Goal: Task Accomplishment & Management: Complete application form

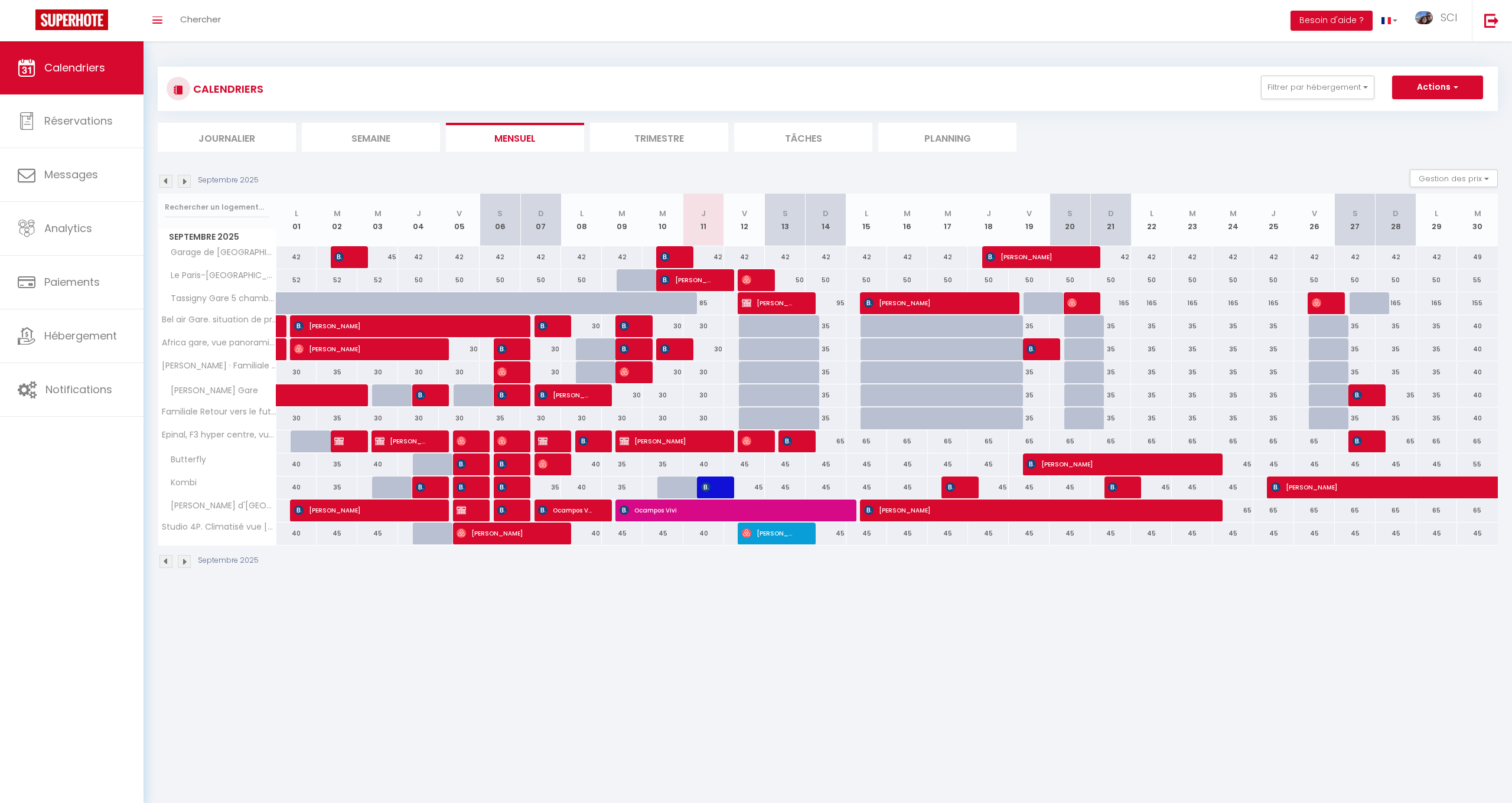
click at [479, 325] on span "[PERSON_NAME]" at bounding box center [402, 326] width 217 height 22
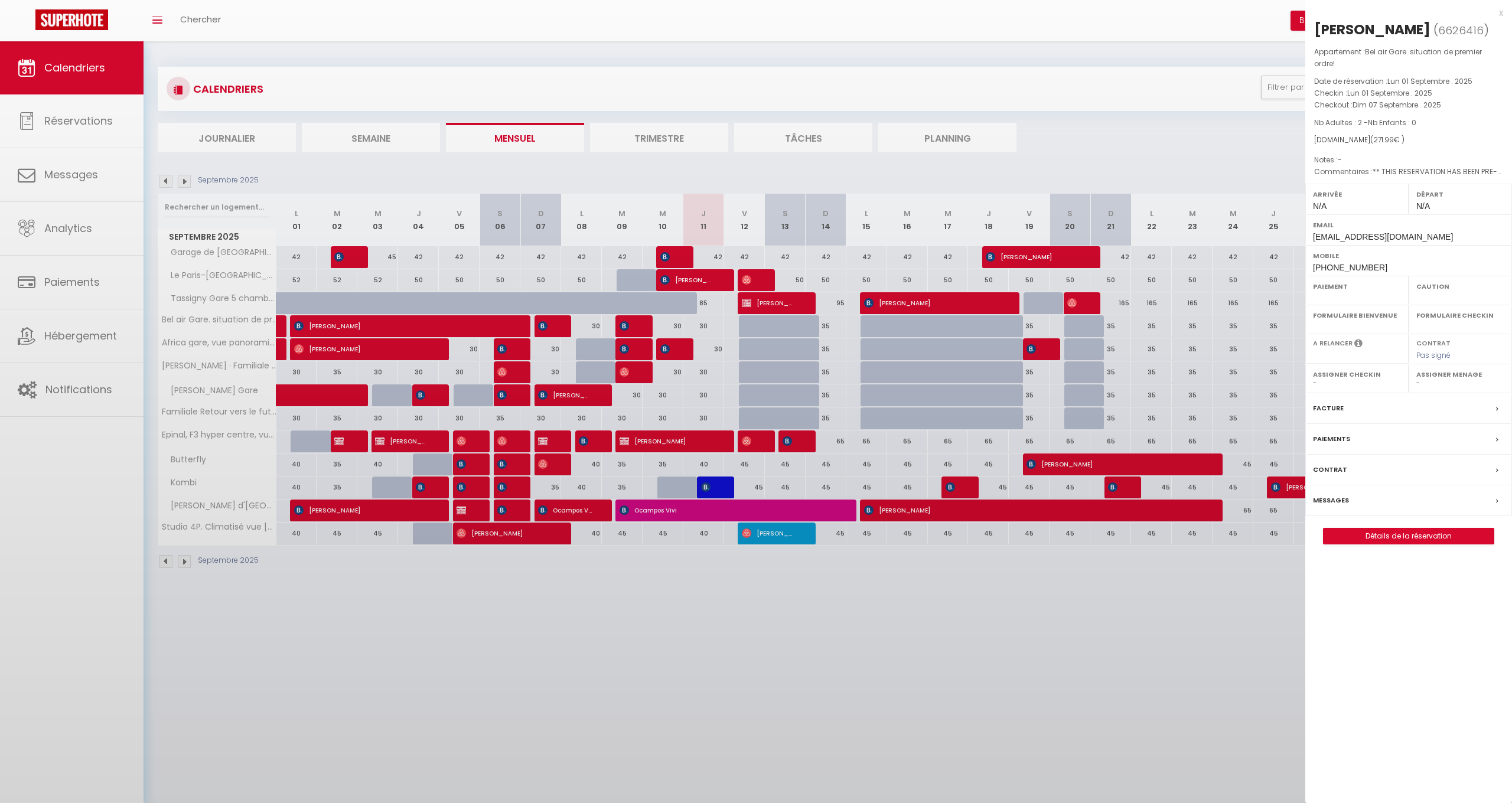
select select "OK"
select select "KO"
select select "0"
select select "1"
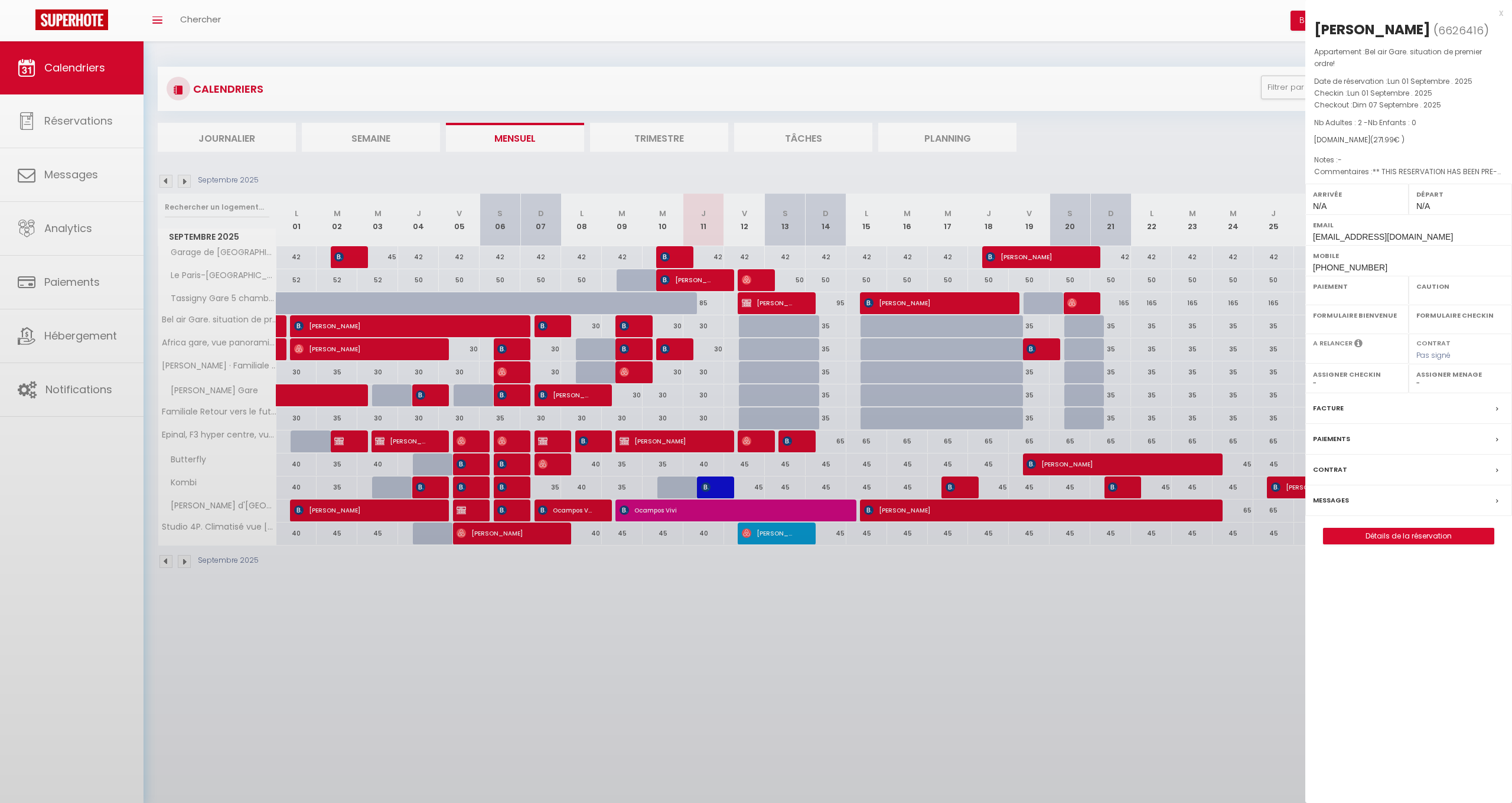
select select
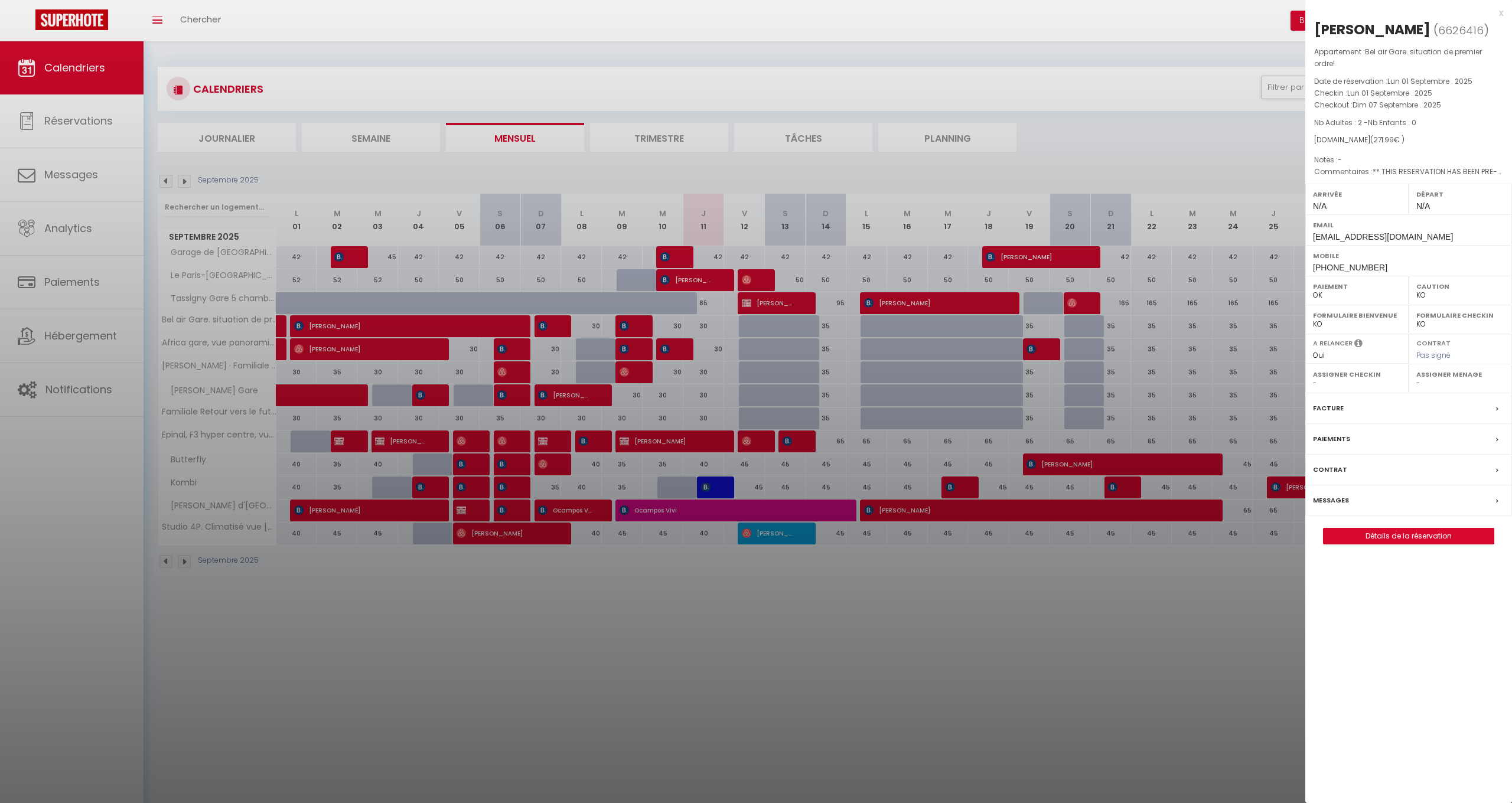
click at [1423, 528] on link "Détails de la réservation" at bounding box center [1408, 536] width 170 height 16
select select
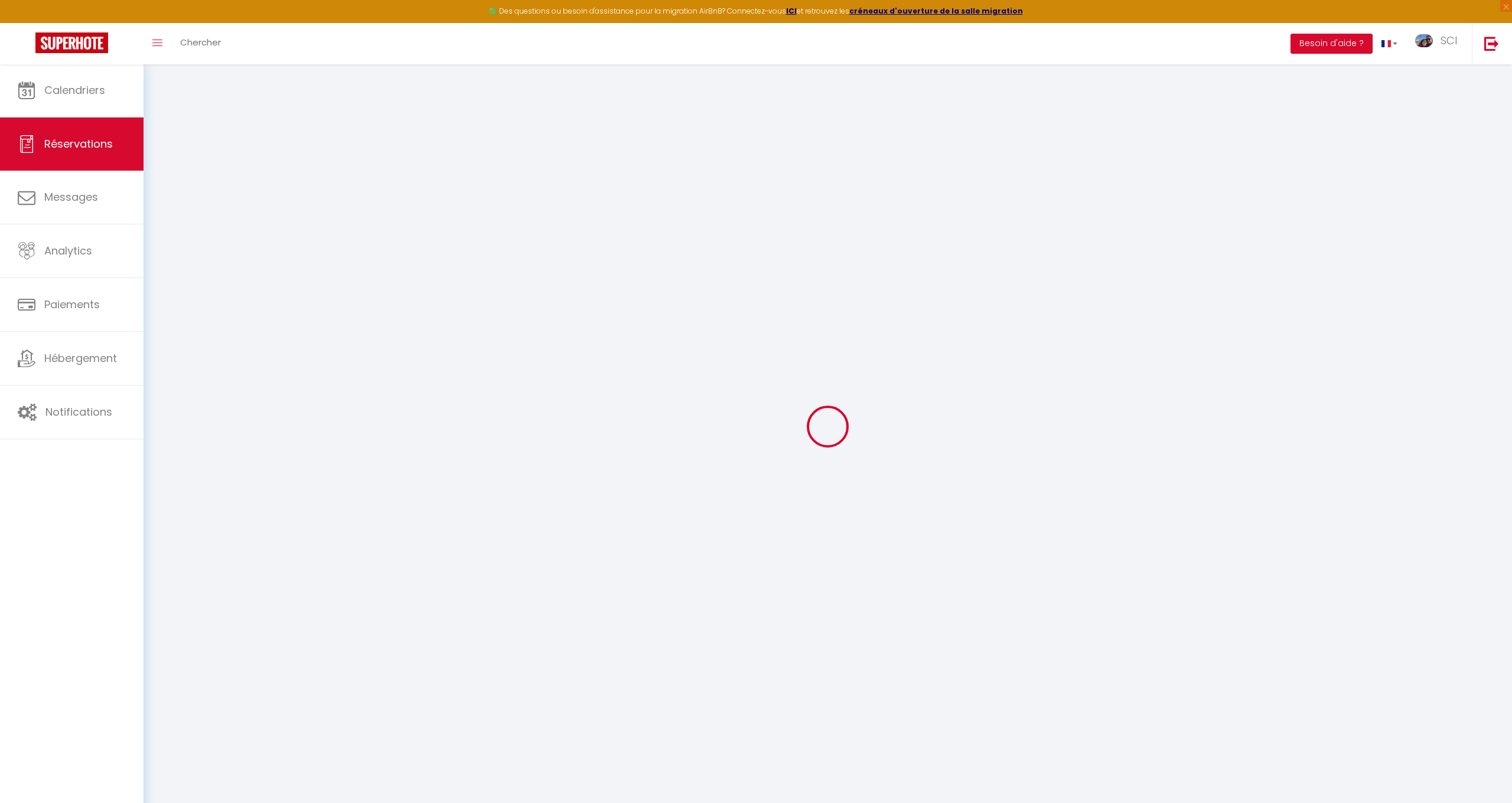
select select
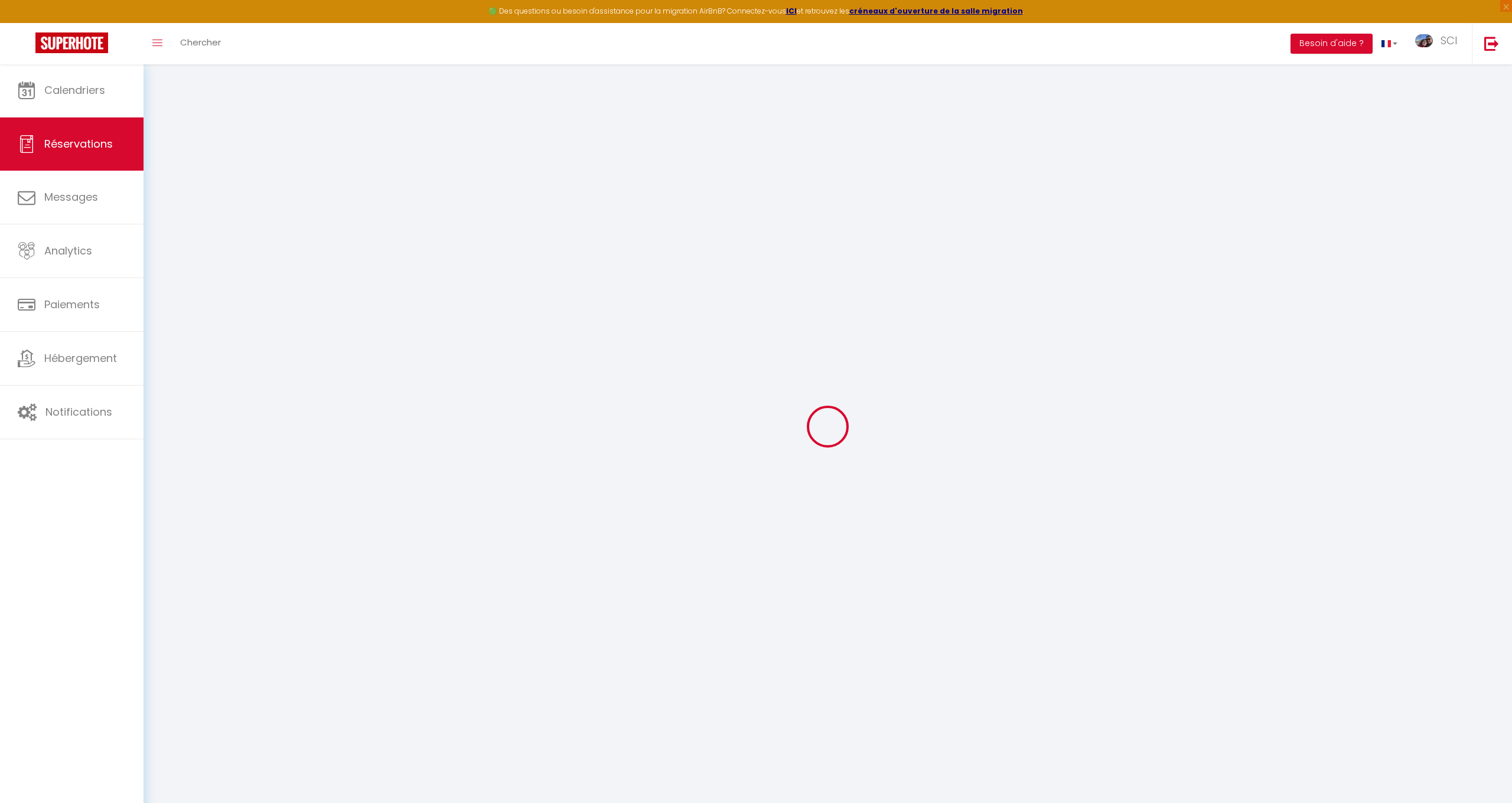
select select
checkbox input "false"
select select
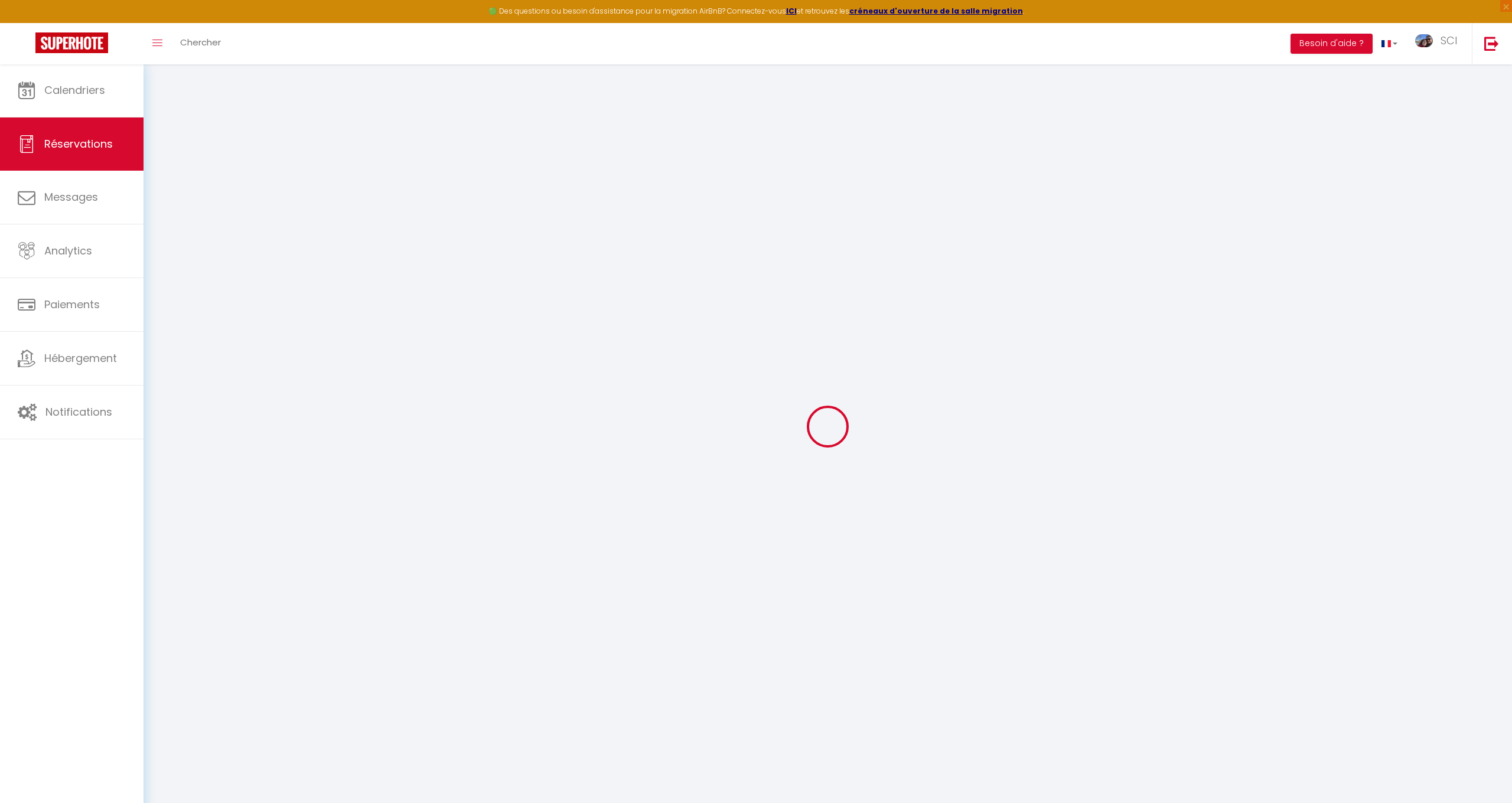
select select
checkbox input "false"
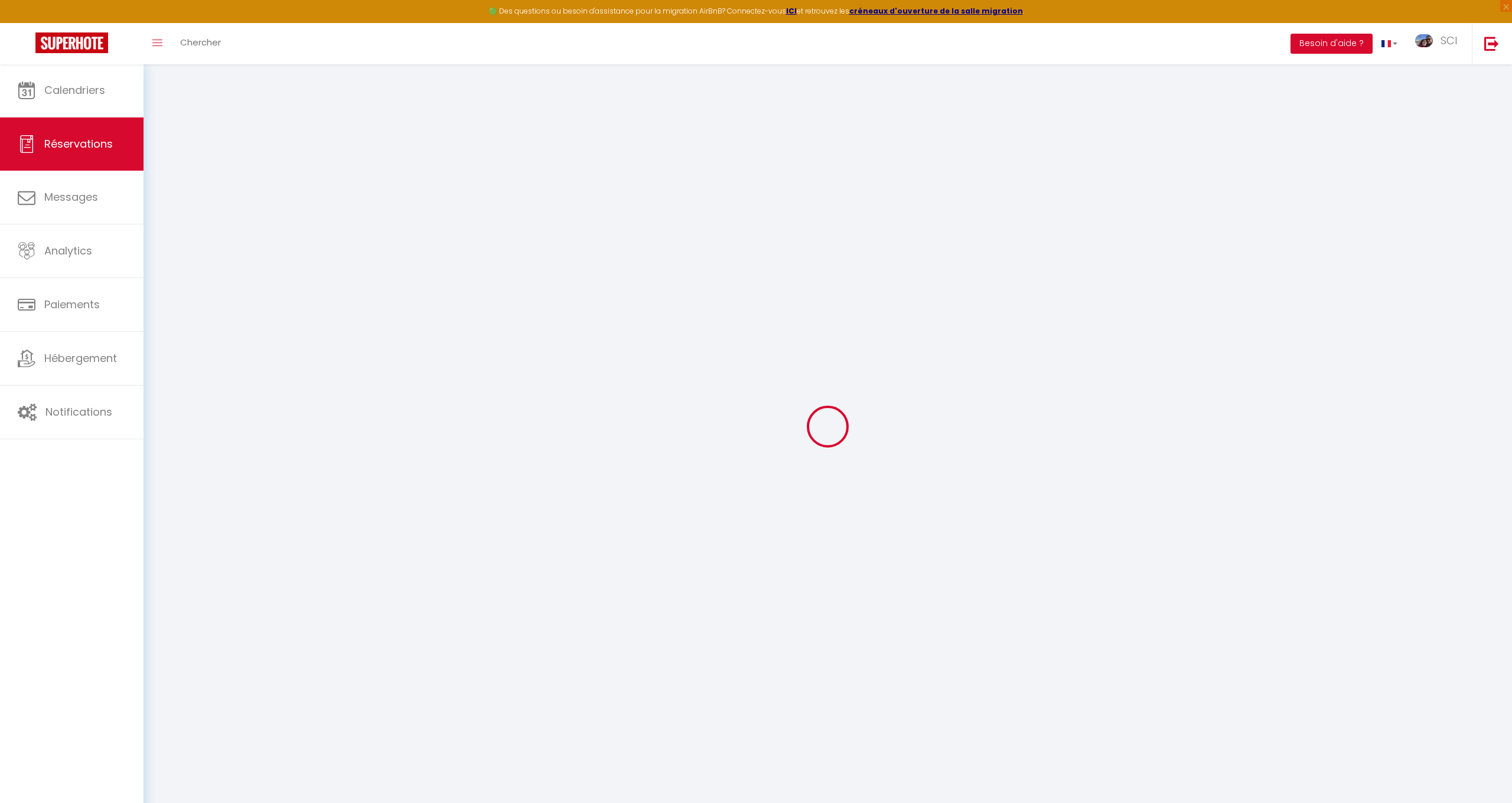
select select
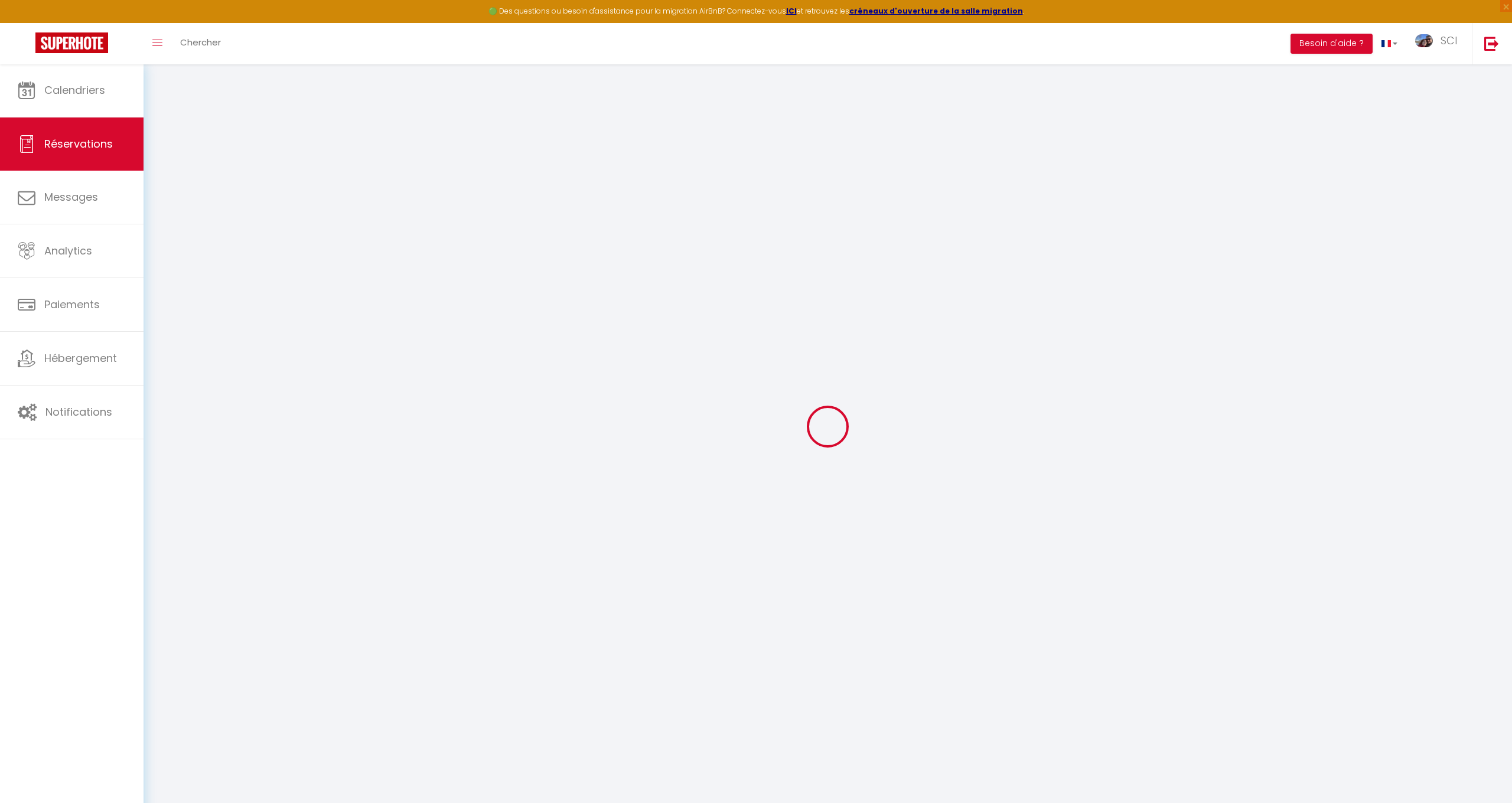
select select
checkbox input "false"
select select
type input "[PERSON_NAME]"
type input "margaine"
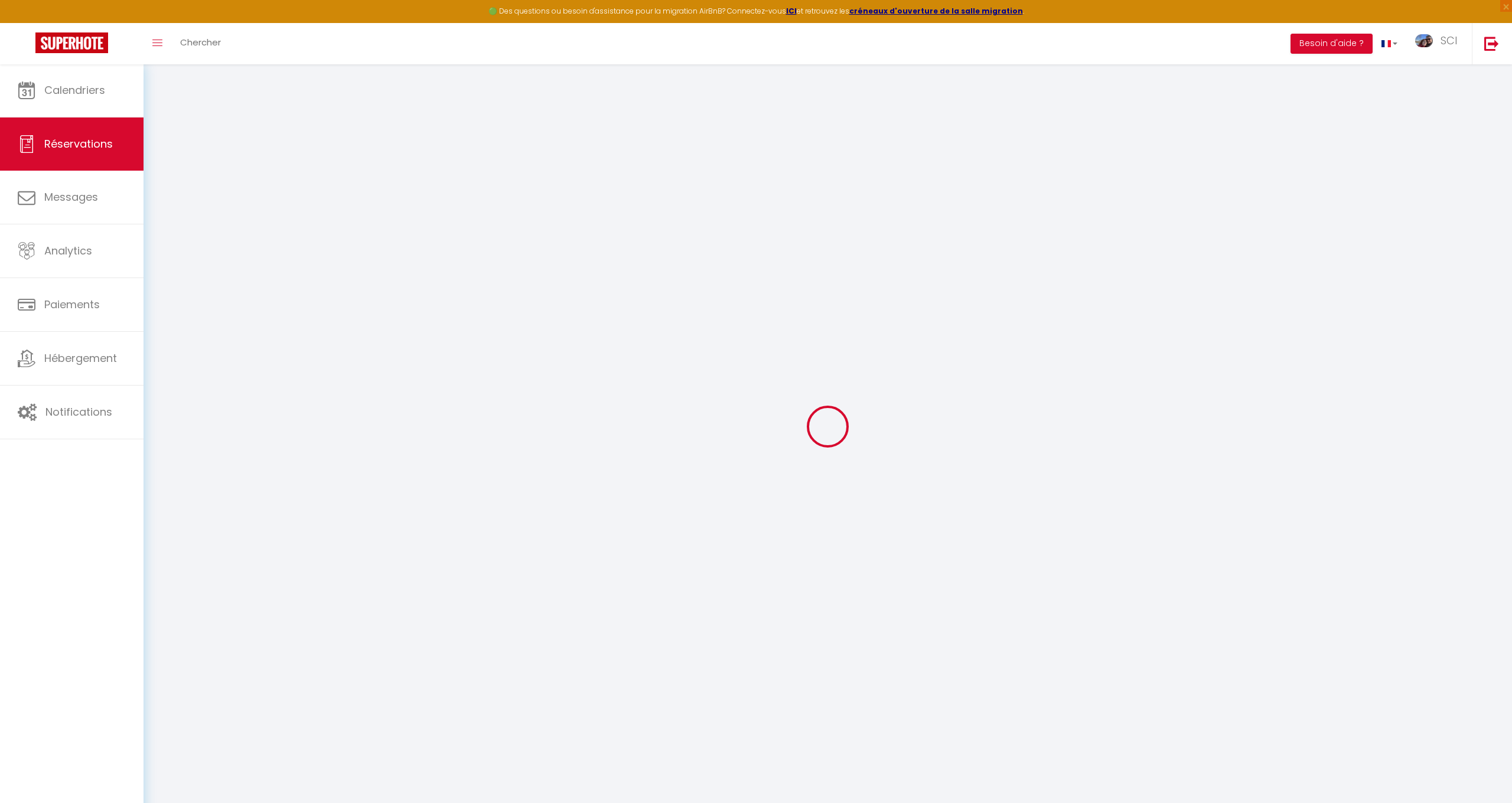
type input "[EMAIL_ADDRESS][DOMAIN_NAME]"
type input "[PHONE_NUMBER]"
type input "."
select select "FR"
type input "39.05"
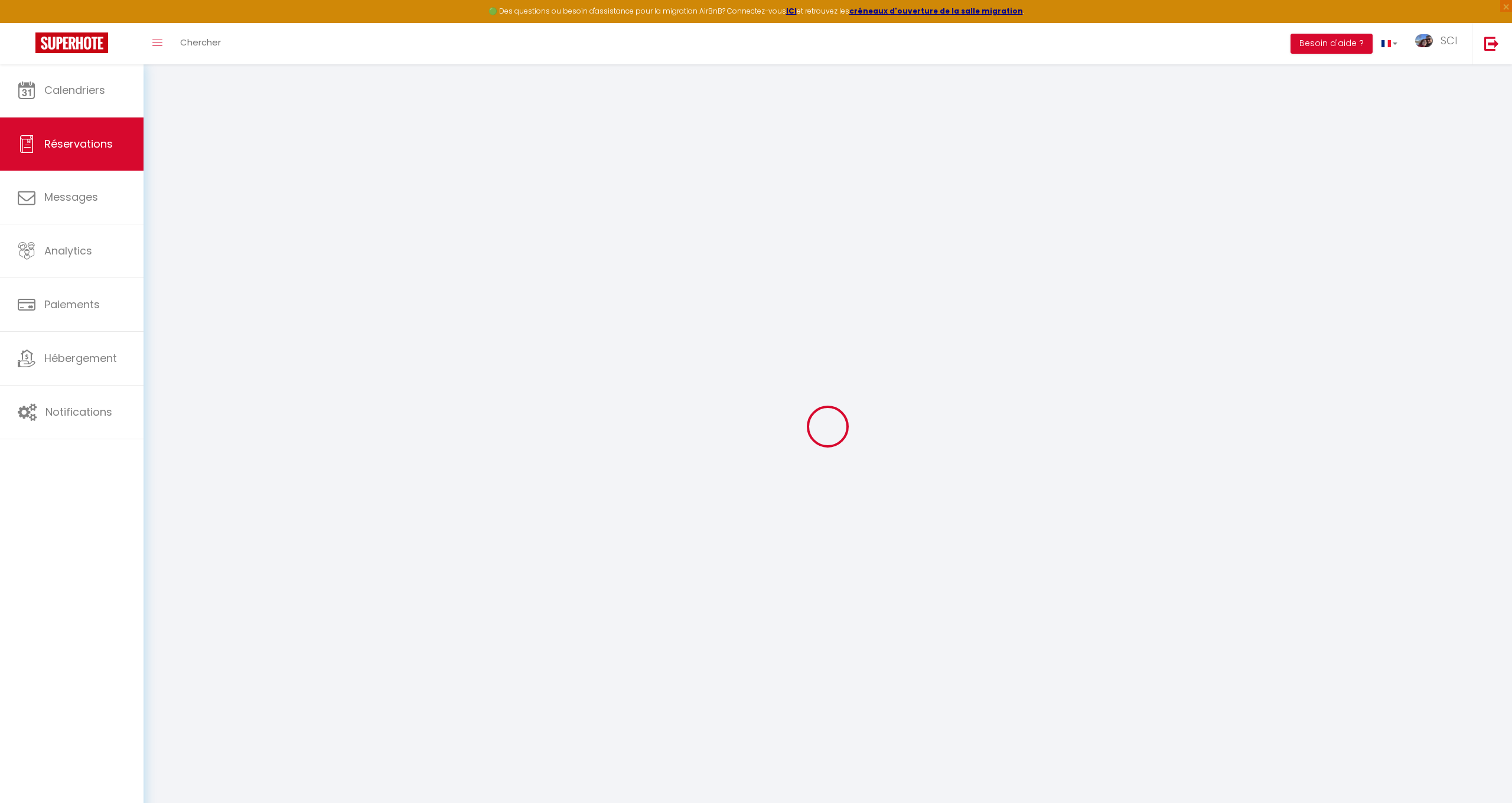
type input "3.81"
select select "30692"
select select "1"
select select
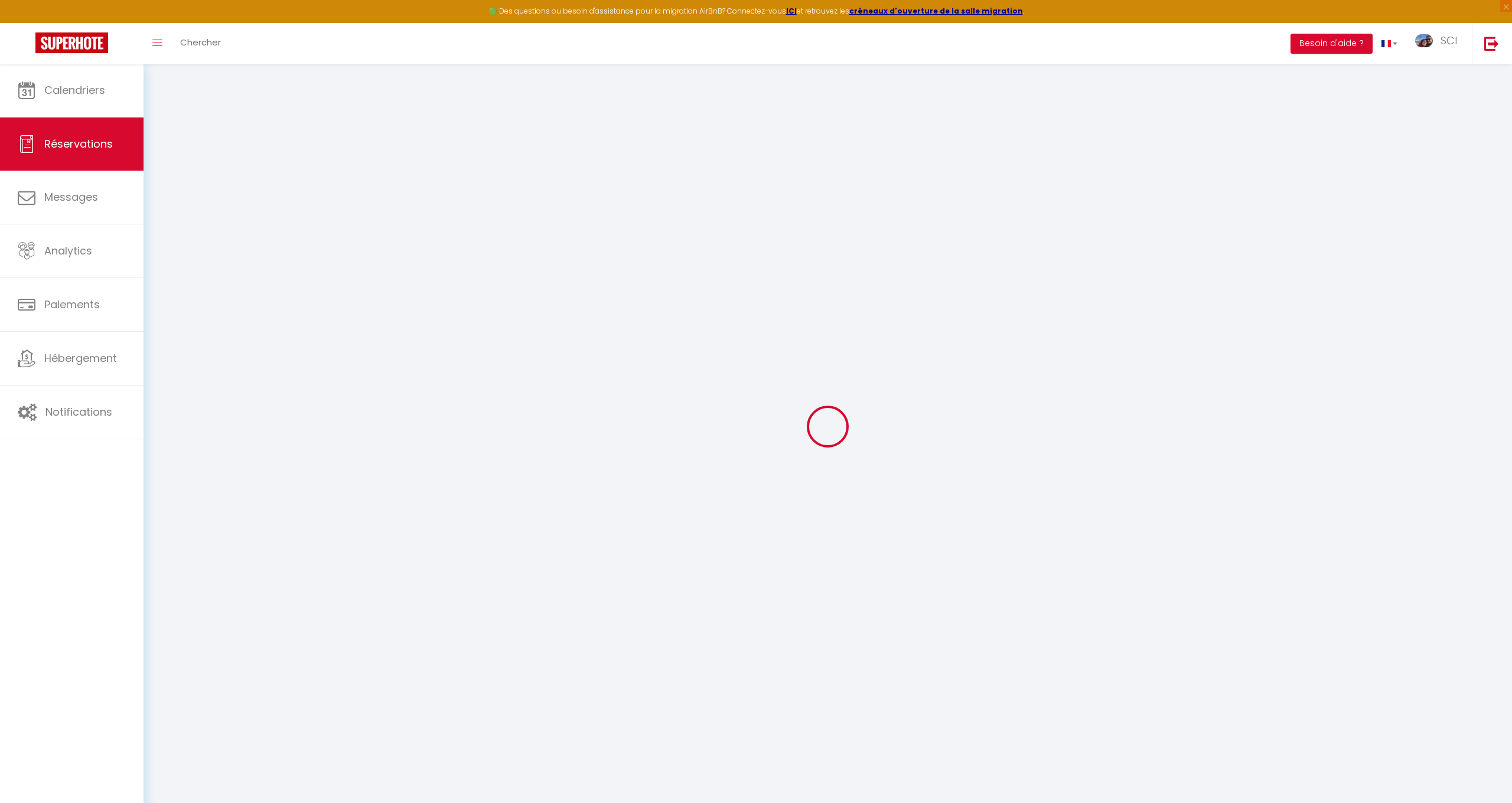
type input "2"
select select "12"
select select
type input "255.36"
checkbox input "false"
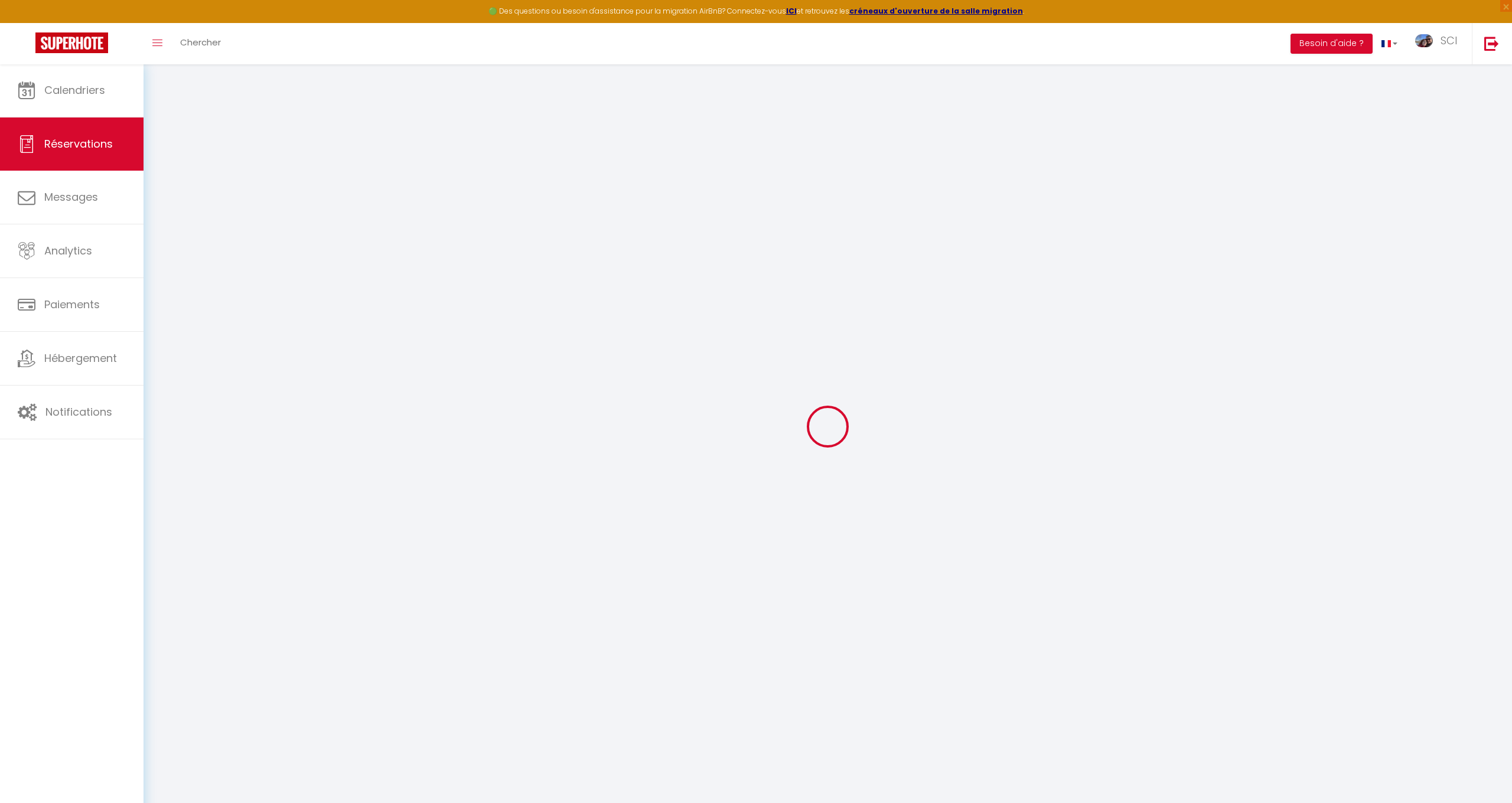
type input "0"
select select "2"
type input "0"
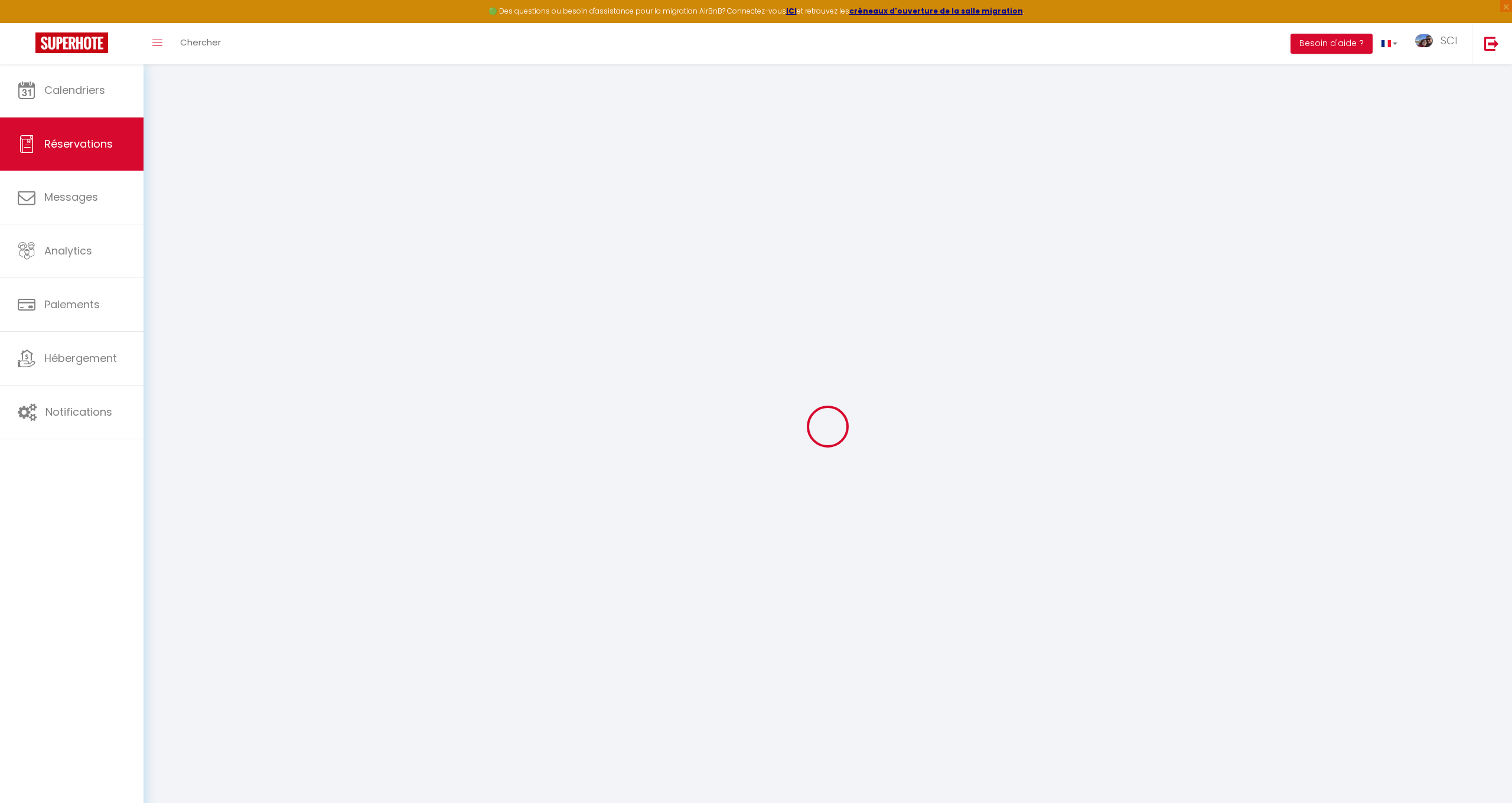
select select
select select "14"
checkbox input "false"
select select
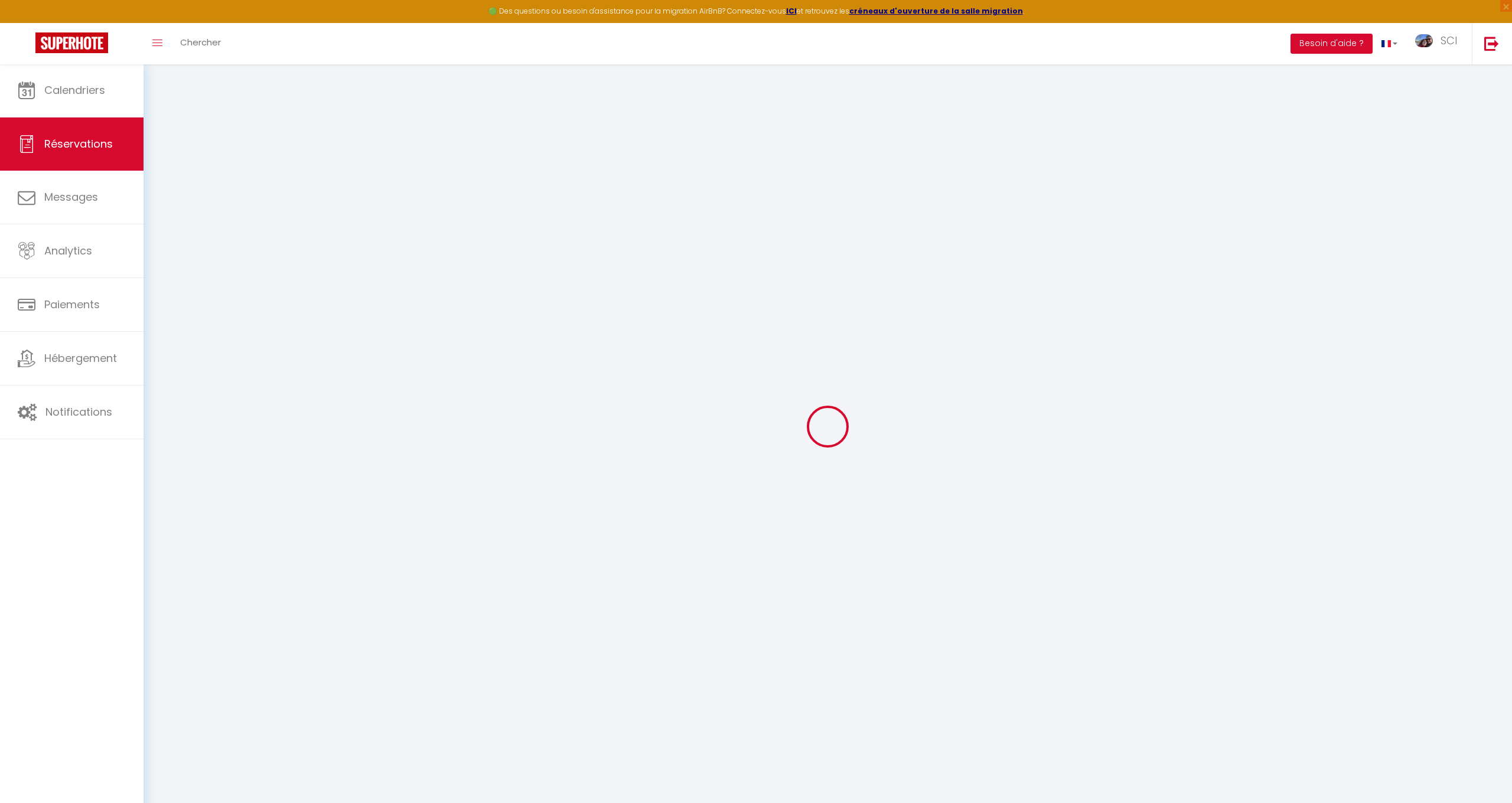
select select
checkbox input "false"
select select
checkbox input "false"
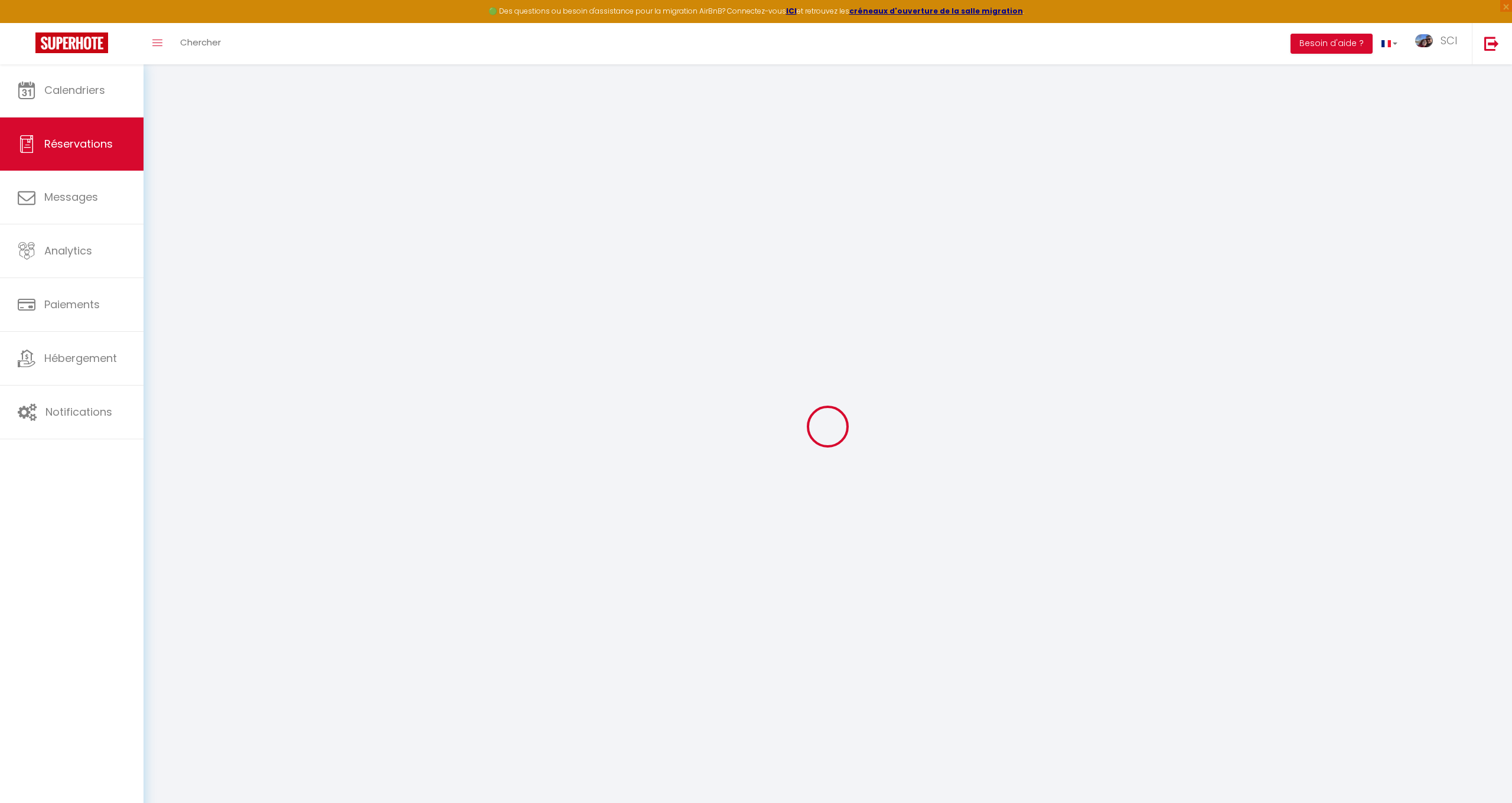
select select
checkbox input "false"
type moto\?1 "** THIS RESERVATION HAS BEEN PRE-PAID ** BOOKING NOTE : Payment charge is EUR 3…"
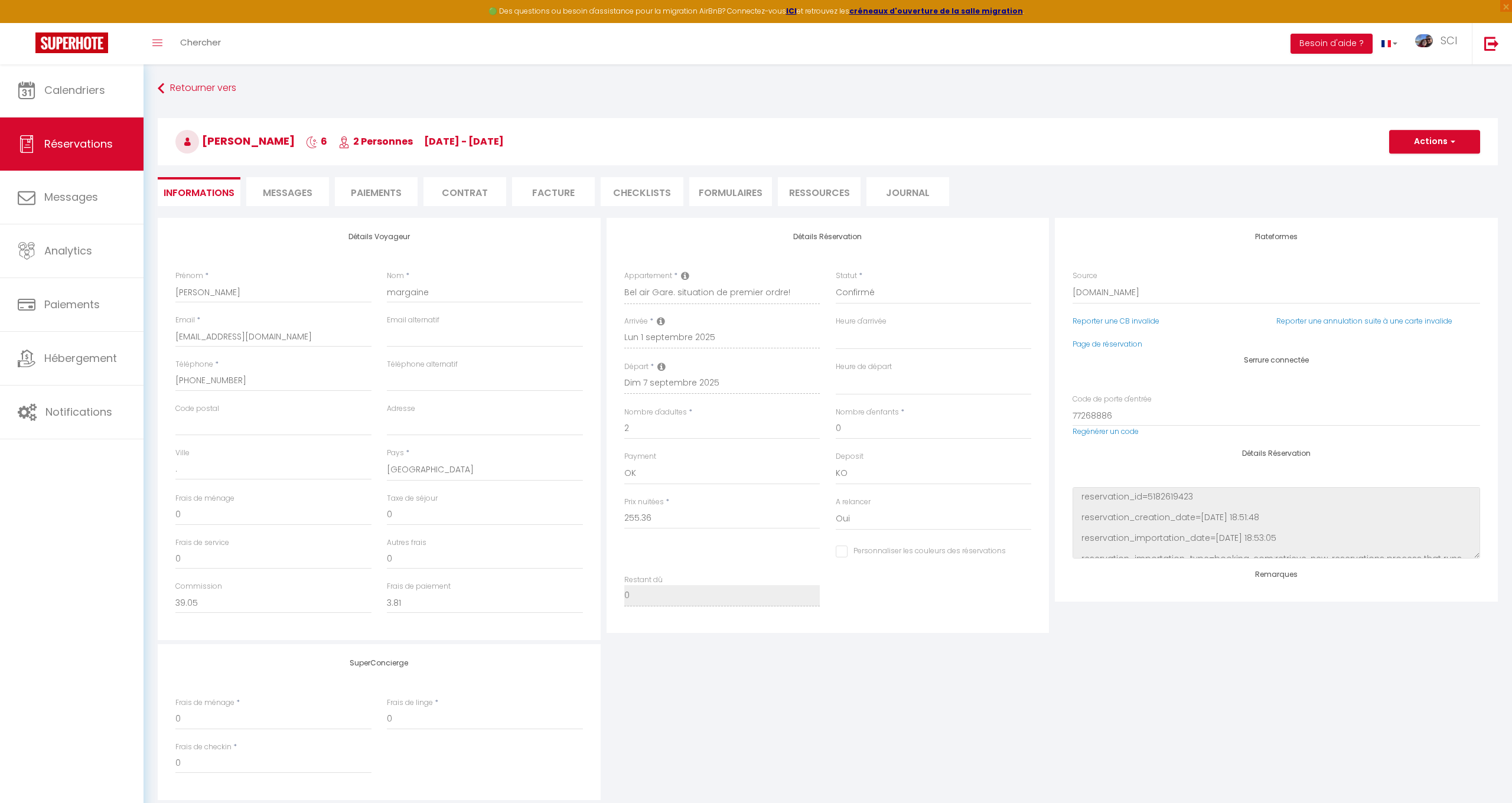
type input "5"
type input "11.63"
select select
checkbox input "false"
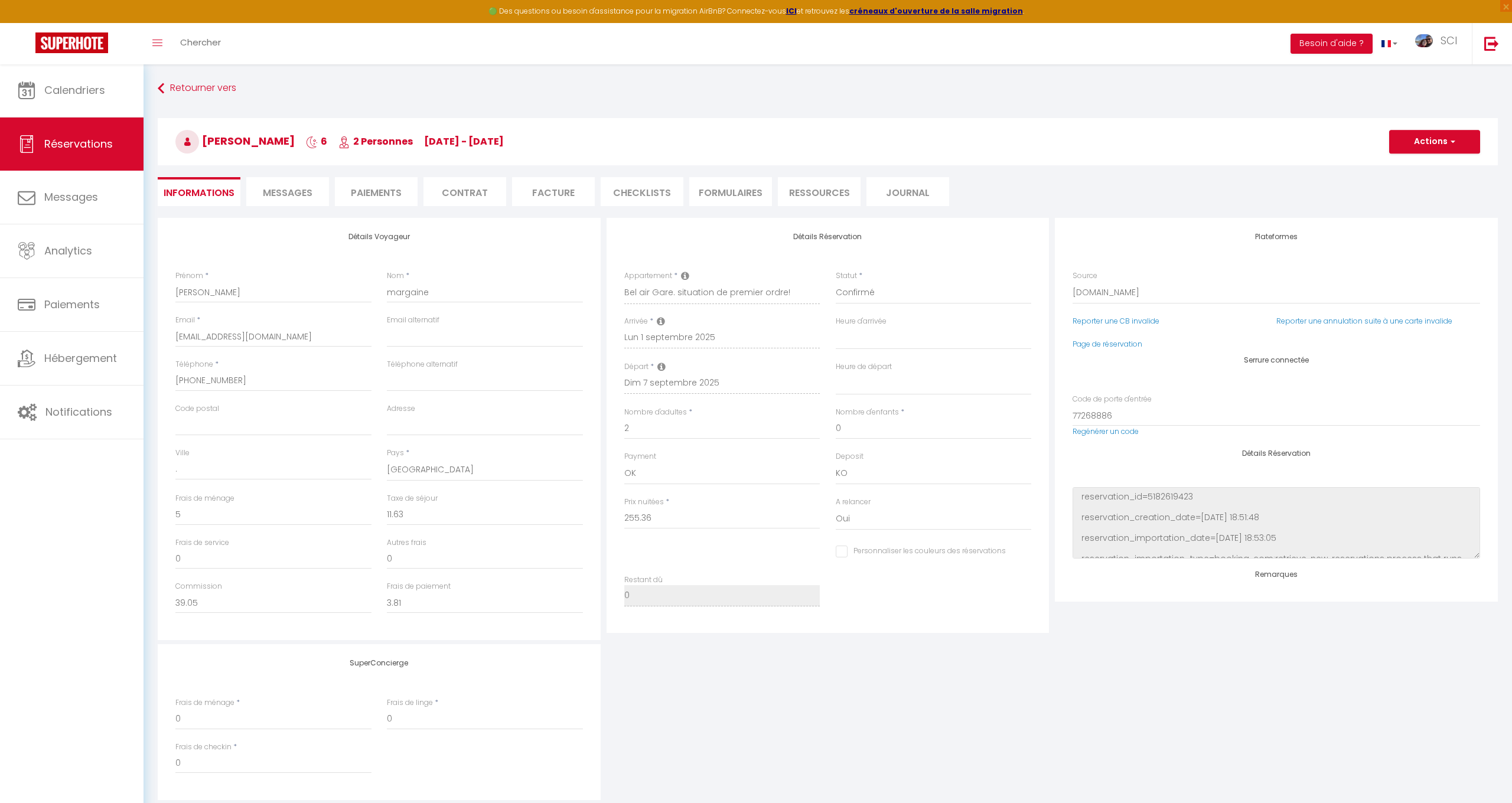
select select
click at [1104, 292] on select "Direct [DOMAIN_NAME] [DOMAIN_NAME] Chalet montagne Expedia Gite de [GEOGRAPHIC_…" at bounding box center [1276, 293] width 408 height 22
select select "54"
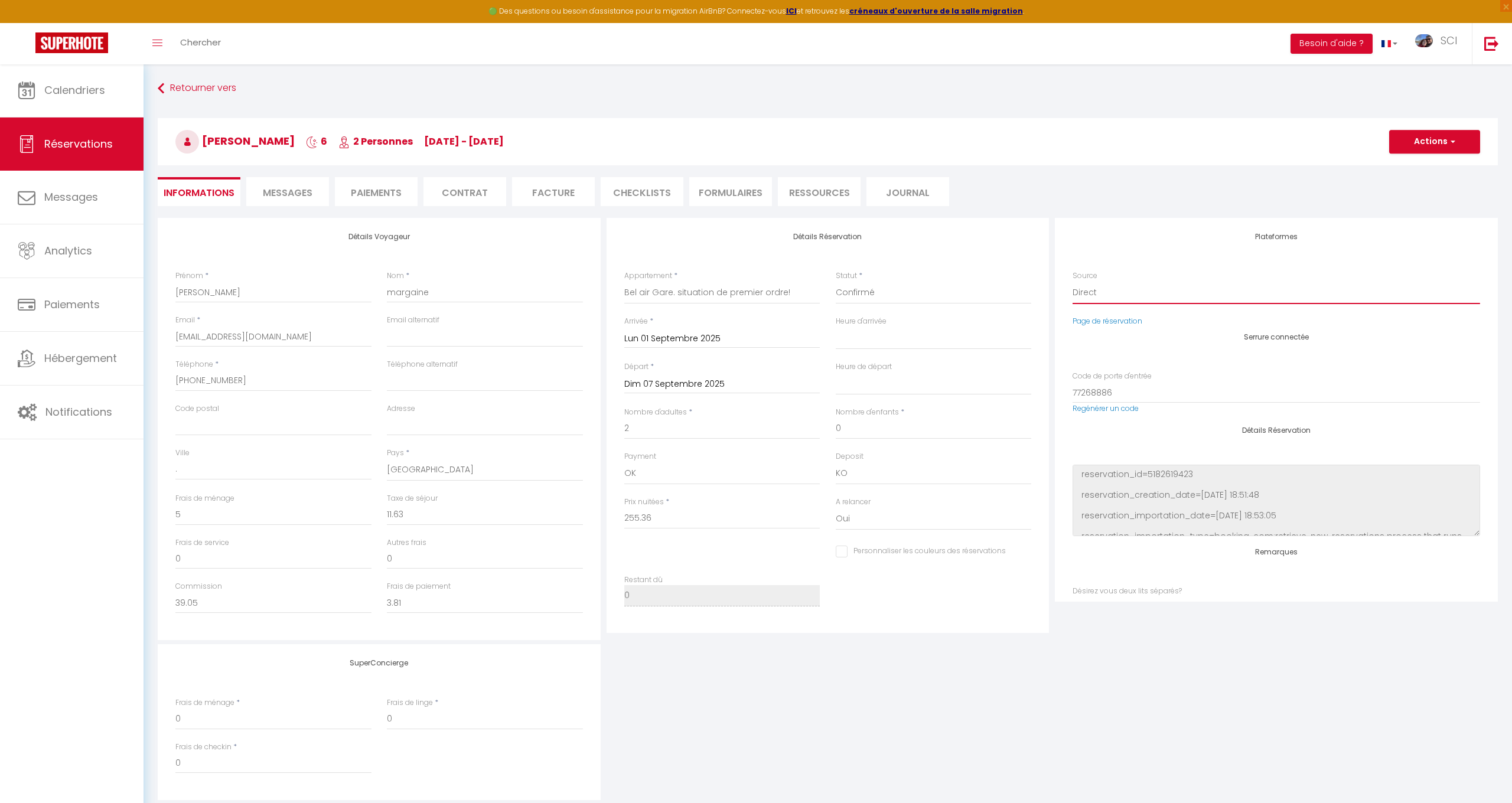
select select
checkbox input "false"
click at [1421, 143] on button "Actions" at bounding box center [1434, 142] width 91 height 23
click at [1411, 181] on link "Dupliquer" at bounding box center [1423, 183] width 93 height 16
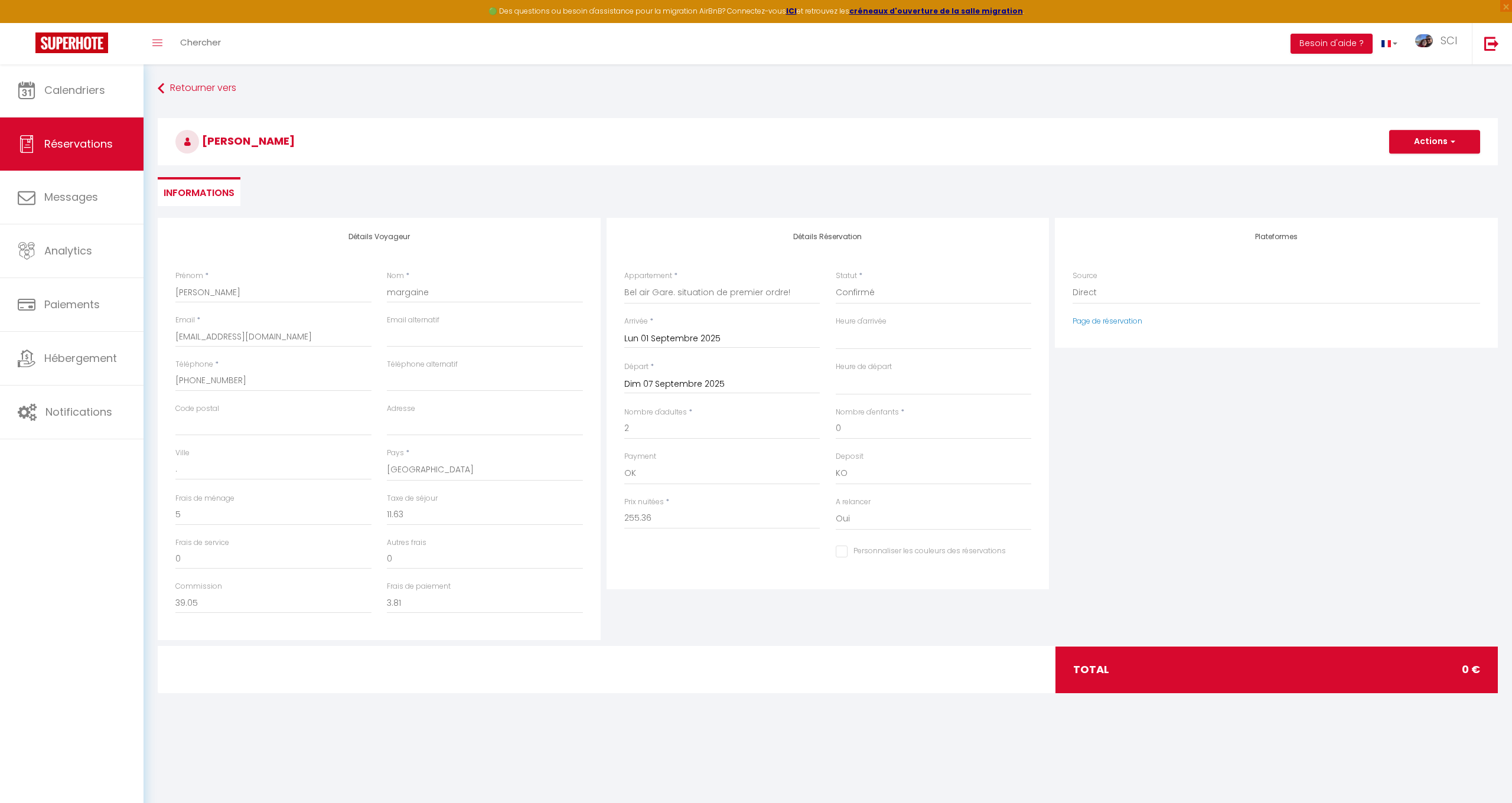
type input "0"
select select
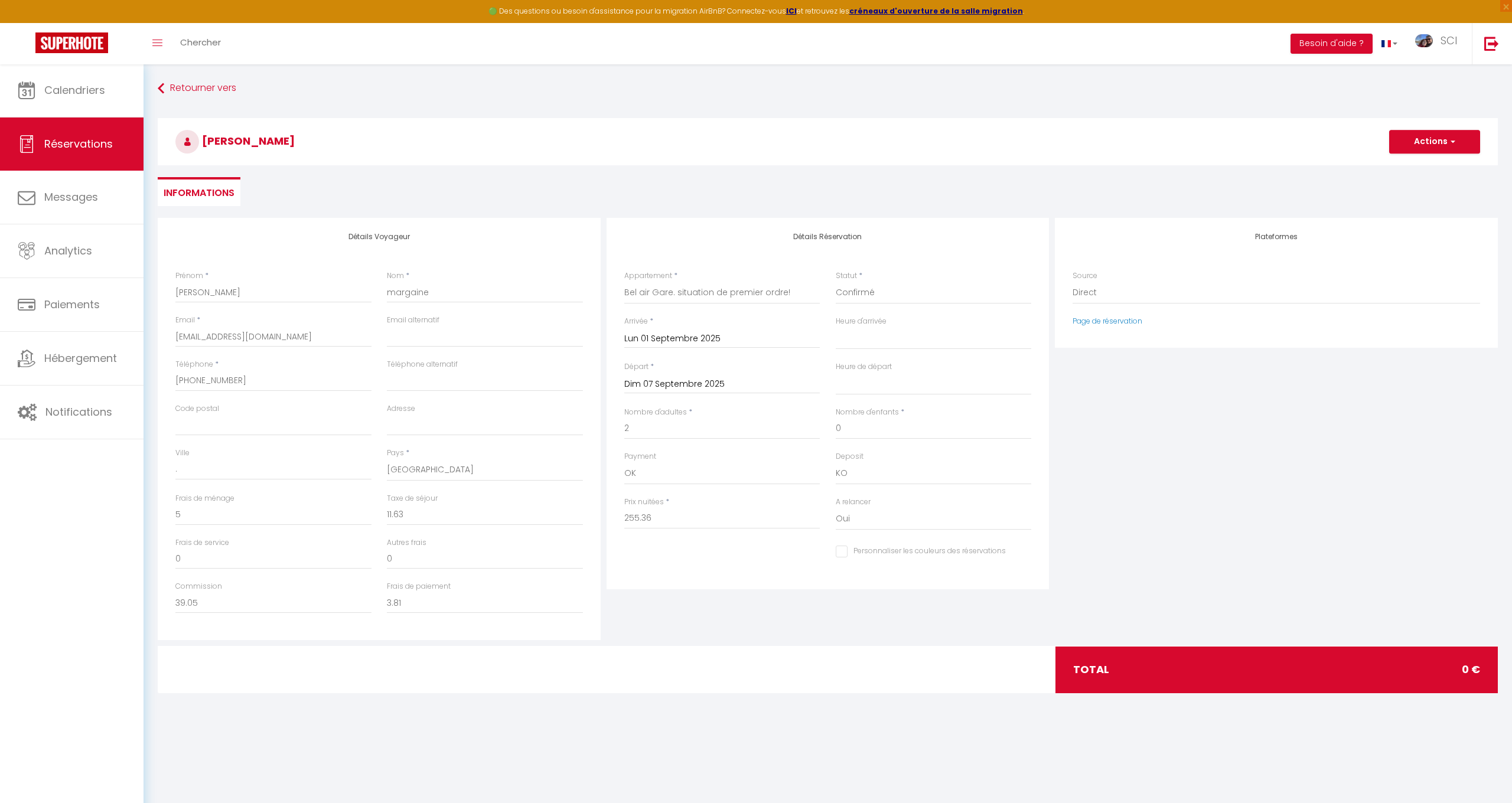
select select
checkbox input "false"
click at [648, 328] on div "< [DATE] > Dim Lun Mar Mer Jeu Ven Sam 1 2 3 4 5 6 7 8 9 10 11 12 13 14 15 16 1…" at bounding box center [722, 338] width 196 height 22
click at [646, 322] on label "Arrivée" at bounding box center [636, 321] width 23 height 11
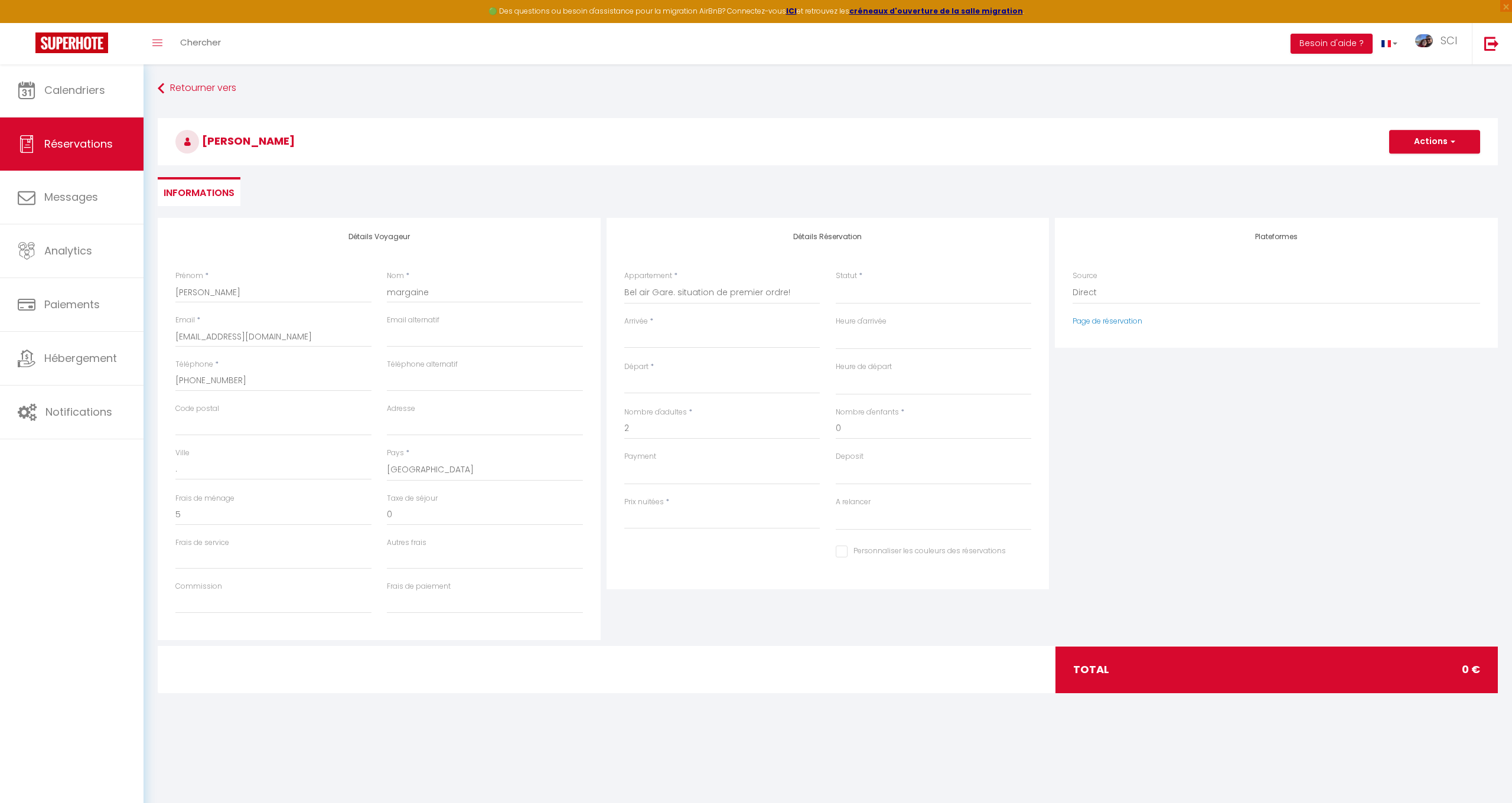
click at [646, 331] on input "Arrivée" at bounding box center [722, 339] width 196 height 16
click at [742, 430] on span "11" at bounding box center [738, 430] width 25 height 23
type input "3"
select select
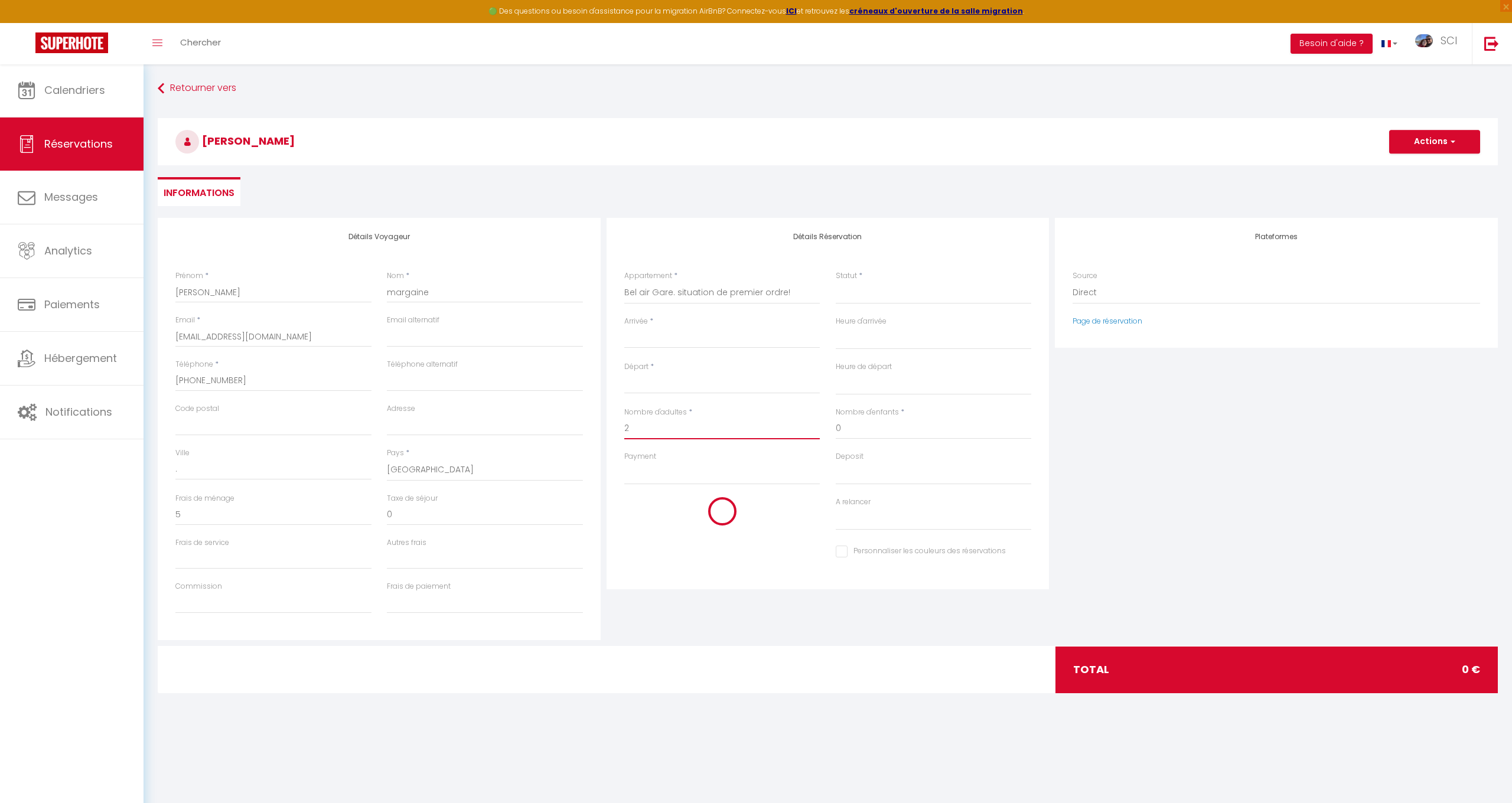
select select
type input "30"
select select
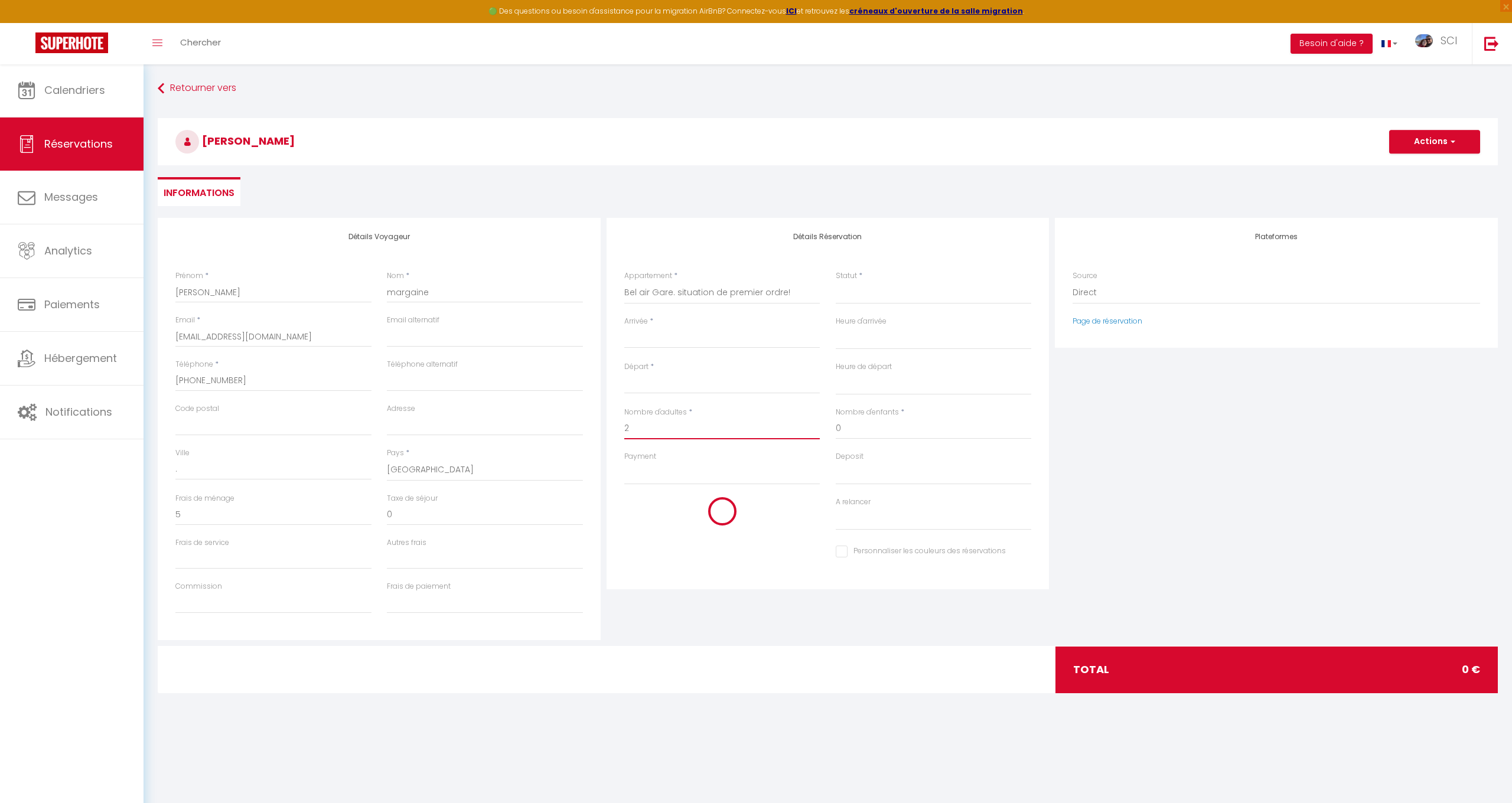
checkbox input "false"
type input "Jeu 11 Septembre 2025"
type input "Ven 12 Septembre 2025"
click at [660, 517] on input "30" at bounding box center [722, 519] width 196 height 22
type input "3"
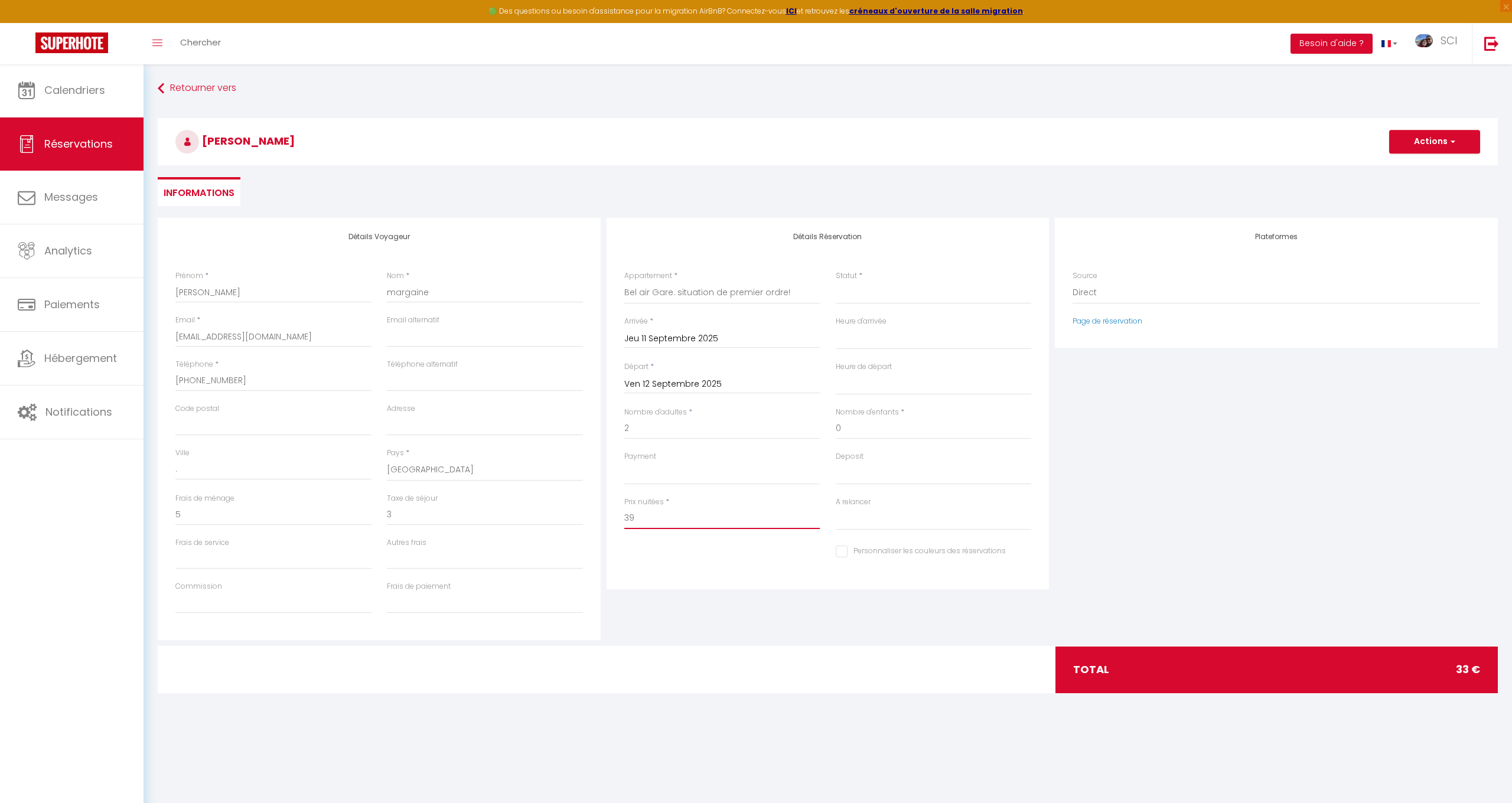
type input "3"
type input "37"
type input "0"
select select
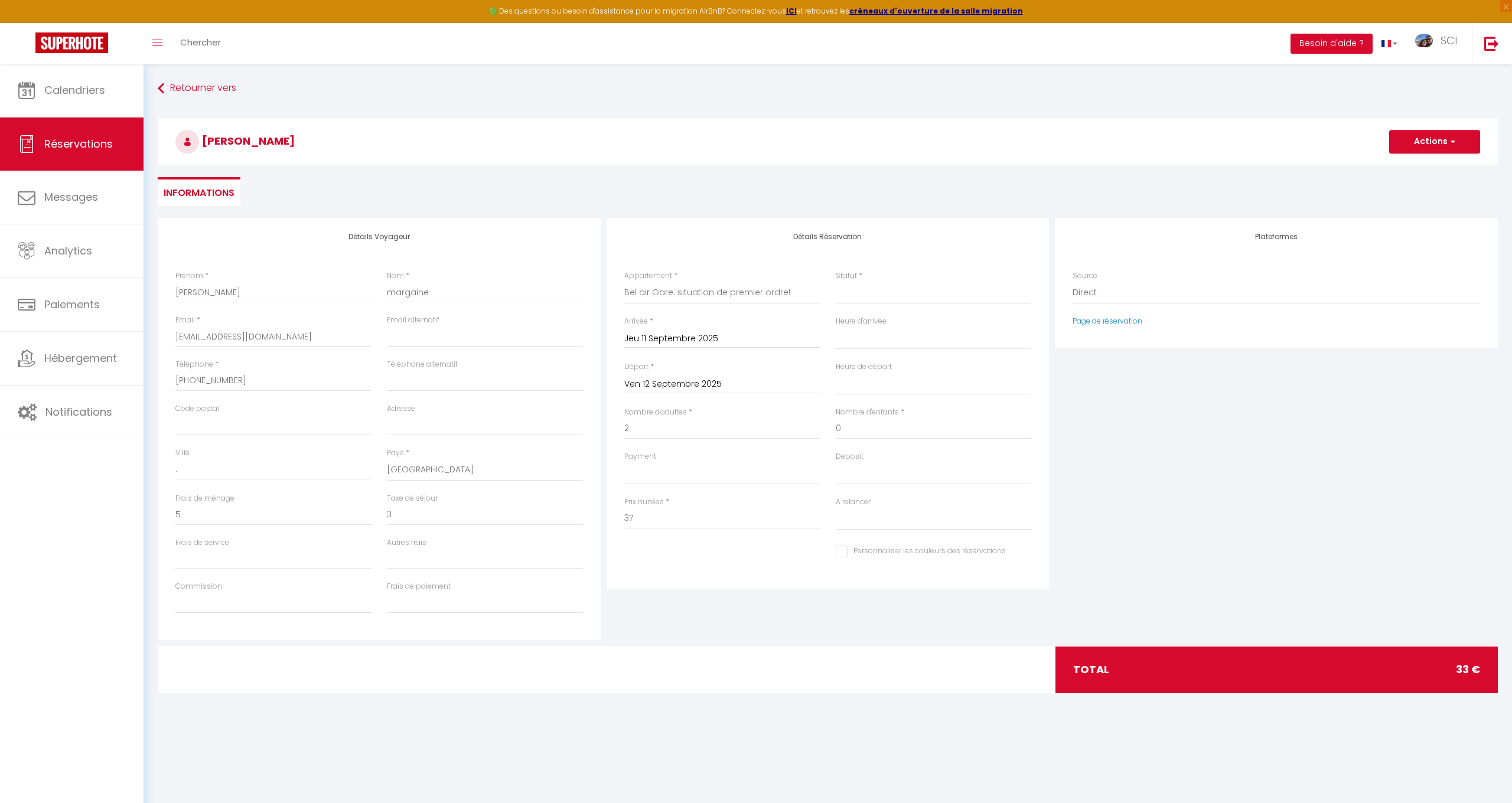
select select
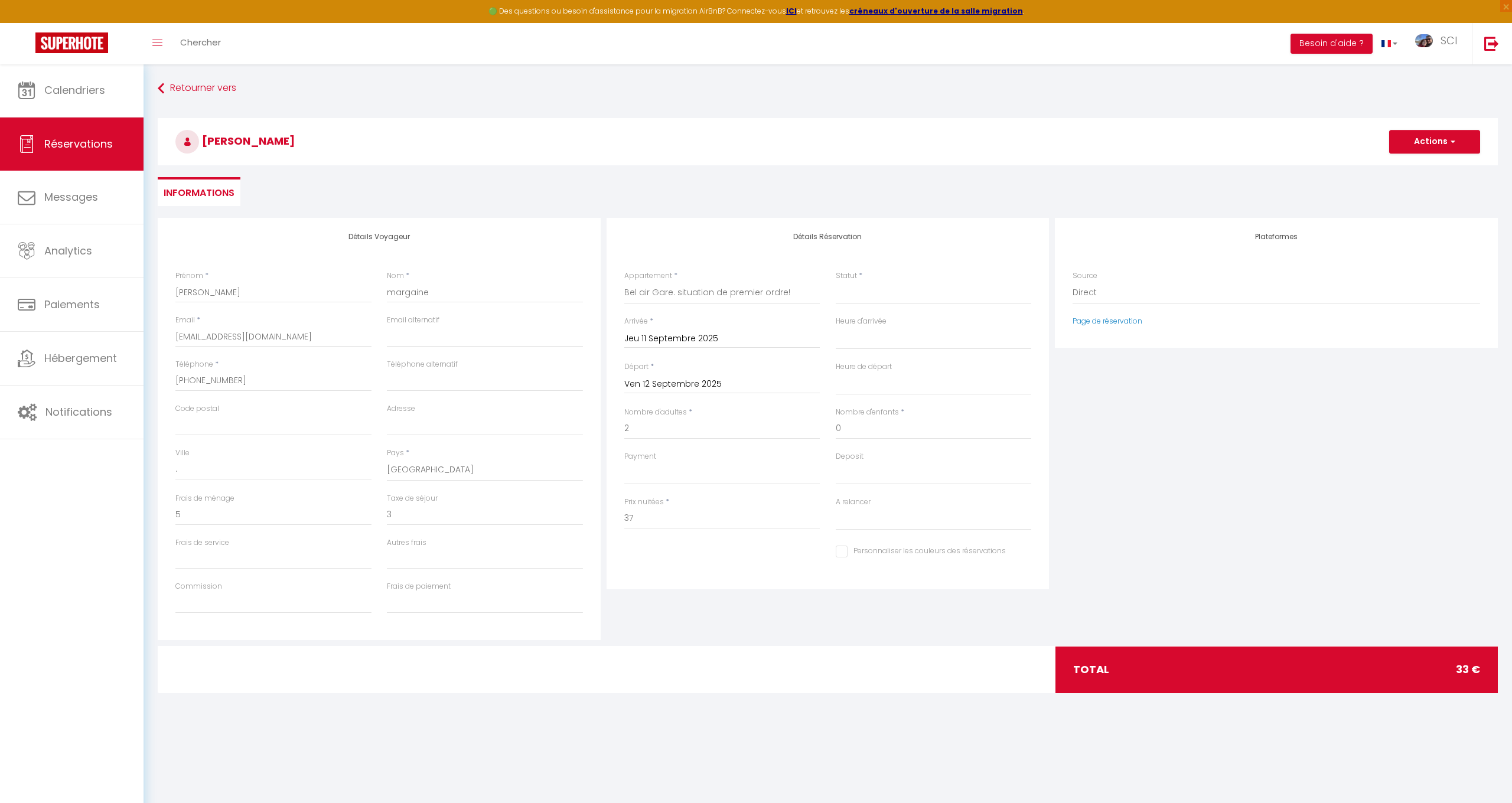
checkbox input "false"
click at [911, 273] on div "Statut * Confirmé Non Confirmé Annulé Annulé par le voyageur No Show Request" at bounding box center [933, 288] width 196 height 34
select select "2"
select select
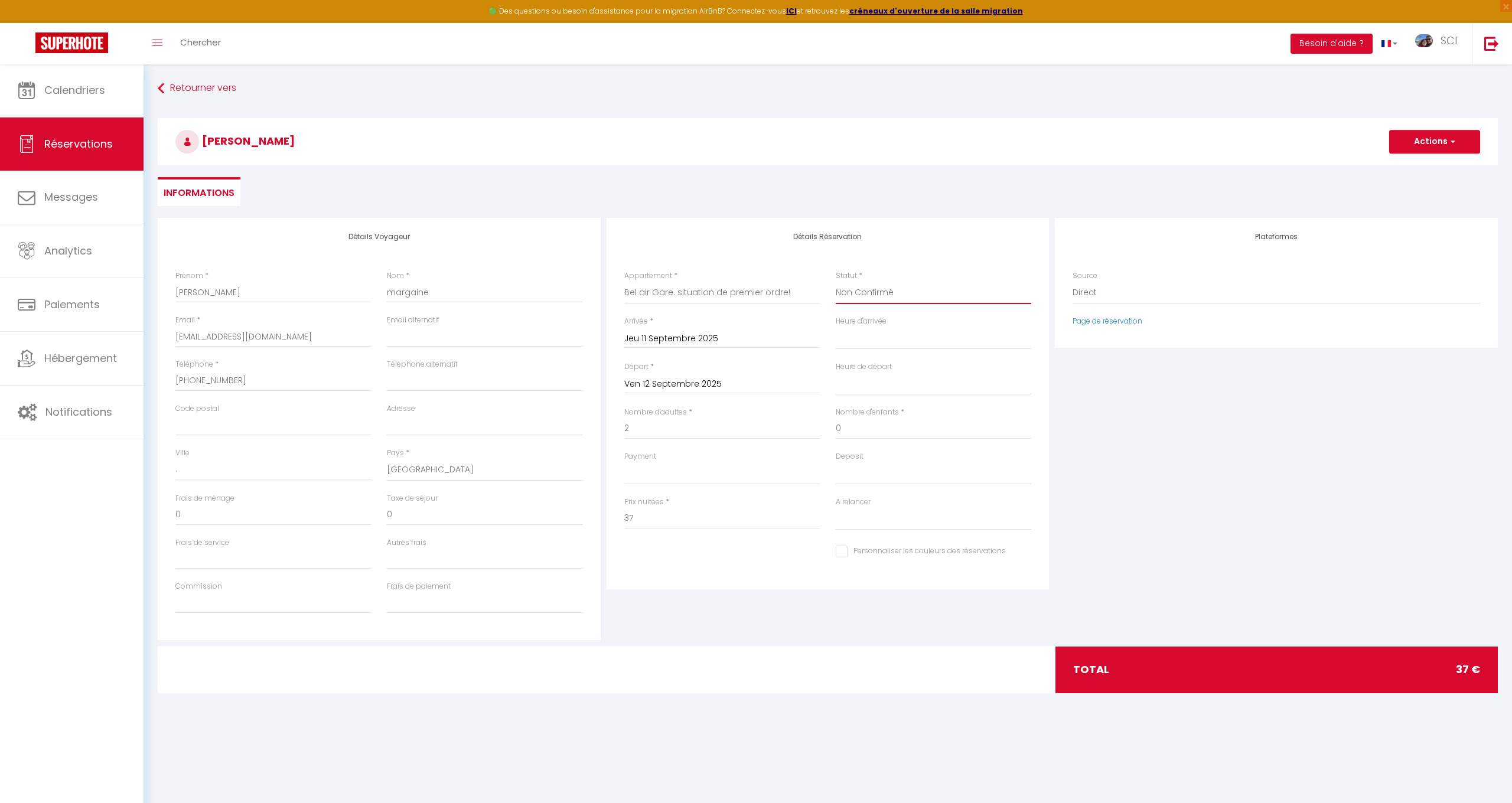
select select
checkbox input "false"
select select "10"
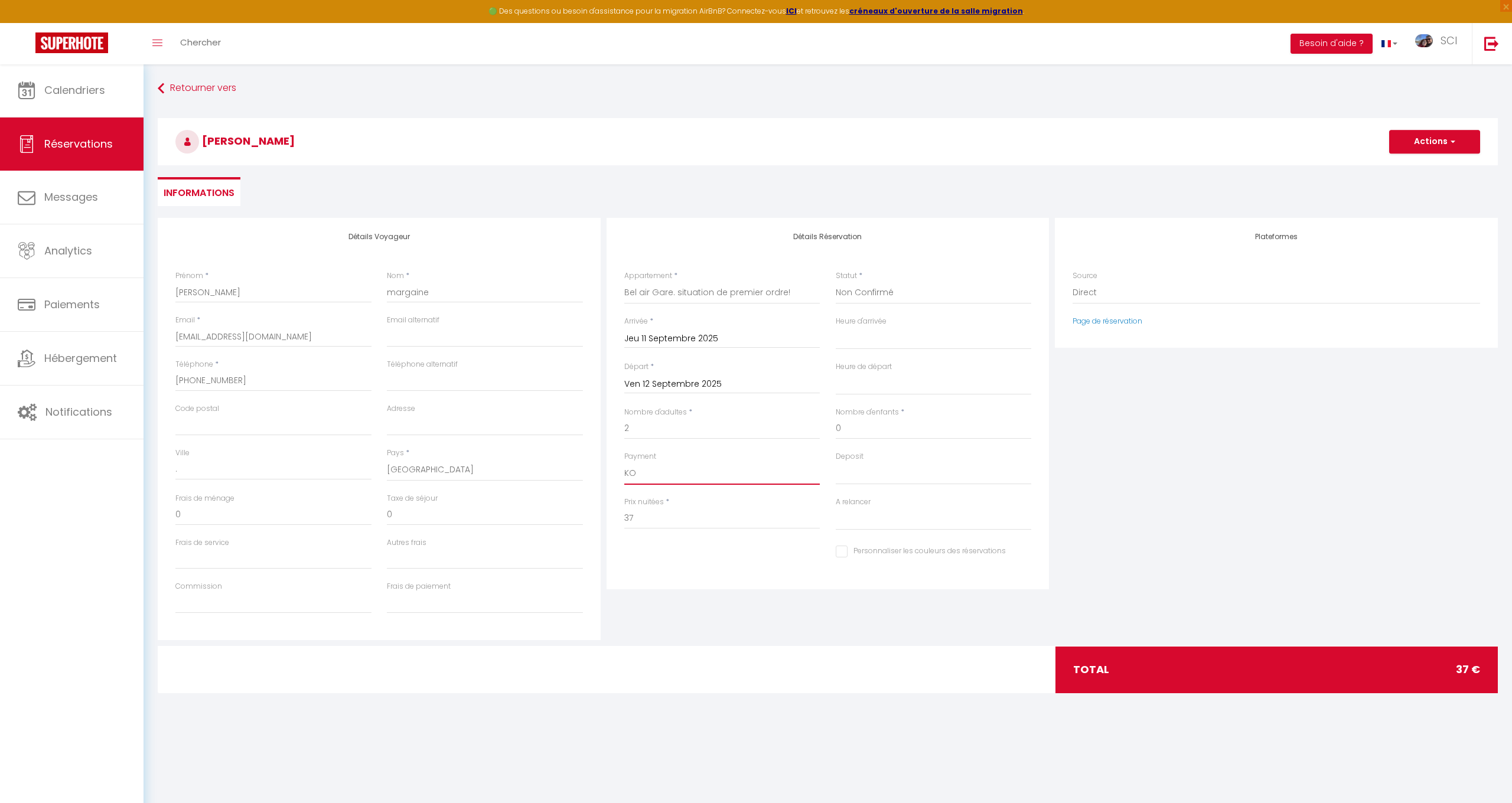
select select
checkbox input "false"
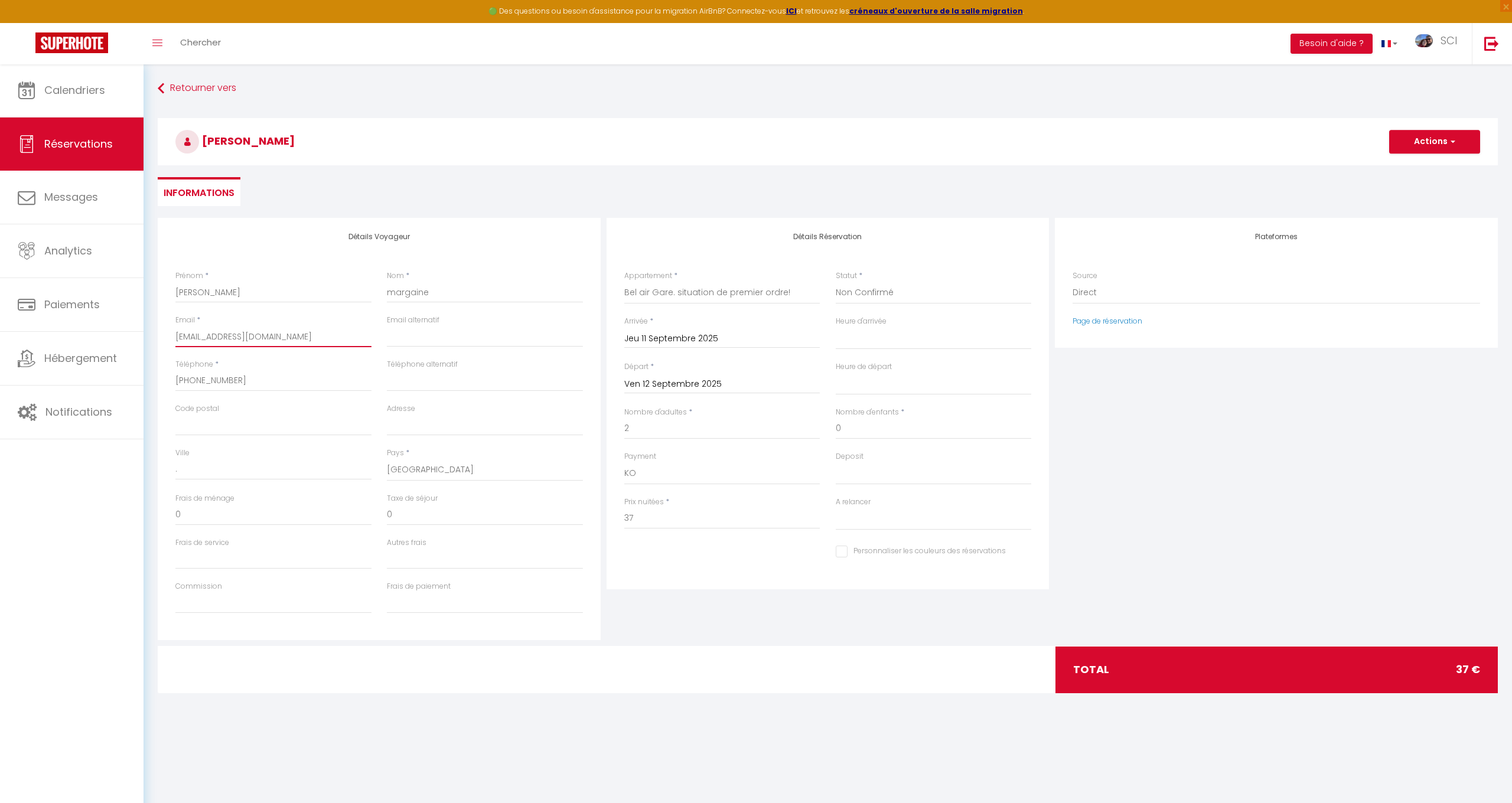
type input "[EMAIL_ADDRESS][DOMAIN_NAME]"
select select
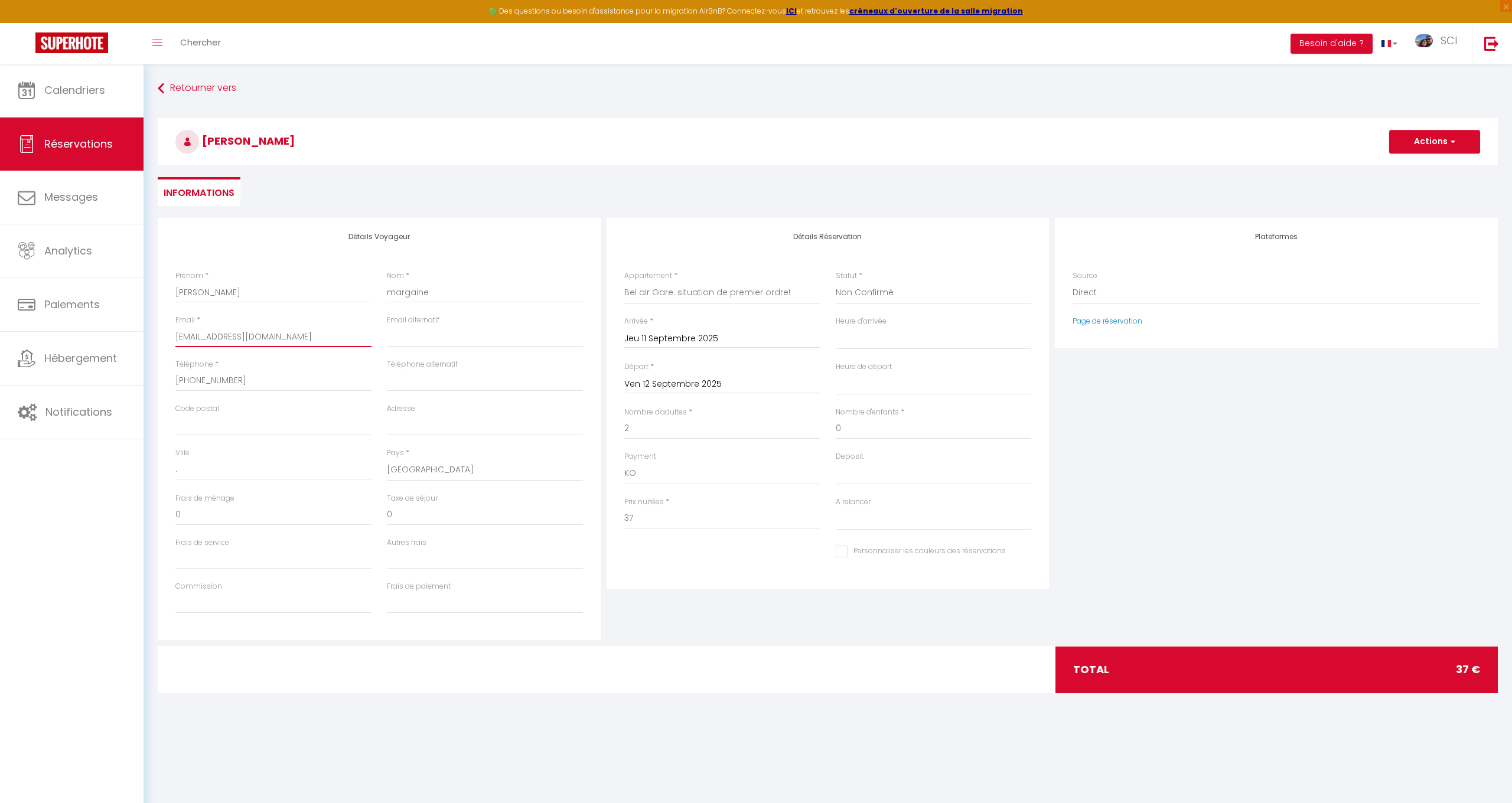
checkbox input "false"
type input "omarga.594495@guest.booking.c"
select select
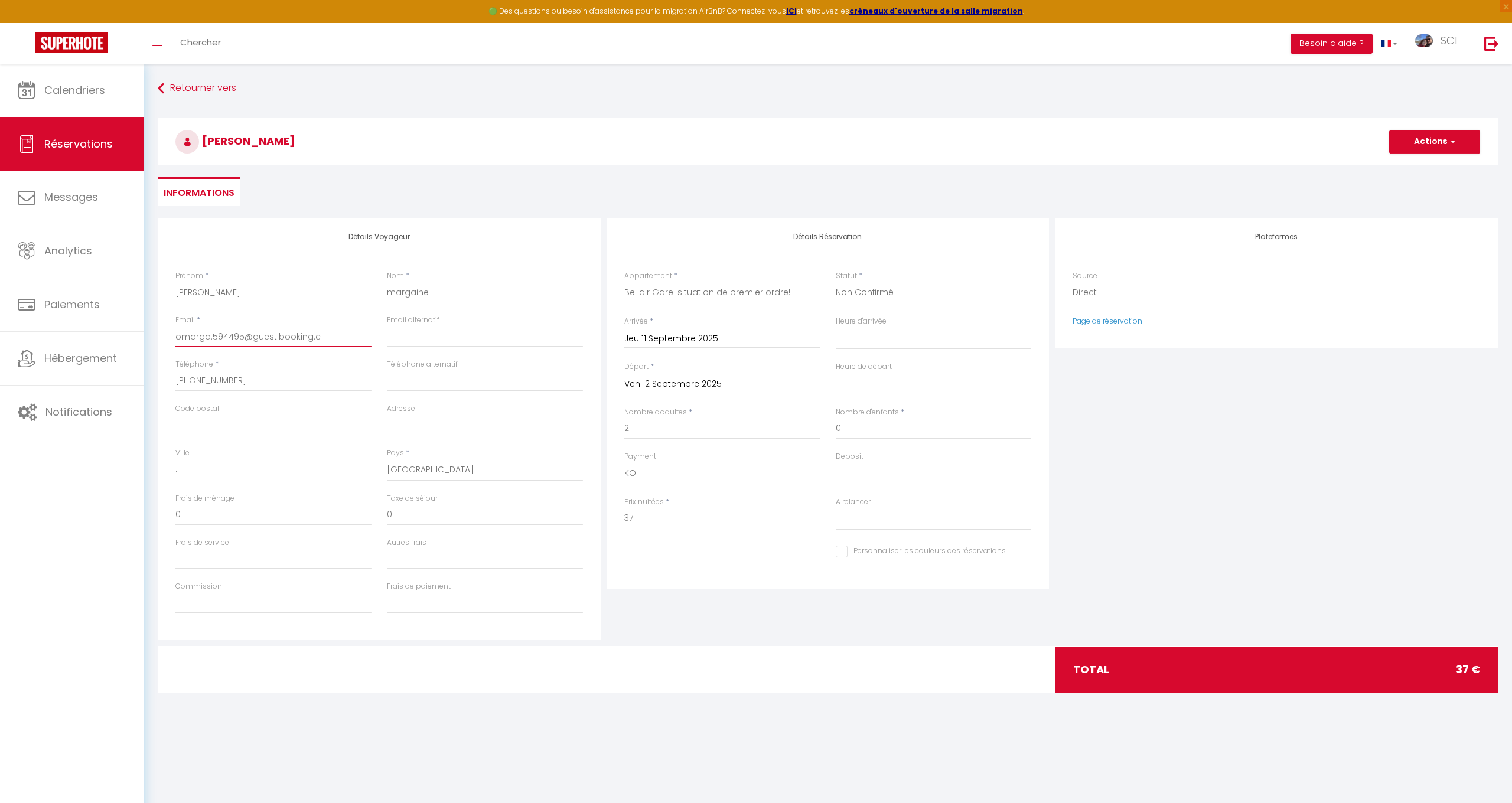
select select
checkbox input "false"
type input "[EMAIL_ADDRESS][DOMAIN_NAME]."
select select
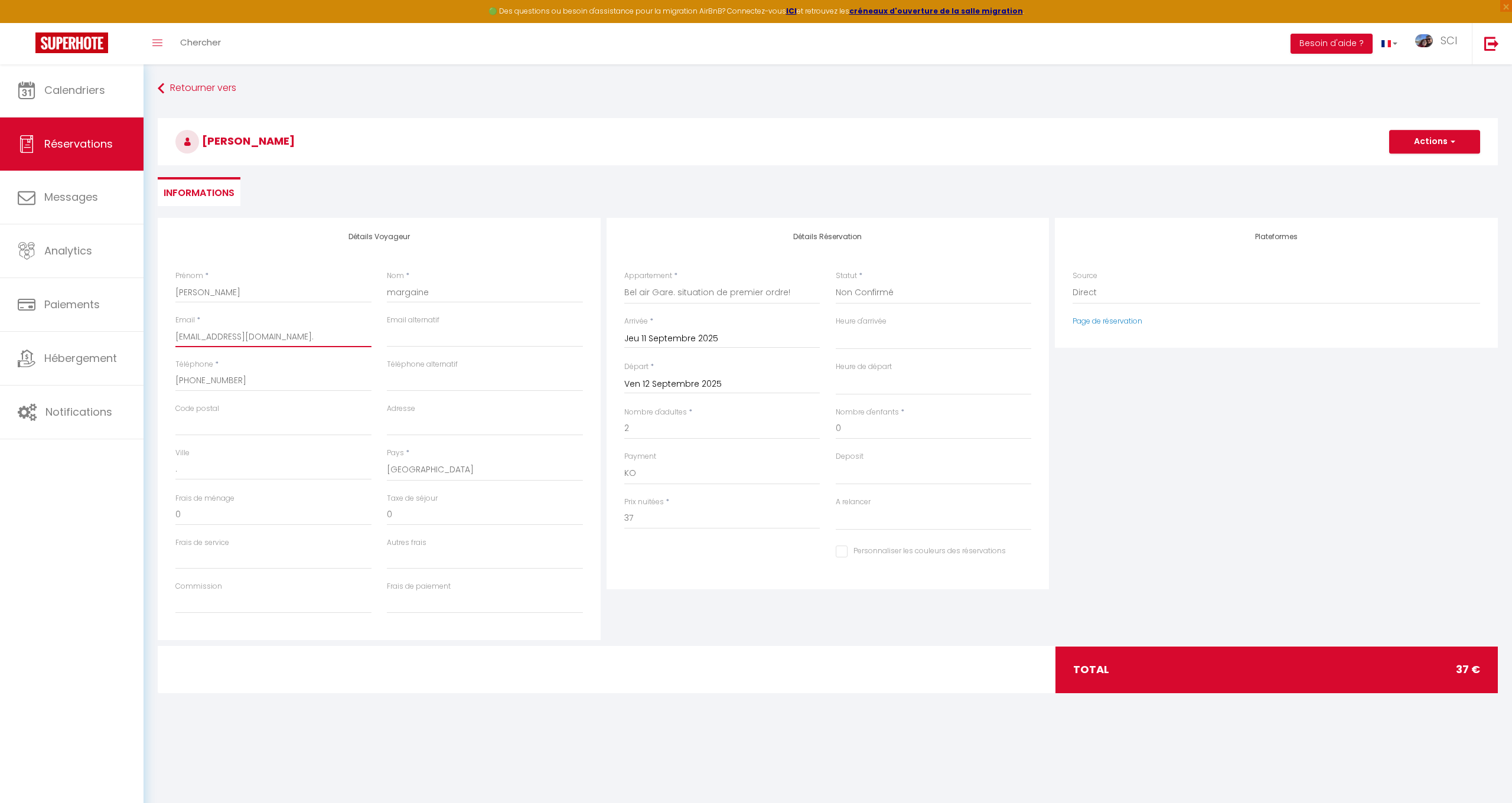
select select
checkbox input "false"
type input "[EMAIL_ADDRESS][DOMAIN_NAME]"
select select
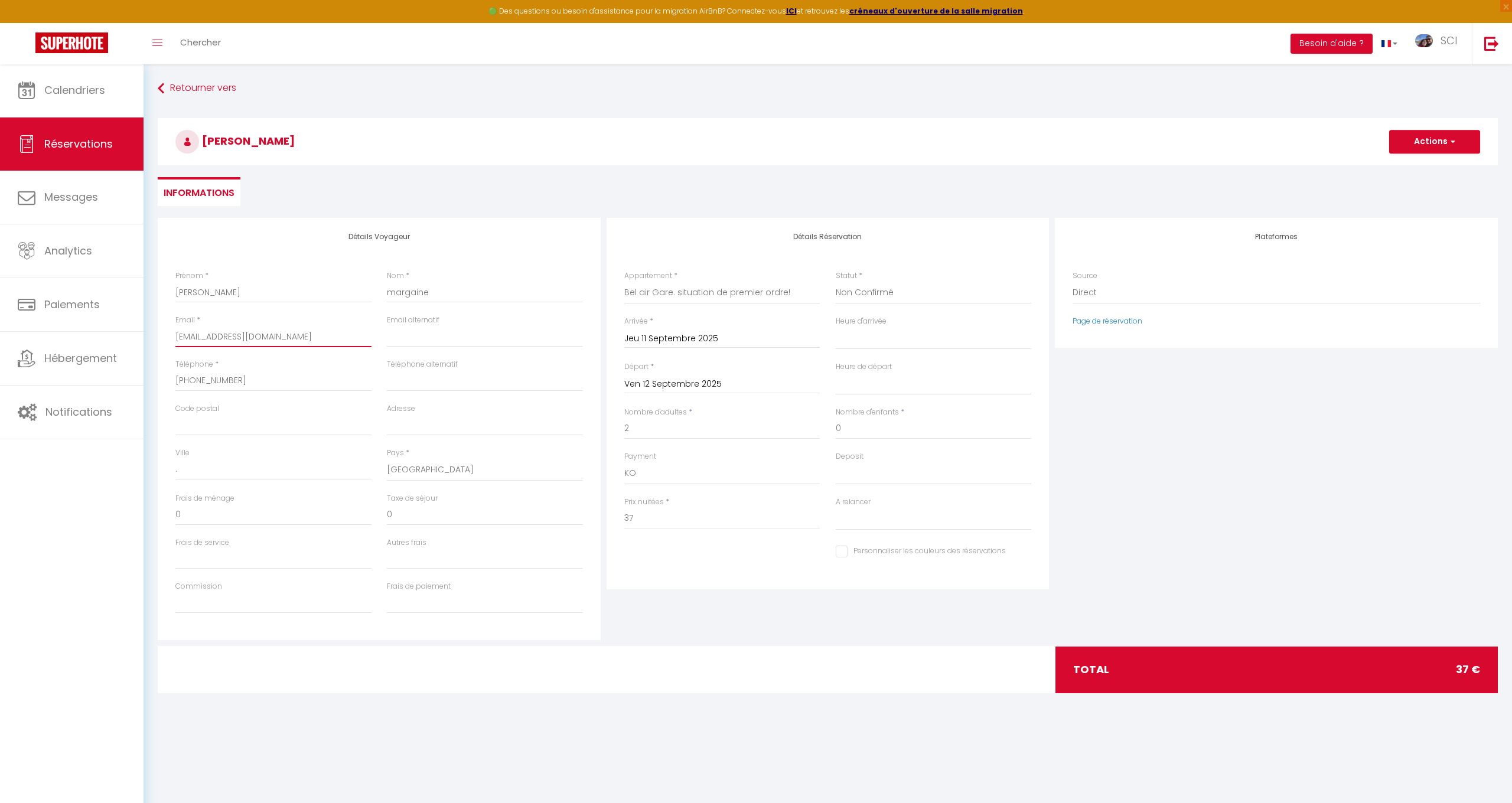
select select
checkbox input "false"
type input "omarga.594495@guest.bookin"
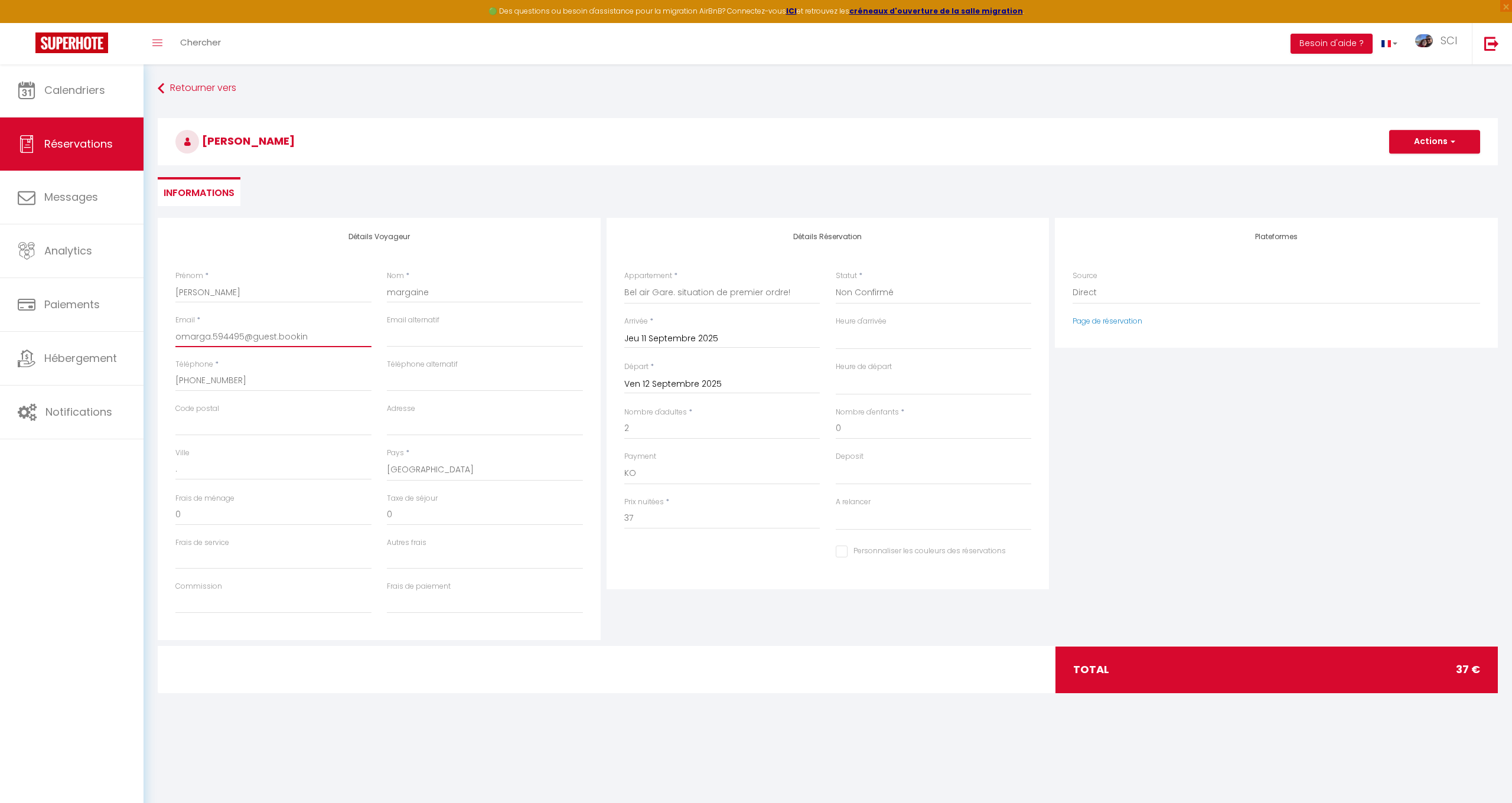
select select
checkbox input "false"
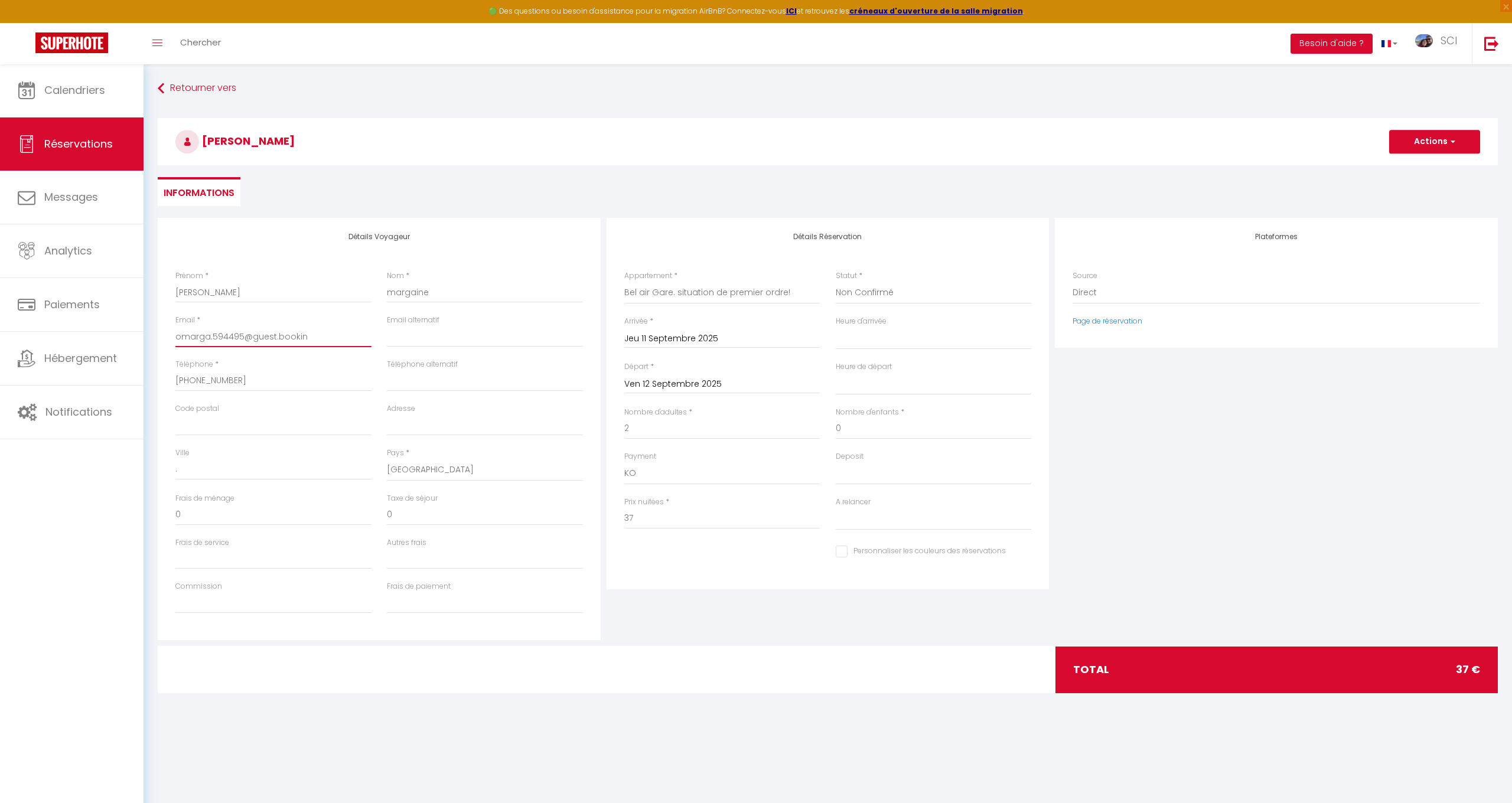
type input "omarga.594495@guest.booki"
select select
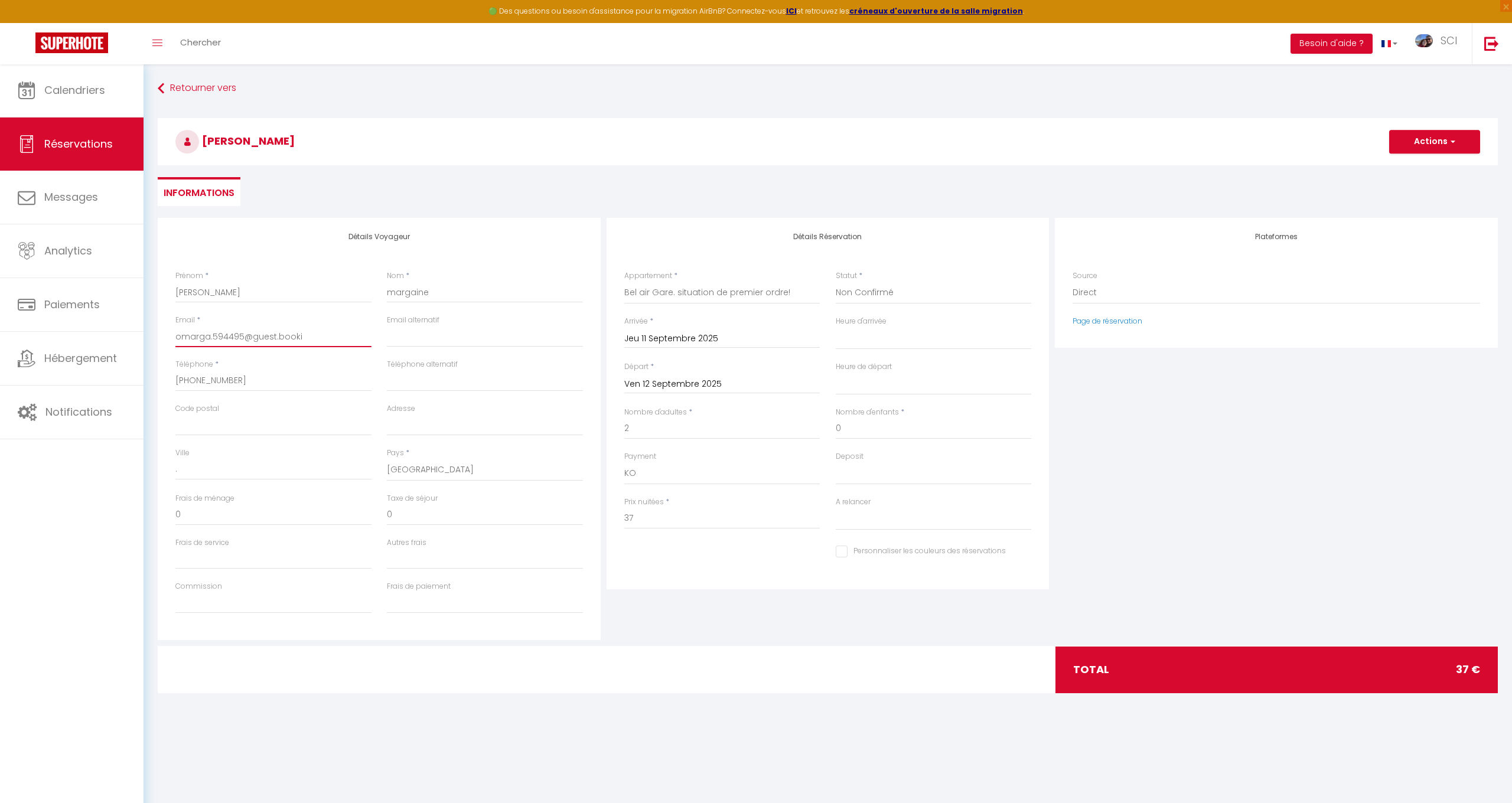
checkbox input "false"
type input "[EMAIL_ADDRESS][DOMAIN_NAME]"
select select
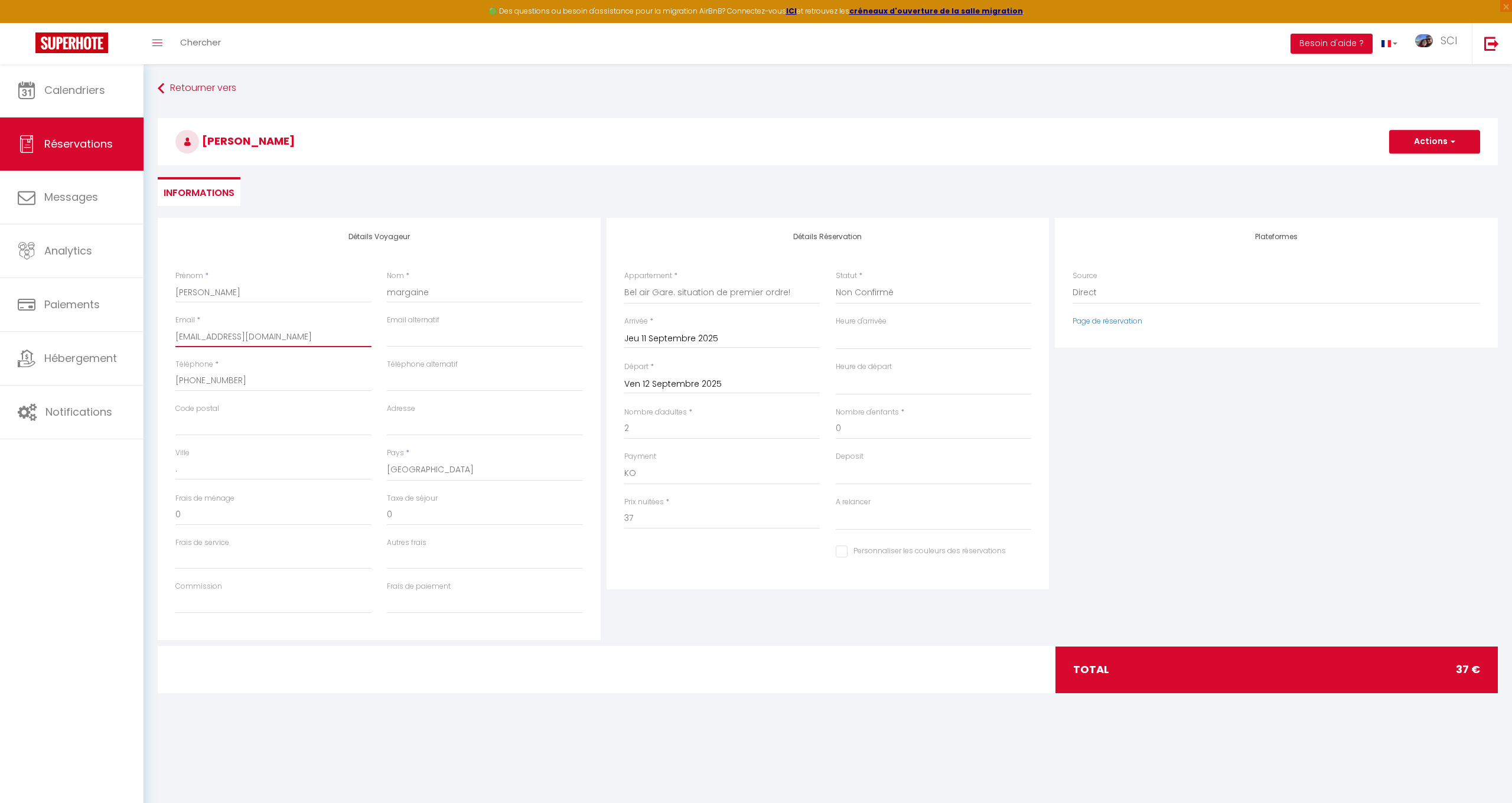
select select
checkbox input "false"
type input "[EMAIL_ADDRESS][DOMAIN_NAME]"
select select
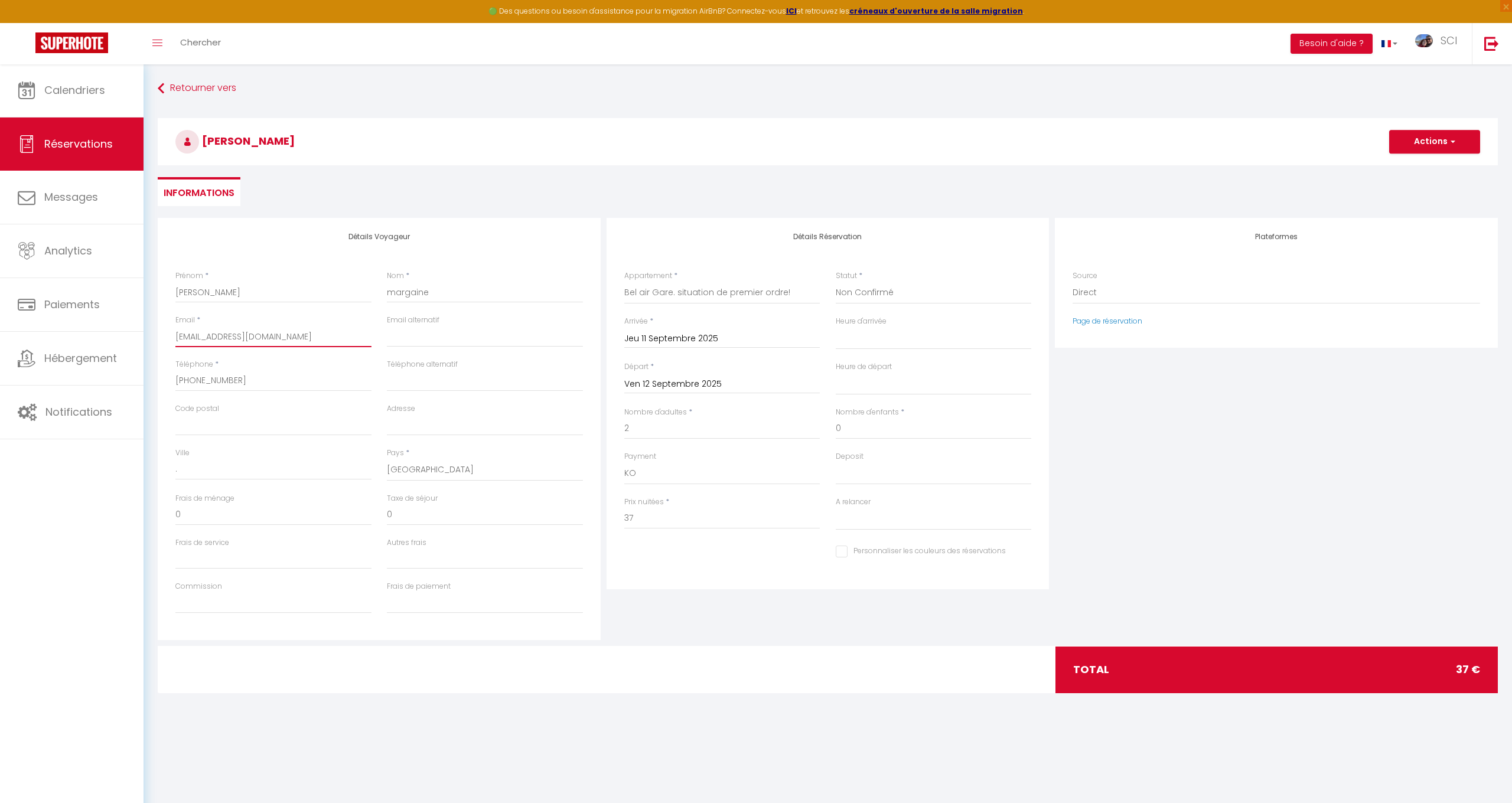
select select
checkbox input "false"
type input "[EMAIL_ADDRESS][DOMAIN_NAME]"
select select
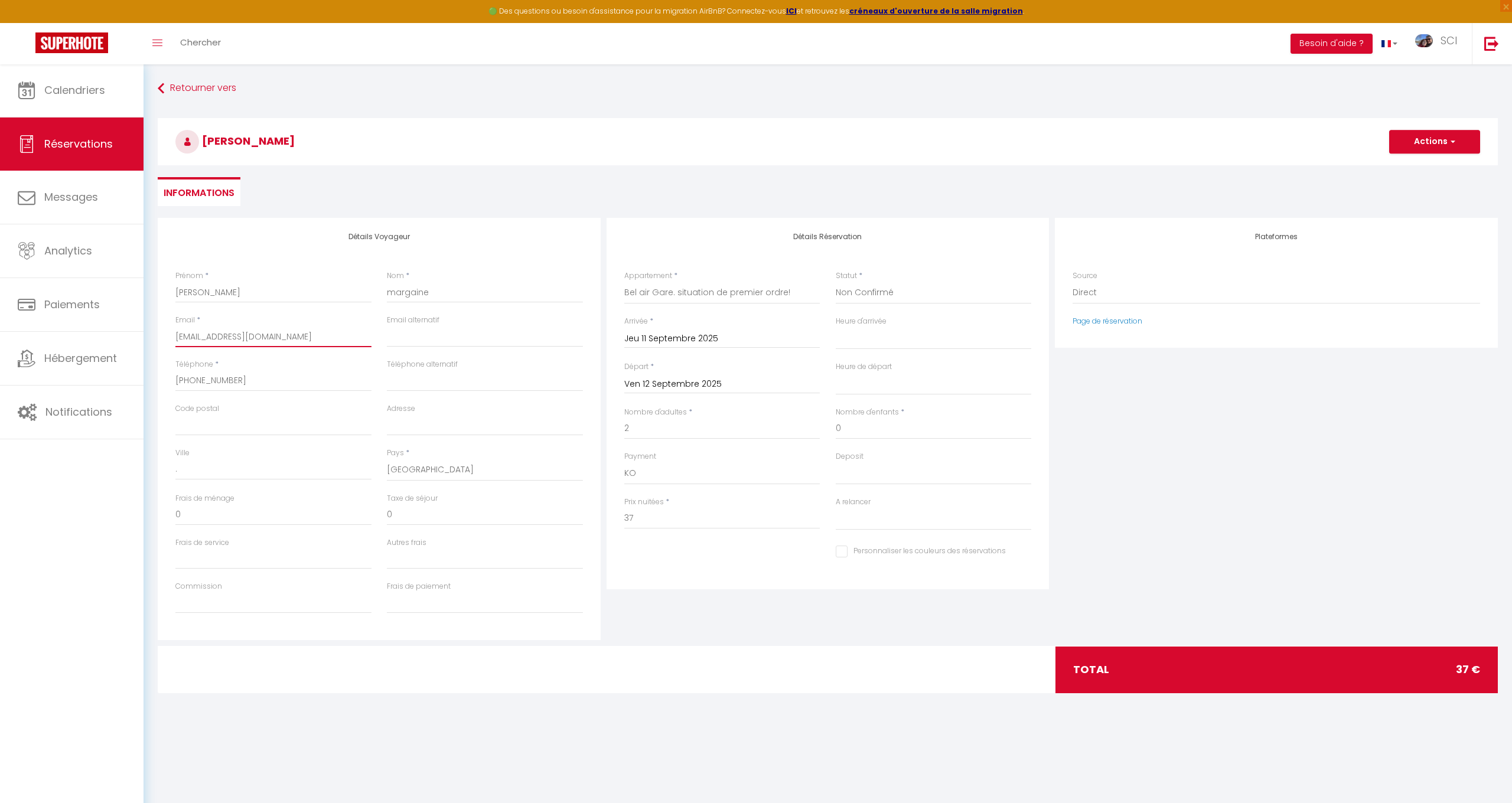
select select
checkbox input "false"
type input "omarga.594495@guest.b"
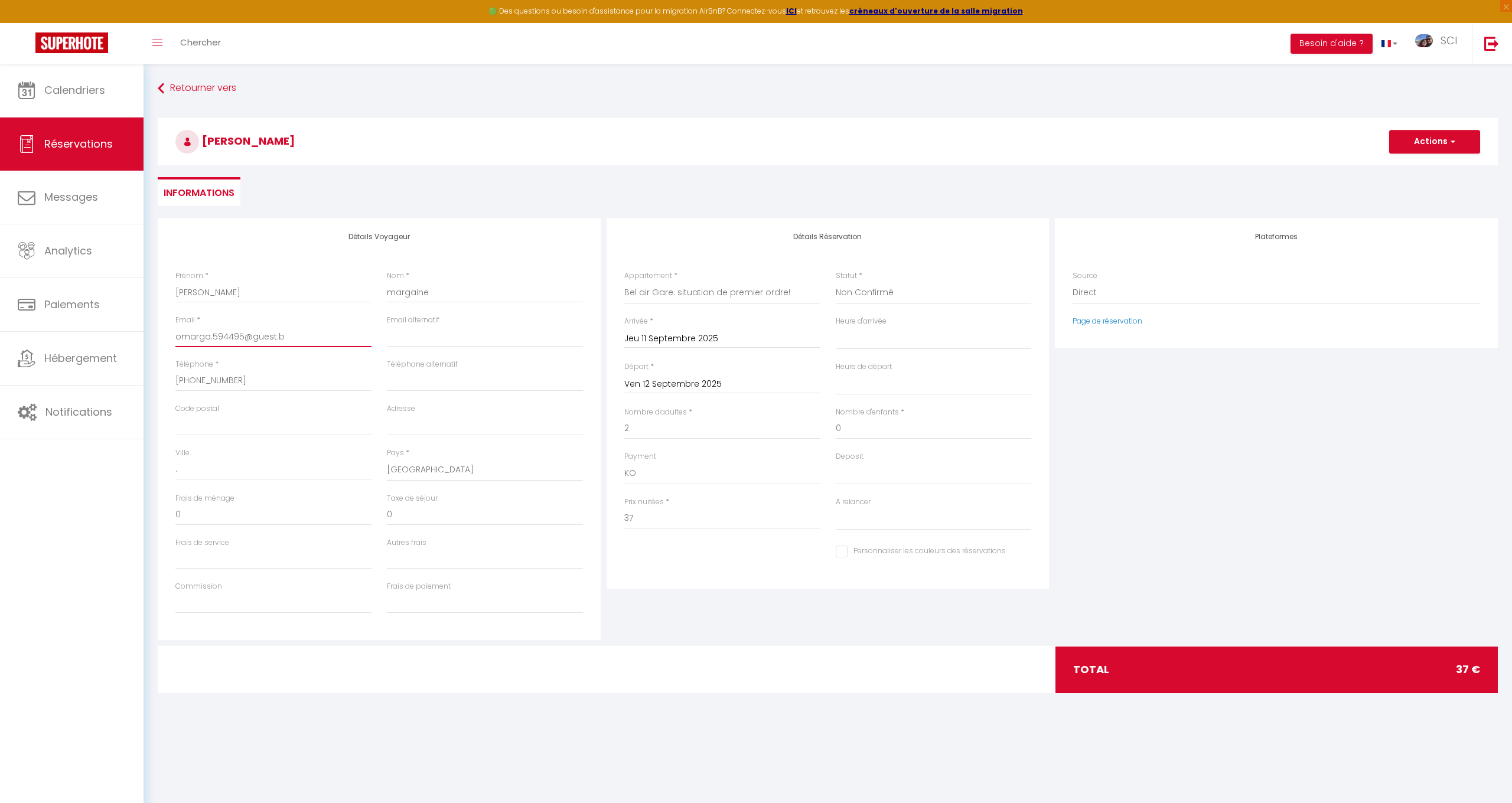
select select
checkbox input "false"
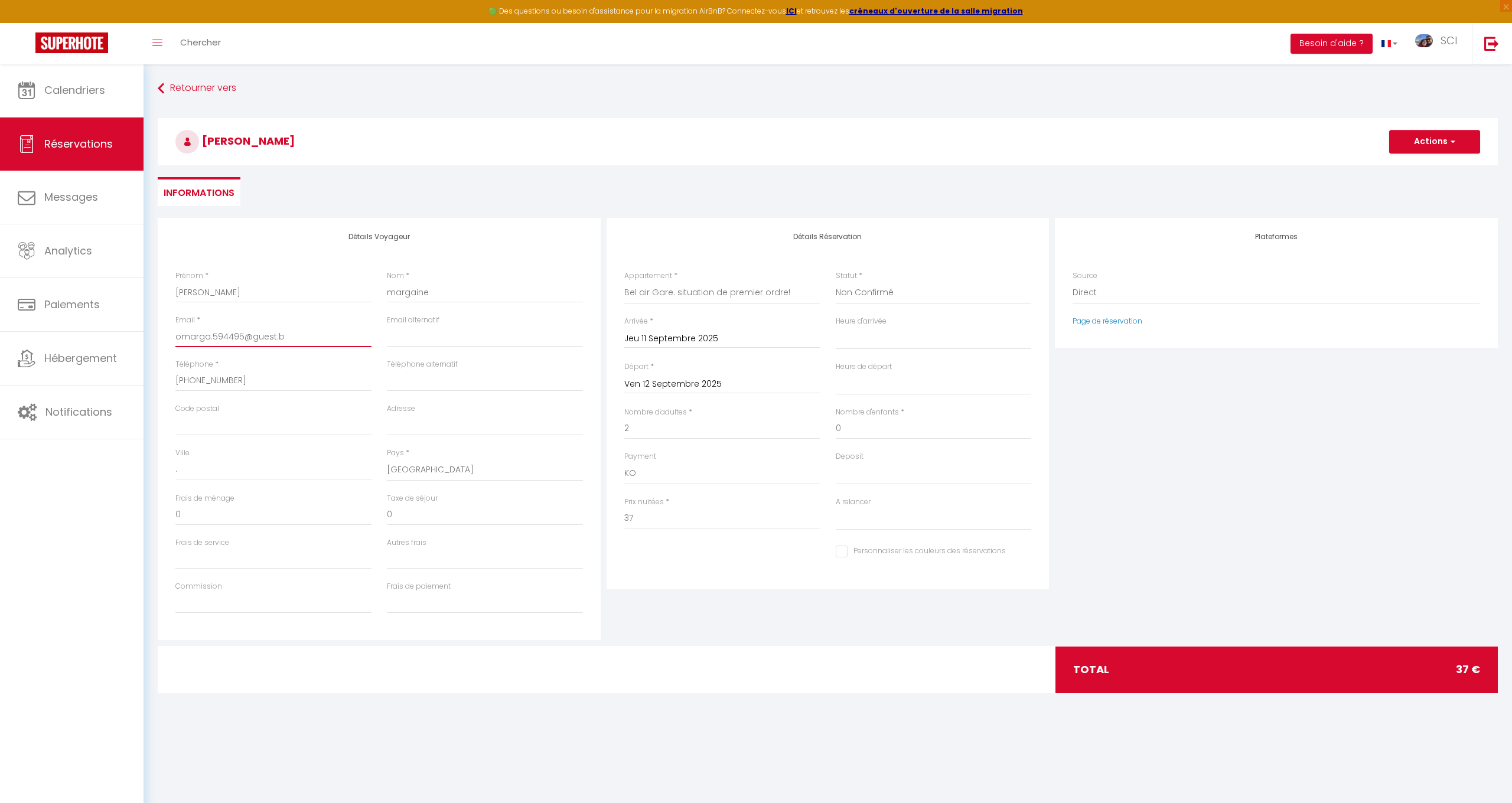
type input "omarga.594495@guest."
select select
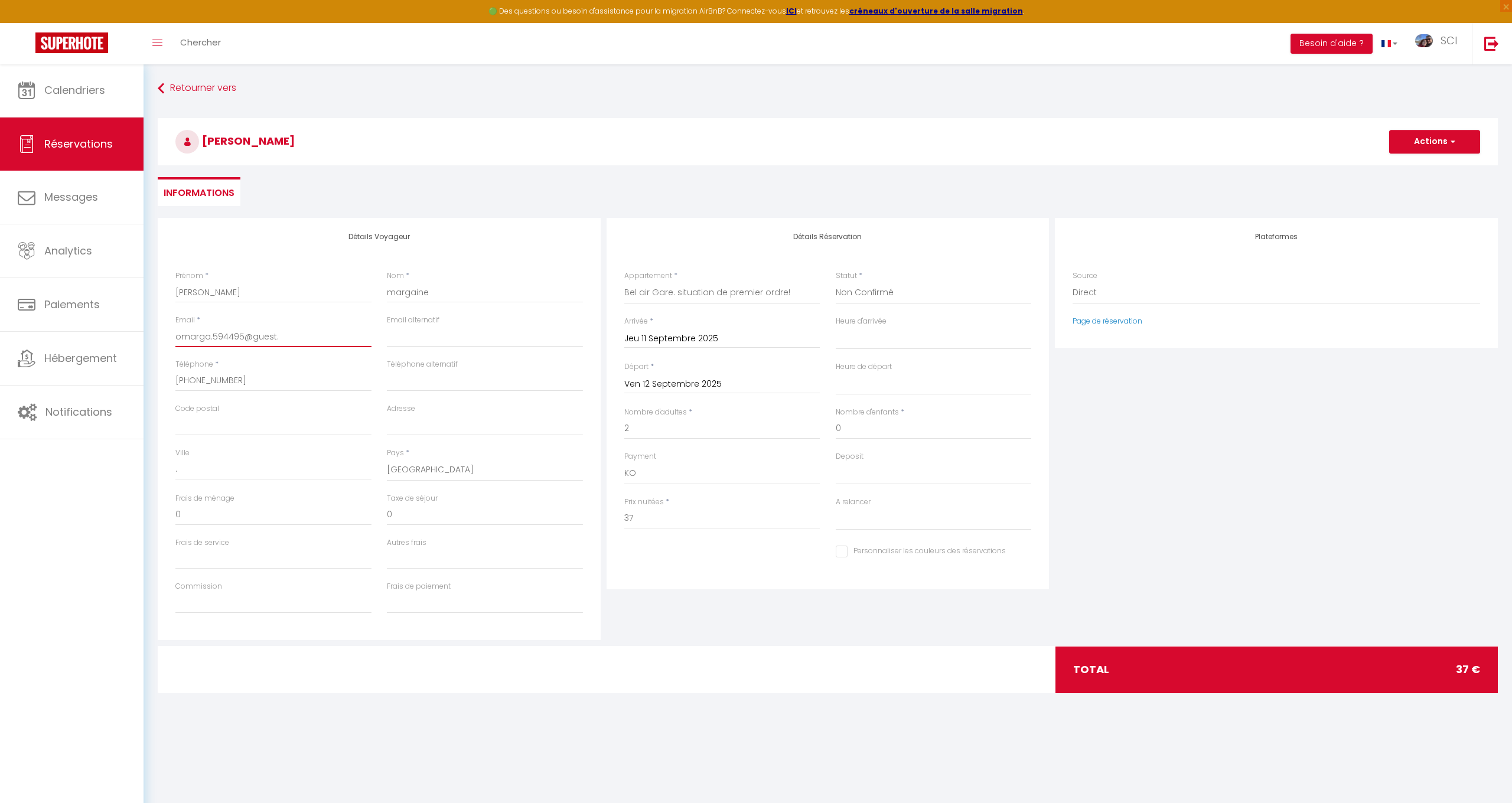
checkbox input "false"
type input "omarga.594495@guest"
select select
click at [1432, 142] on button "Actions" at bounding box center [1434, 142] width 91 height 23
click at [1421, 164] on link "Enregistrer" at bounding box center [1423, 168] width 93 height 16
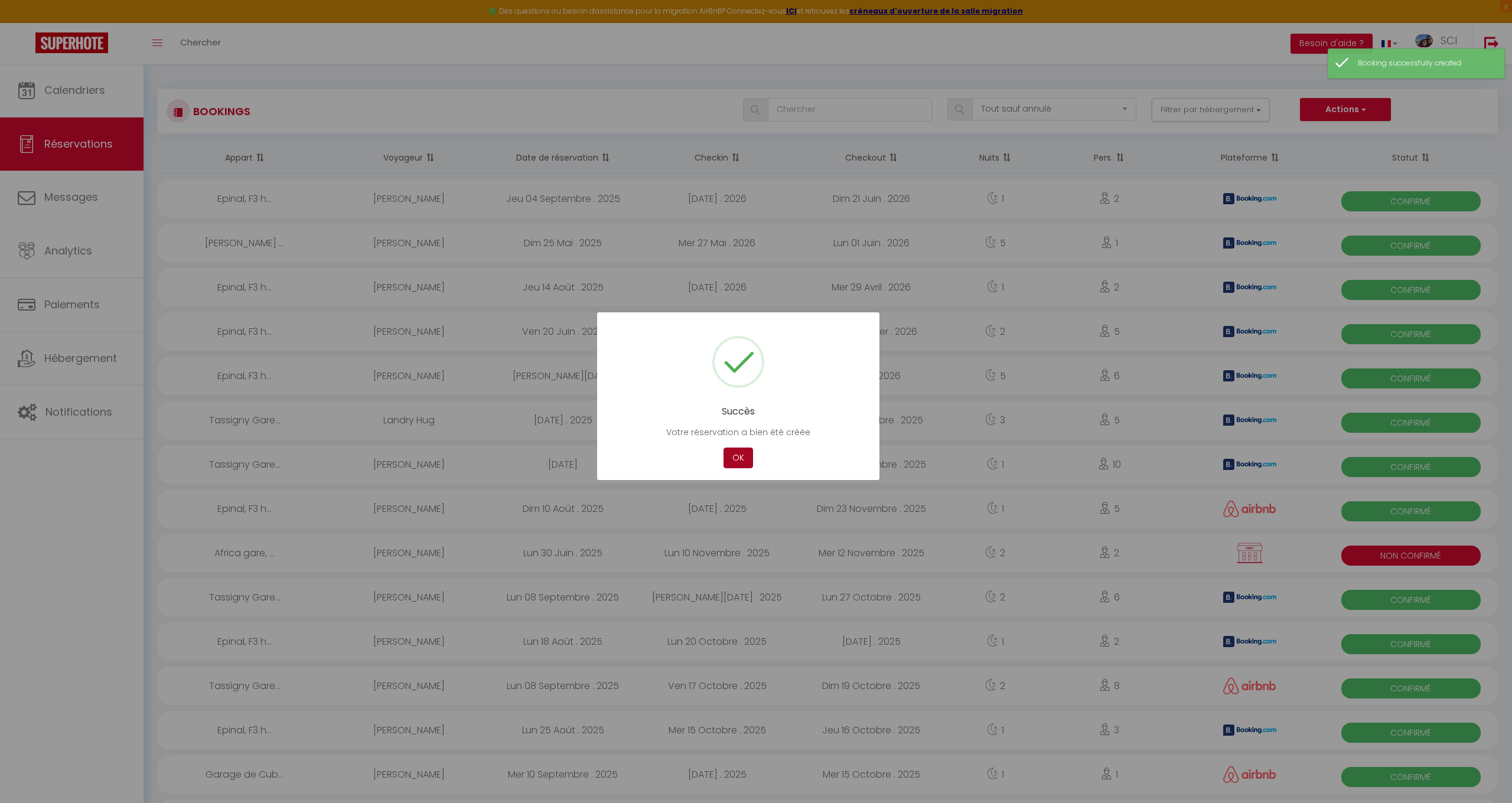
click at [740, 462] on button "OK" at bounding box center [738, 458] width 29 height 21
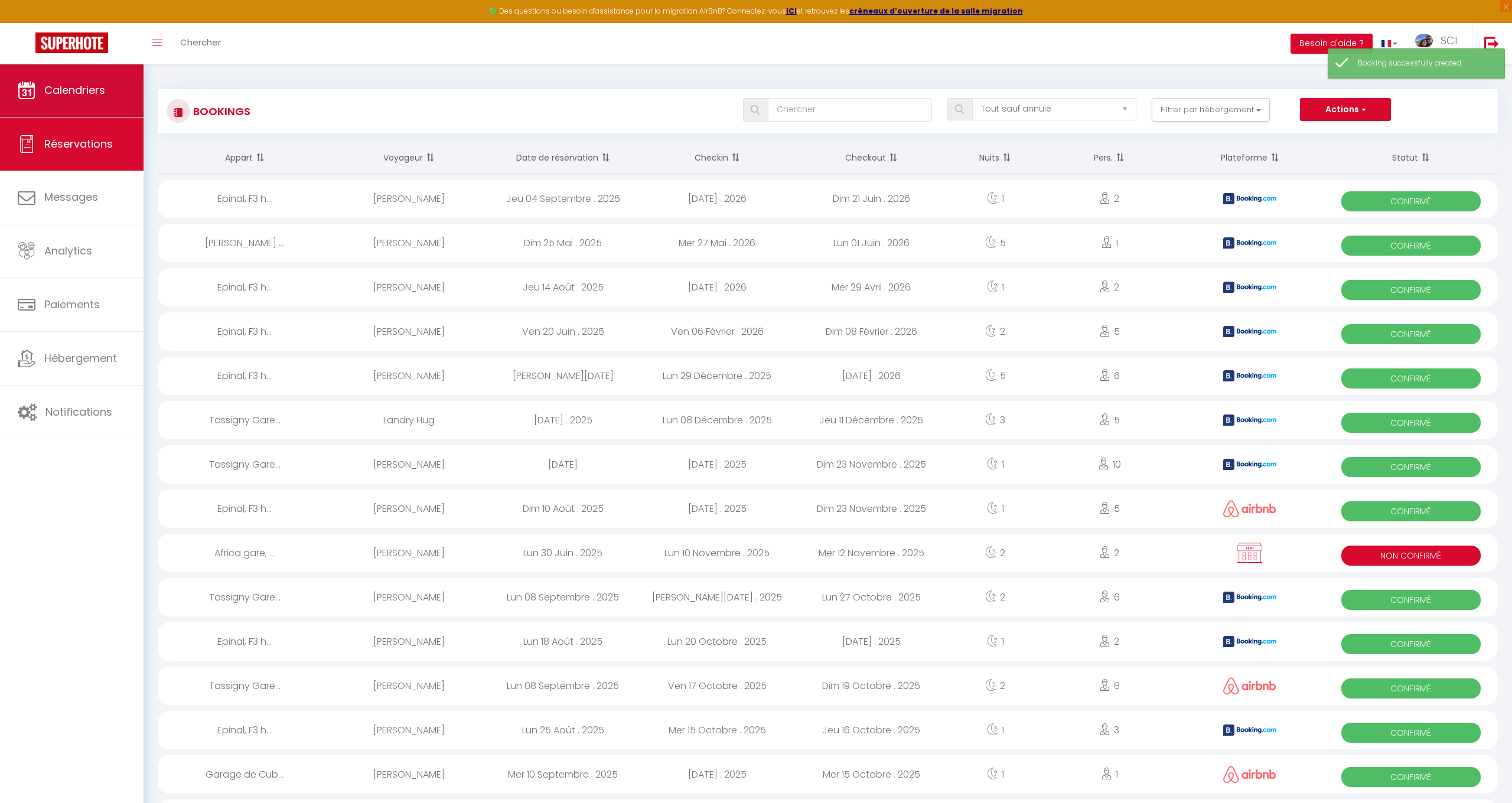
click at [68, 93] on span "Calendriers" at bounding box center [74, 90] width 61 height 15
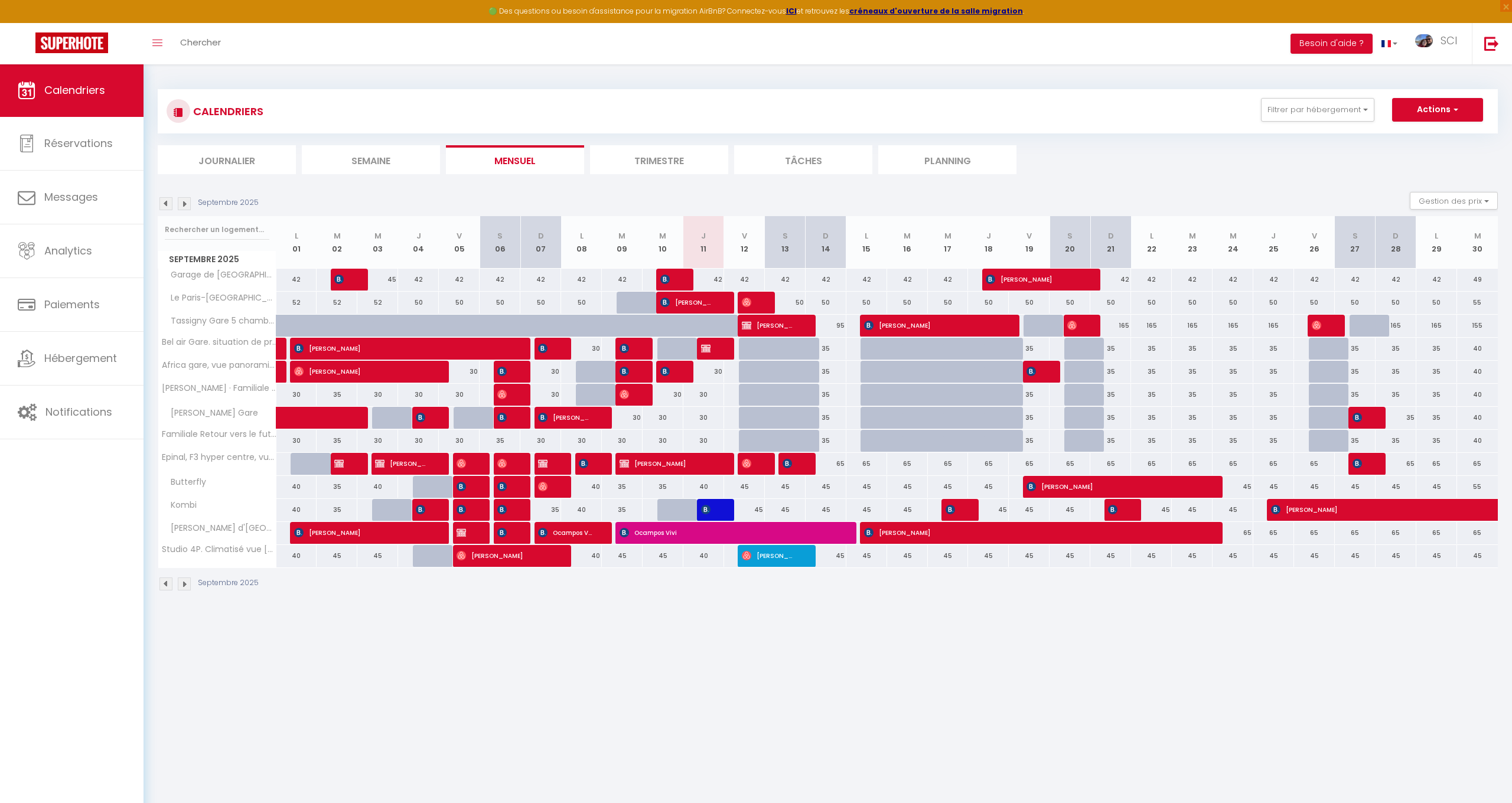
click at [702, 353] on img at bounding box center [706, 348] width 9 height 9
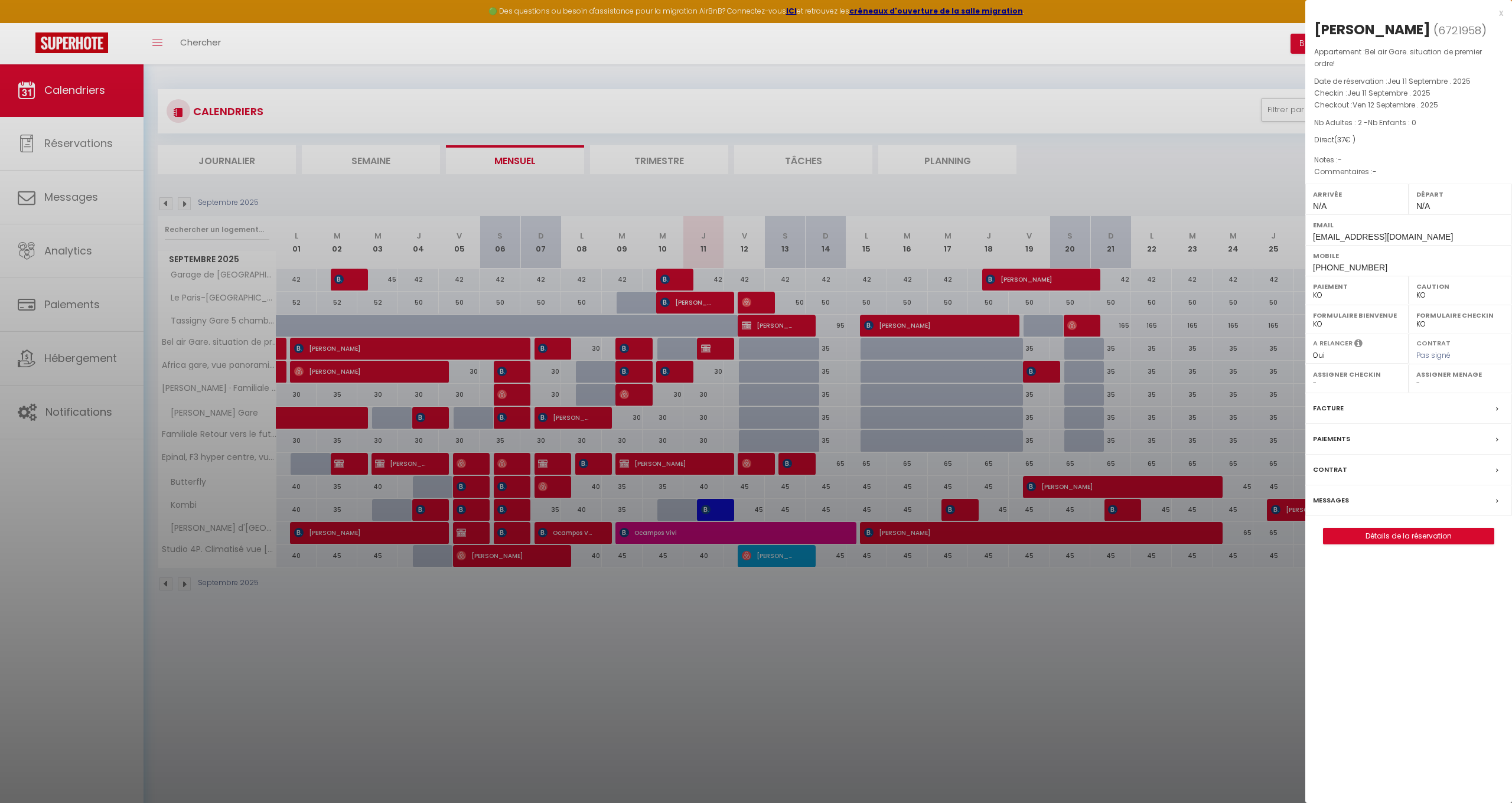
click at [1432, 534] on link "Détails de la réservation" at bounding box center [1408, 536] width 170 height 16
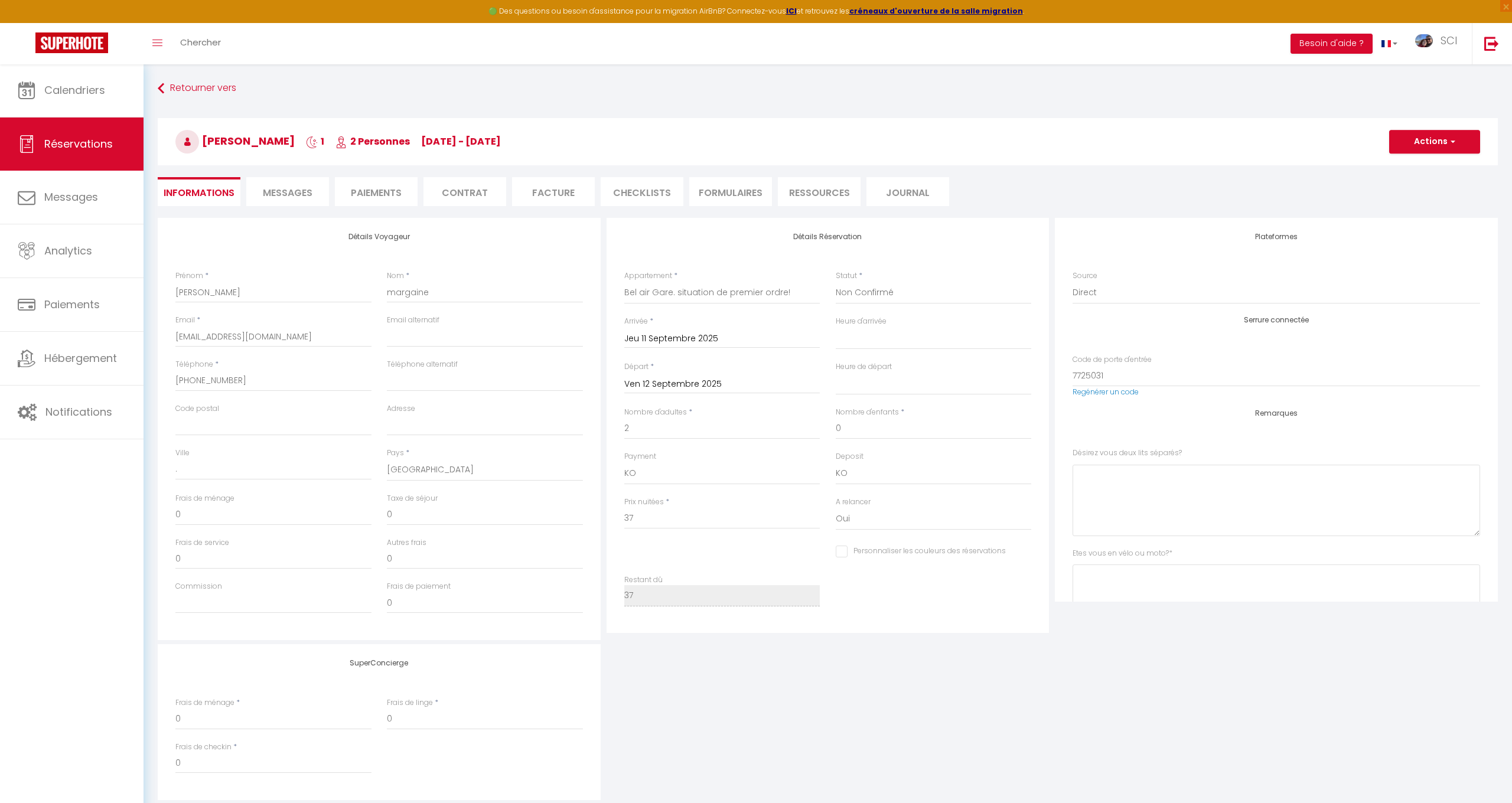
click at [1389, 147] on h3 "[PERSON_NAME] 1 2 Personnes [DATE] - [DATE]" at bounding box center [828, 142] width 1340 height 47
click at [1395, 146] on button "Actions" at bounding box center [1434, 142] width 91 height 23
click at [494, 252] on div "Détails Voyageur Prénom * [PERSON_NAME] * margaine Email * [EMAIL_ADDRESS][DOMA…" at bounding box center [379, 425] width 443 height 422
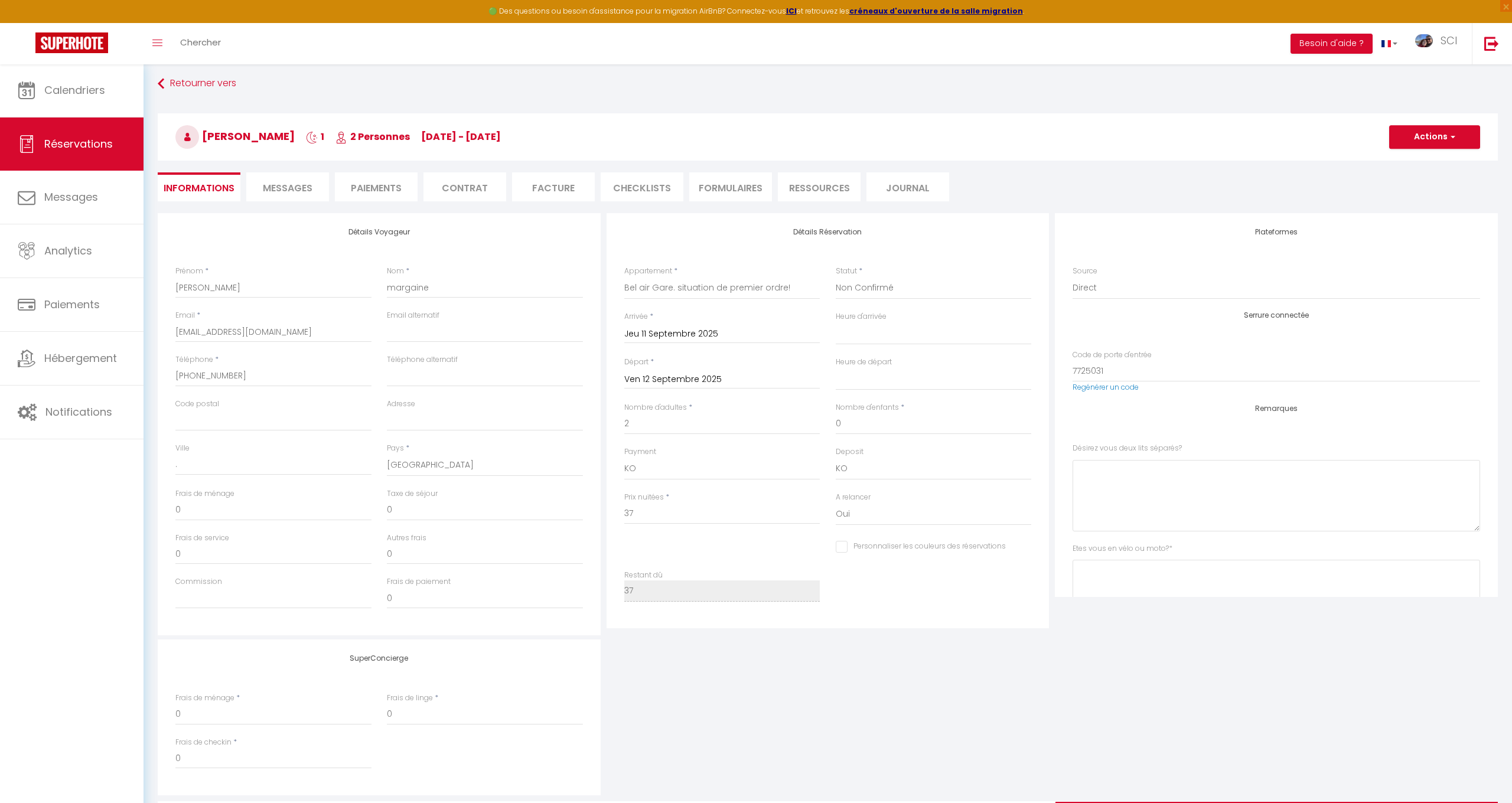
click at [1401, 136] on button "Actions" at bounding box center [1434, 137] width 91 height 23
click at [1403, 166] on link "Enregistrer" at bounding box center [1423, 163] width 93 height 16
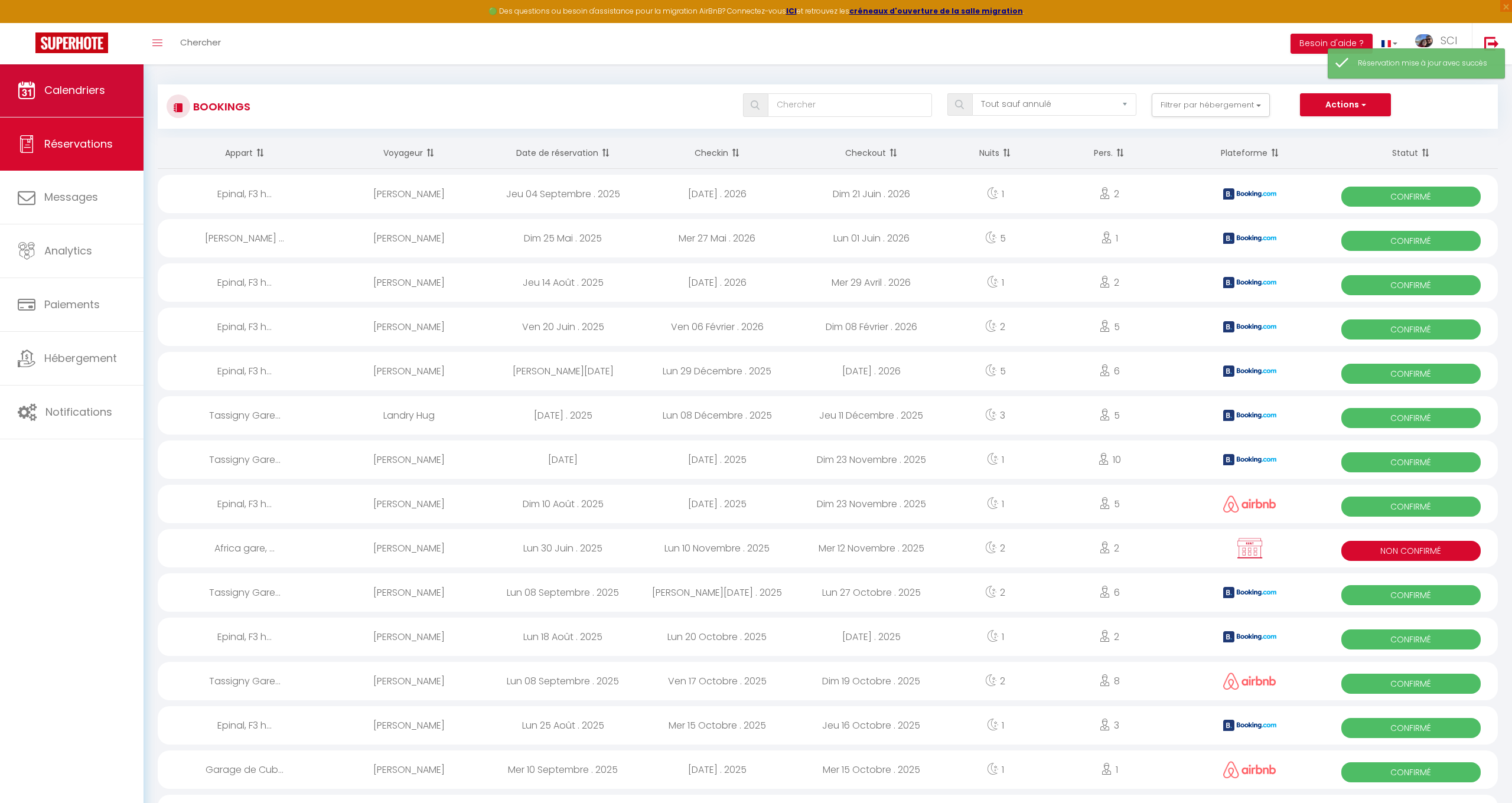
click at [72, 91] on span "Calendriers" at bounding box center [74, 90] width 61 height 15
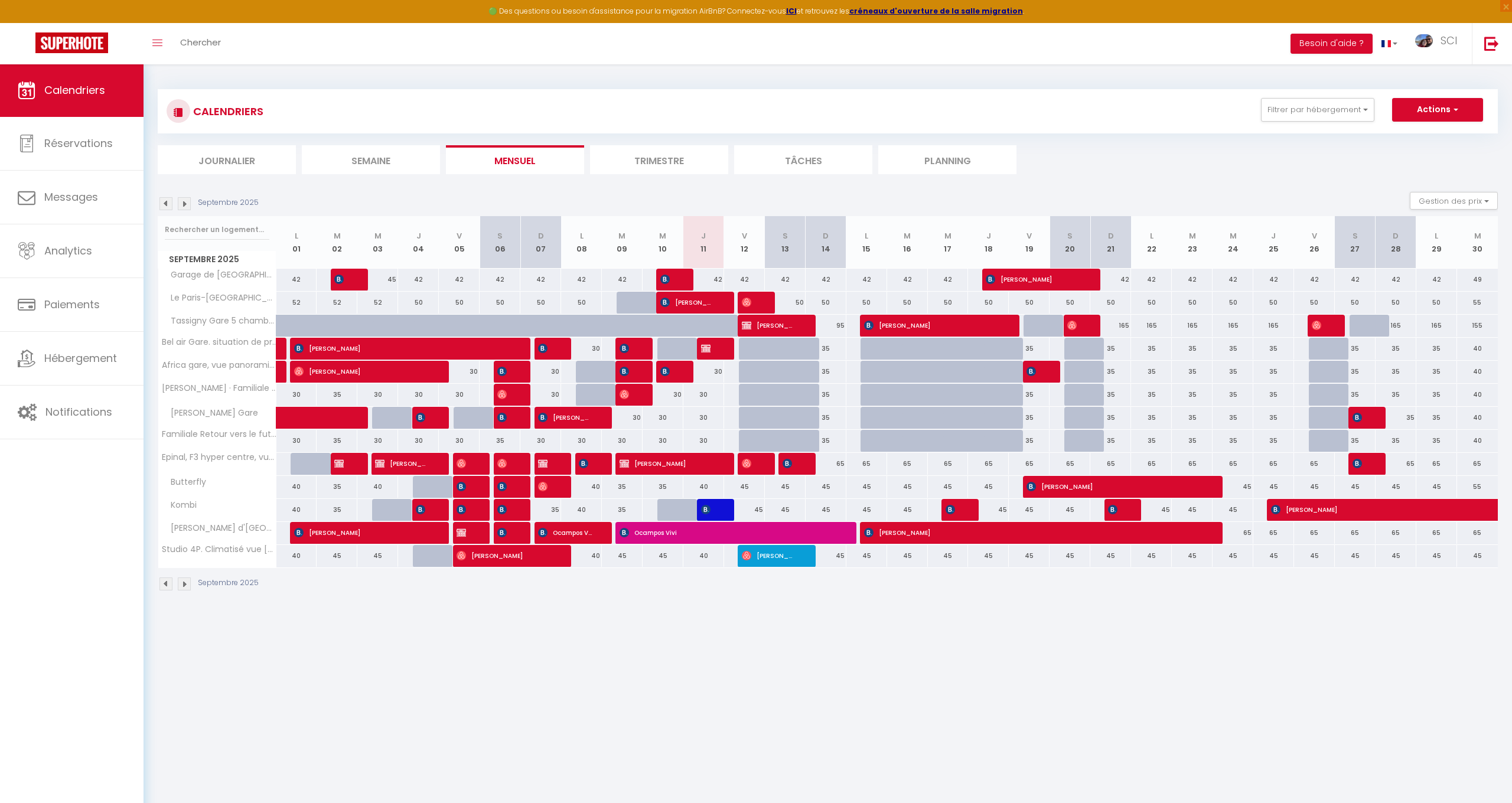
scroll to position [0, 1]
click at [711, 348] on span "[PERSON_NAME]" at bounding box center [708, 348] width 14 height 22
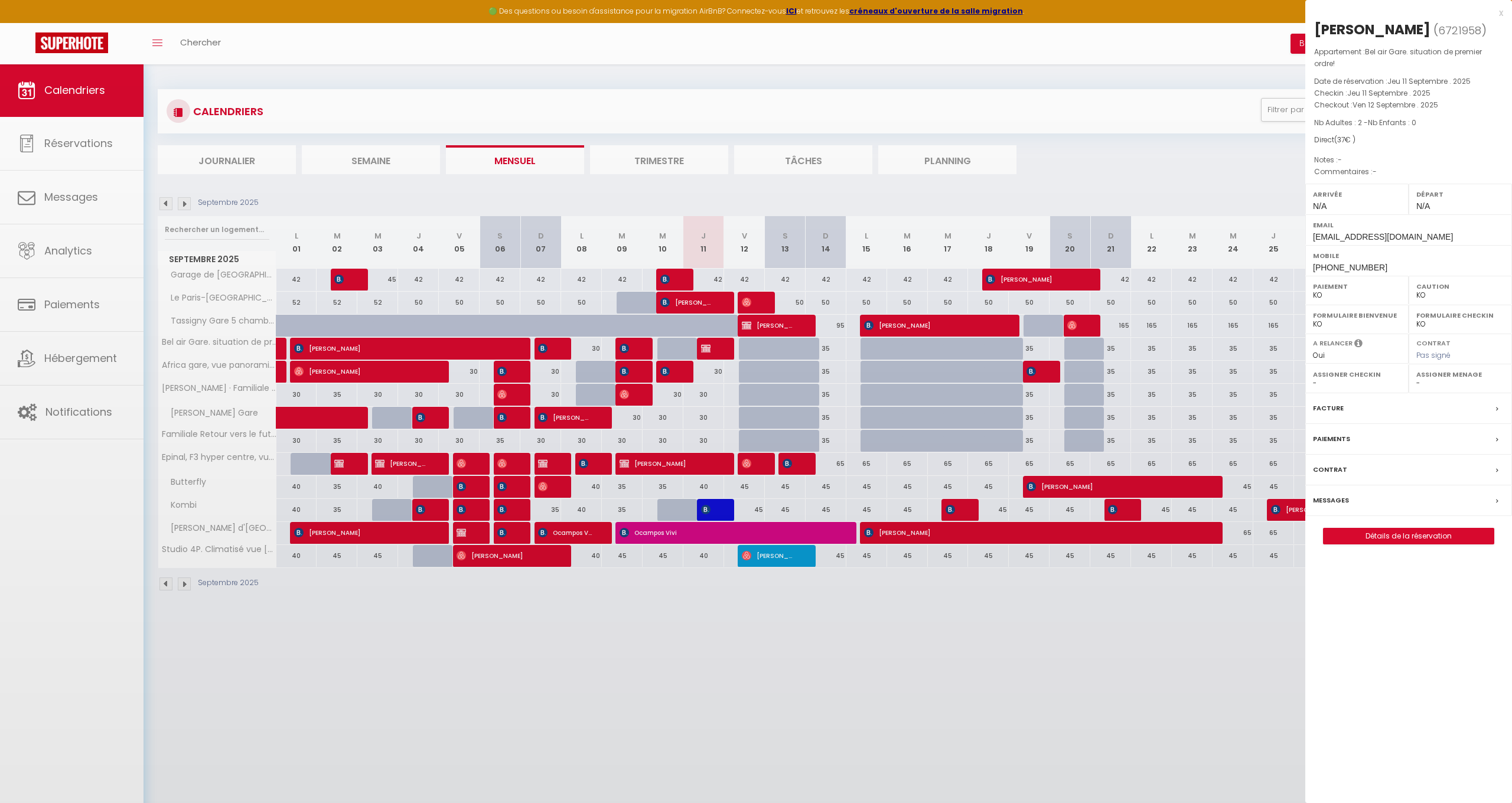
scroll to position [0, 0]
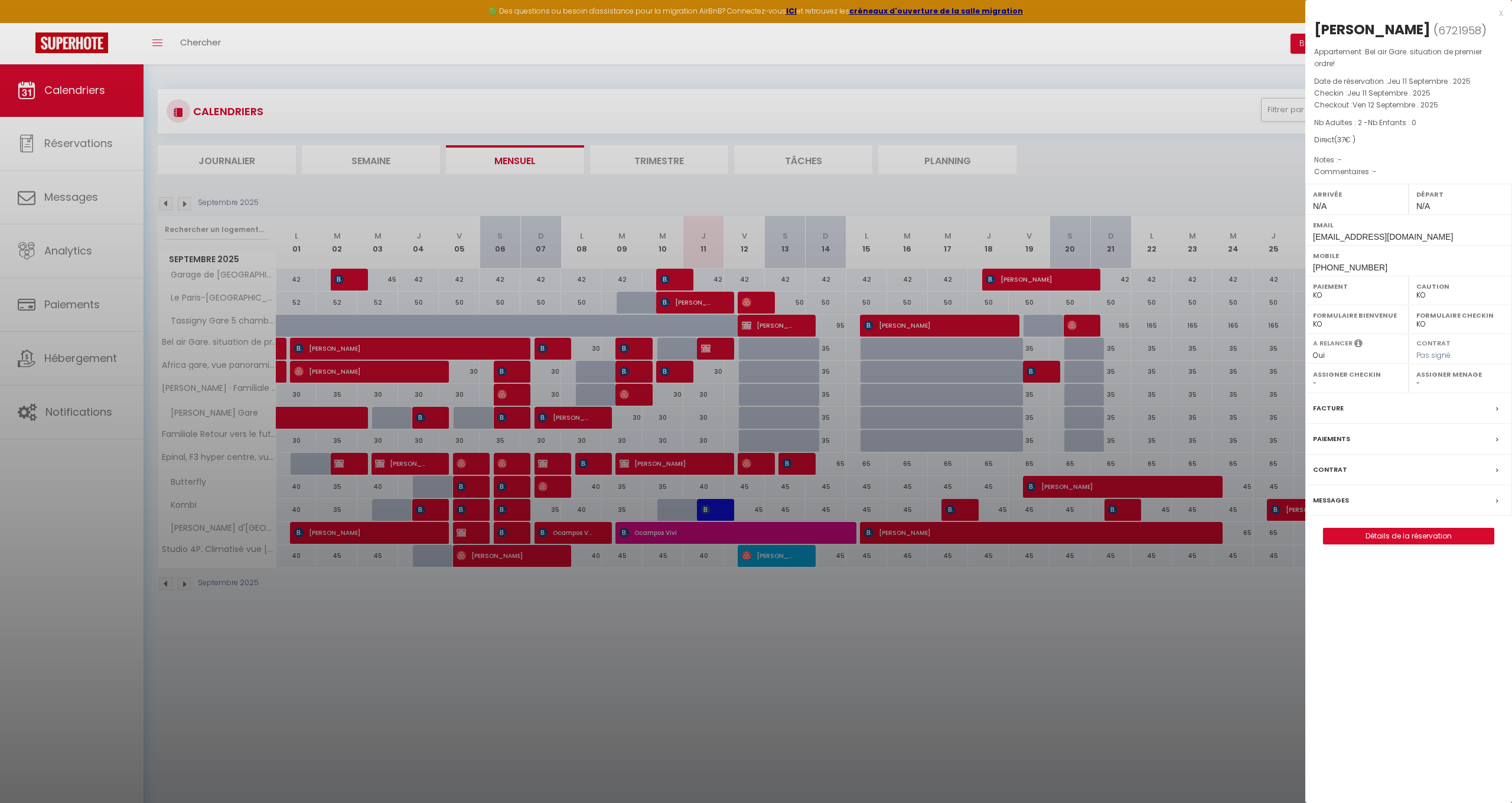
click at [1337, 495] on label "Messages" at bounding box center [1331, 500] width 36 height 12
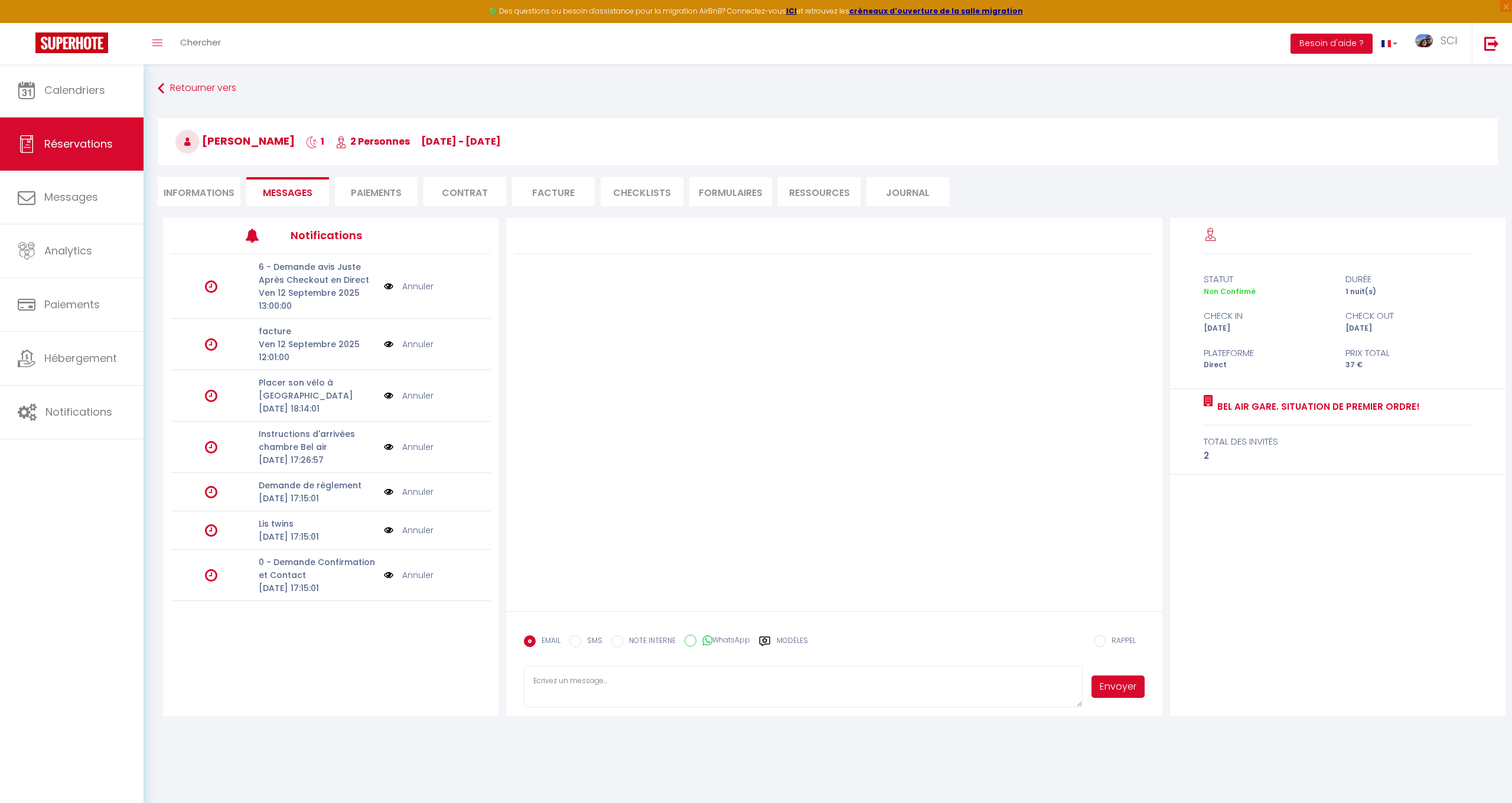
click at [196, 184] on li "Informations" at bounding box center [199, 192] width 83 height 29
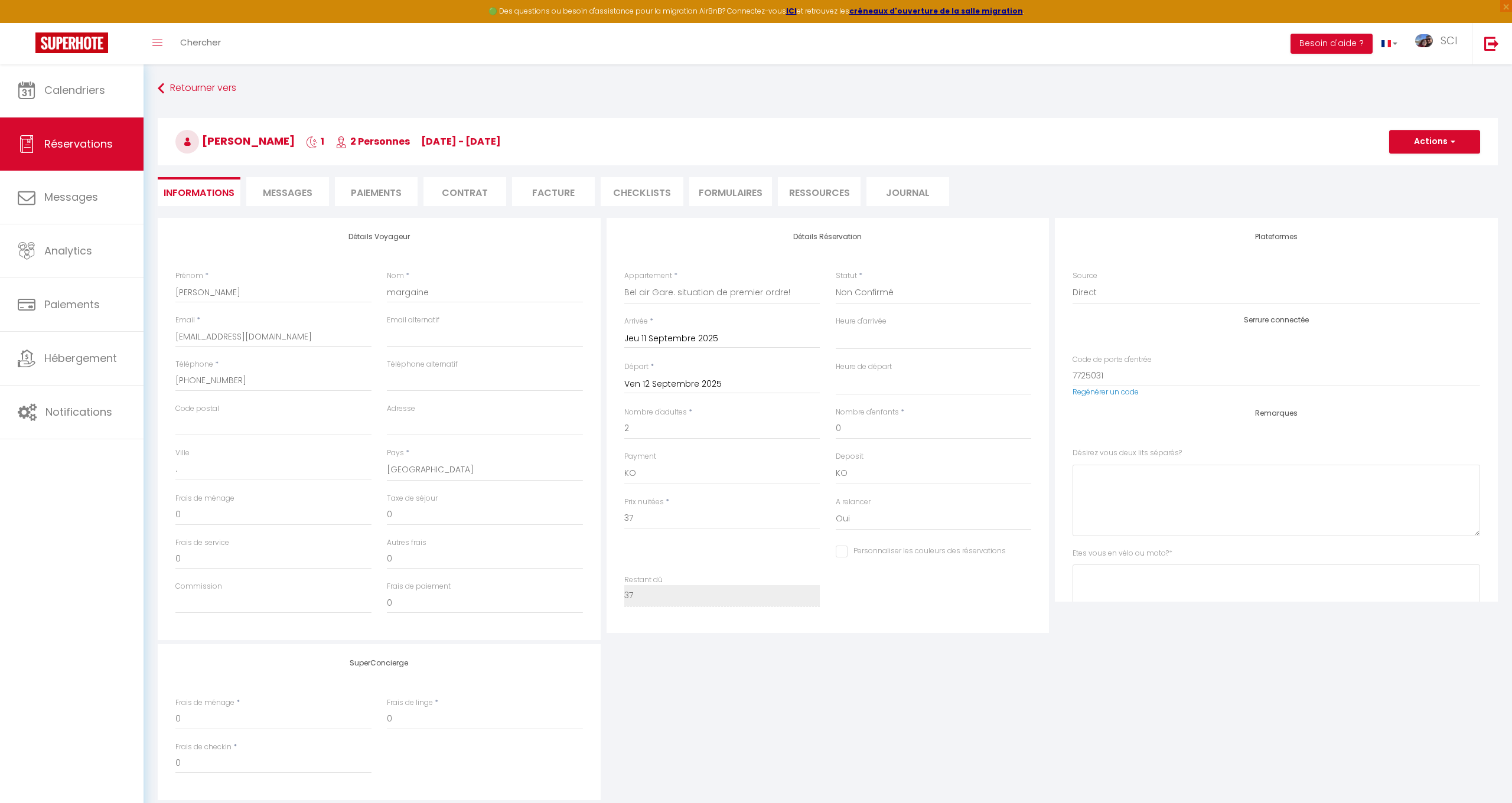
click at [294, 194] on span "Messages" at bounding box center [288, 192] width 50 height 14
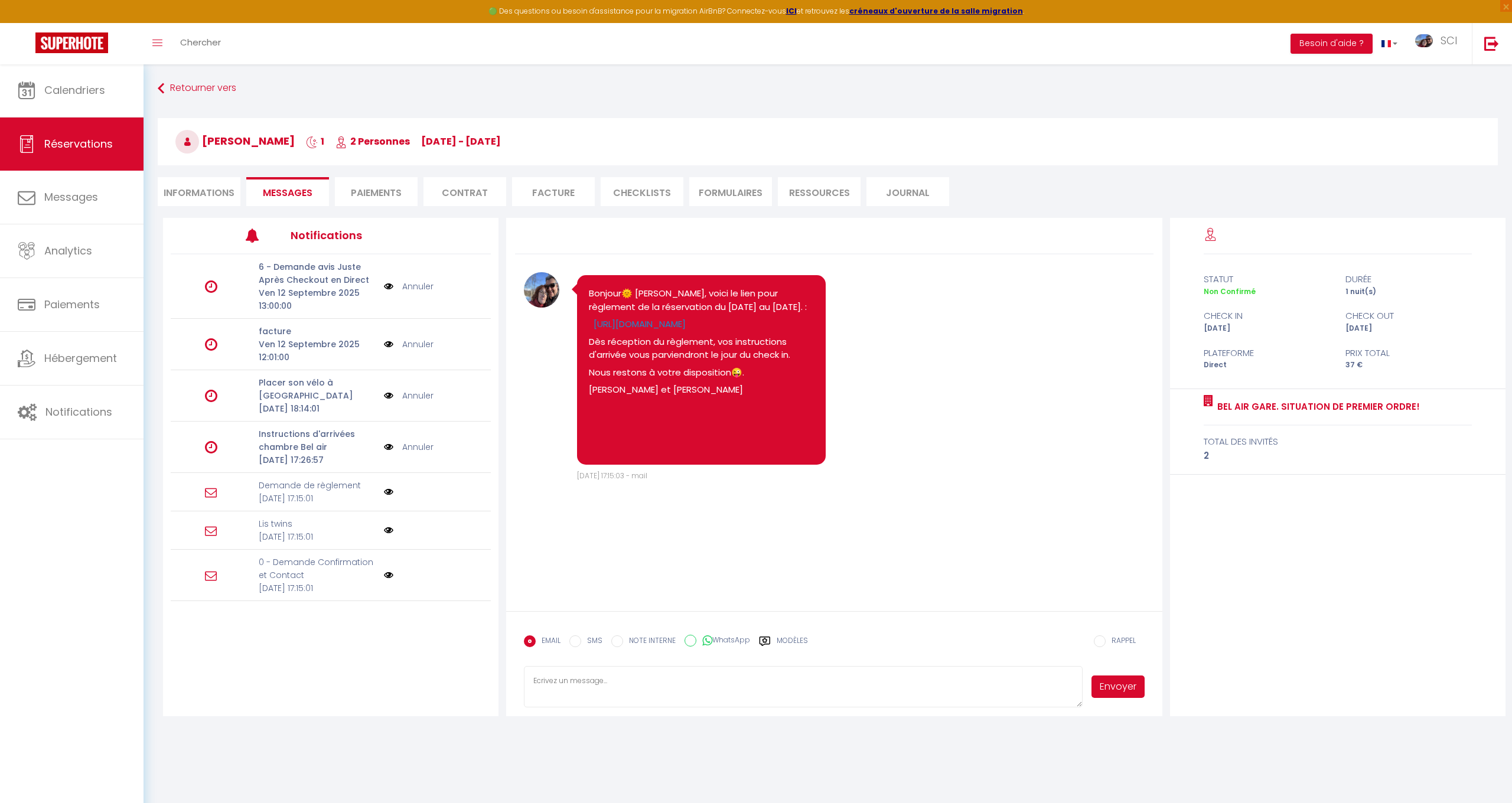
scroll to position [1, 0]
click at [74, 97] on span "Calendriers" at bounding box center [74, 90] width 61 height 15
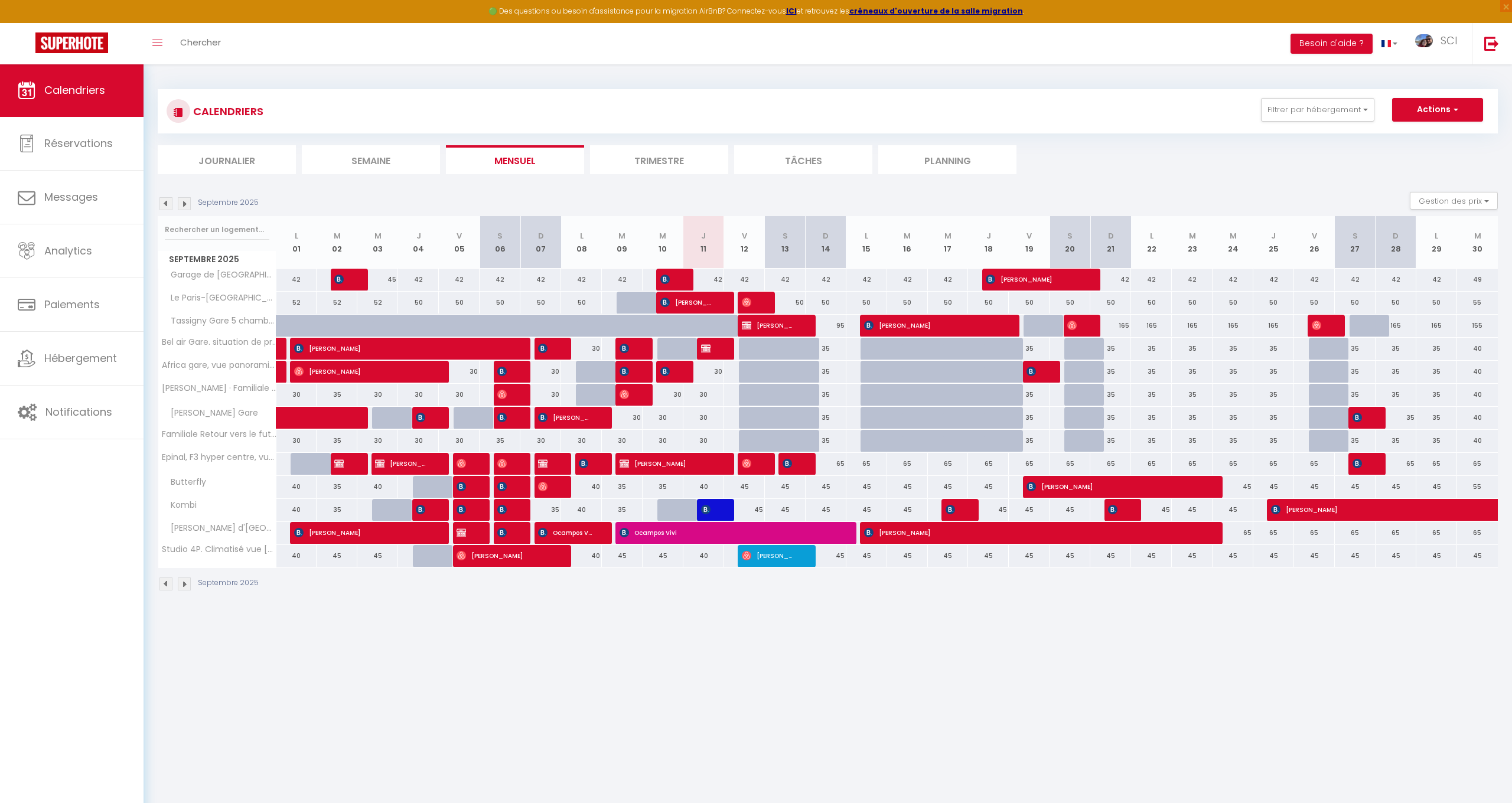
click at [672, 511] on div at bounding box center [678, 510] width 40 height 22
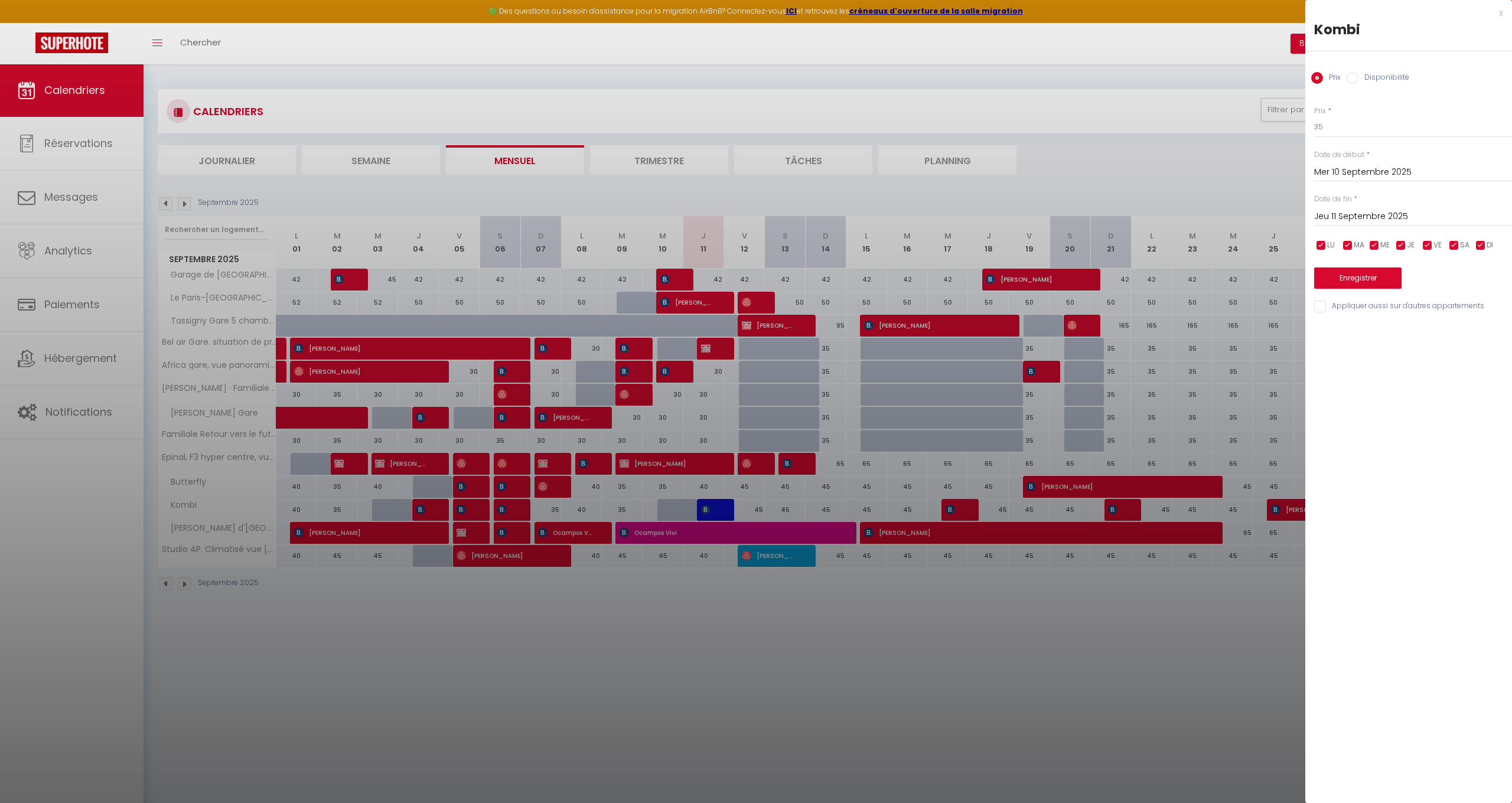
click at [766, 559] on div at bounding box center [756, 401] width 1512 height 803
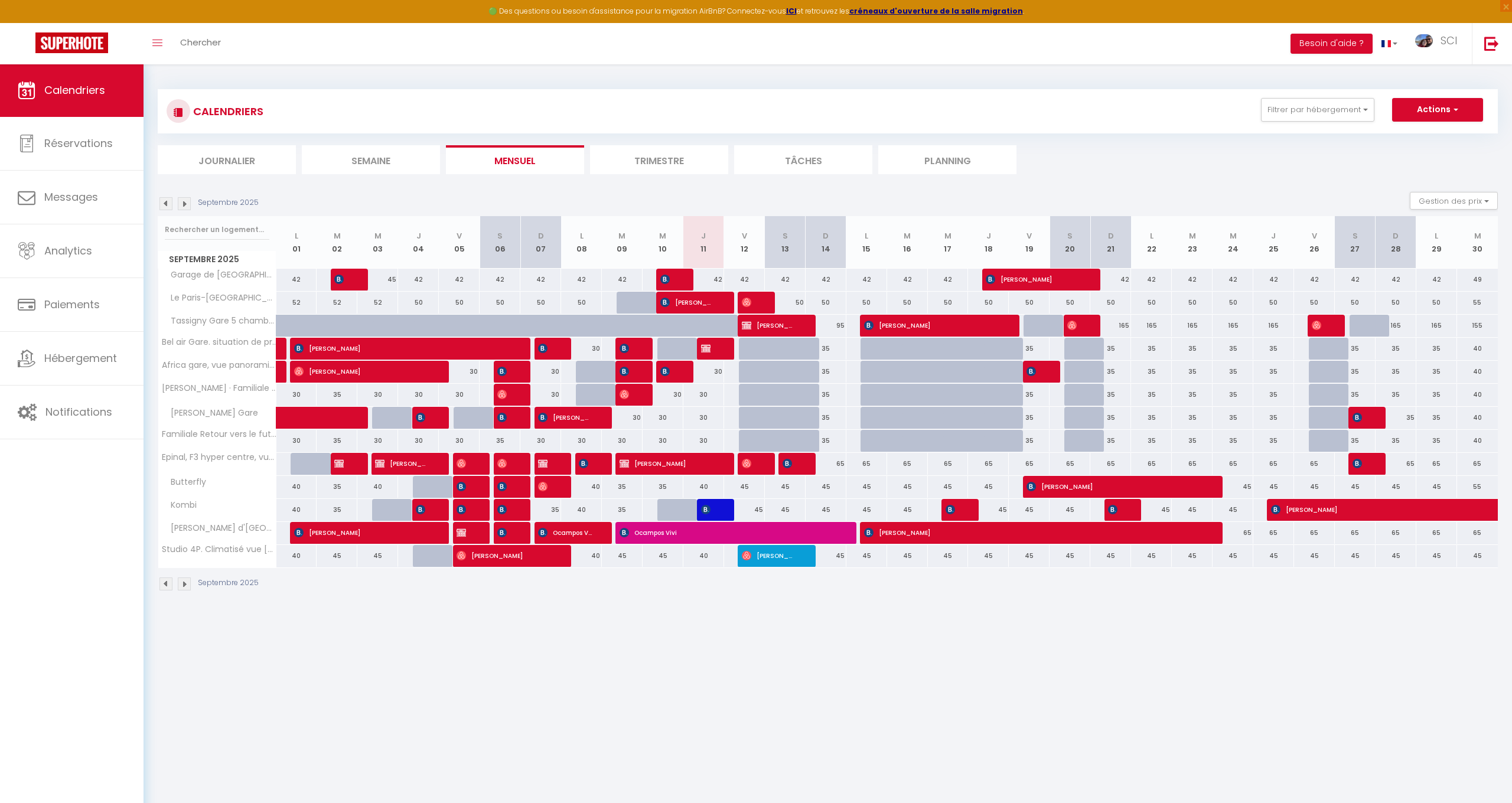
click at [766, 559] on span "[PERSON_NAME]" at bounding box center [768, 556] width 54 height 22
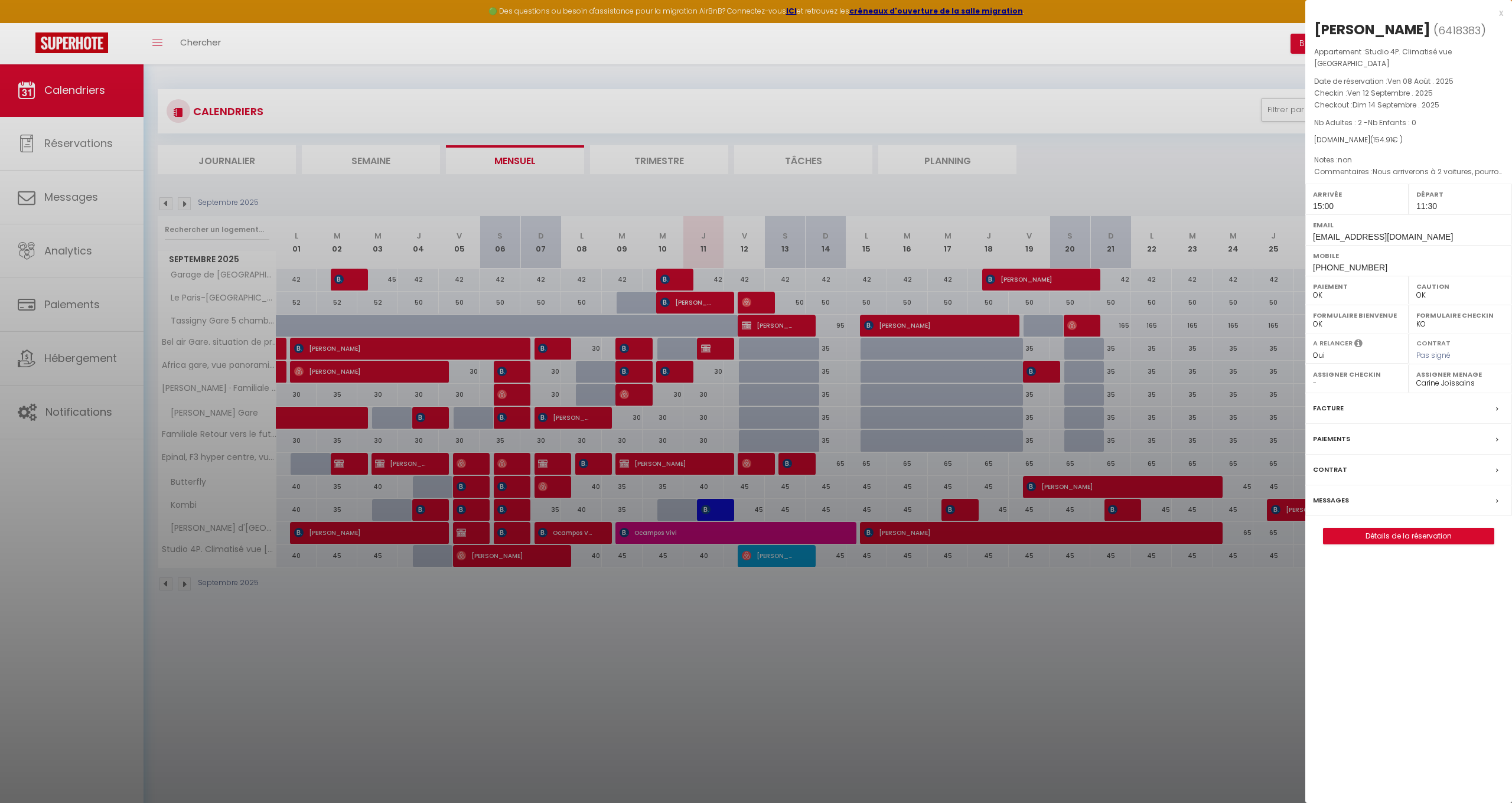
click at [751, 462] on div at bounding box center [756, 401] width 1512 height 803
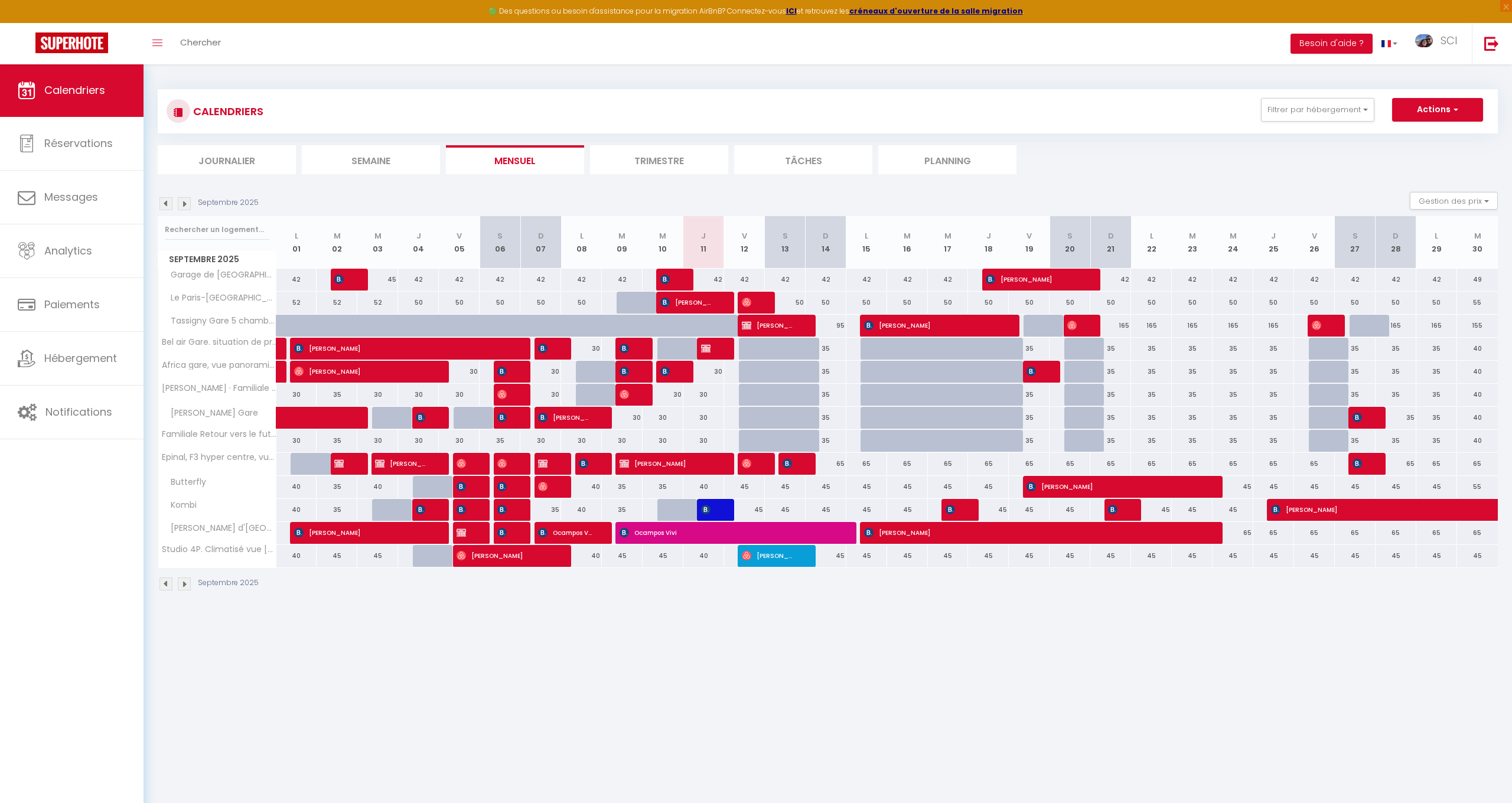
click at [751, 462] on img at bounding box center [746, 464] width 9 height 9
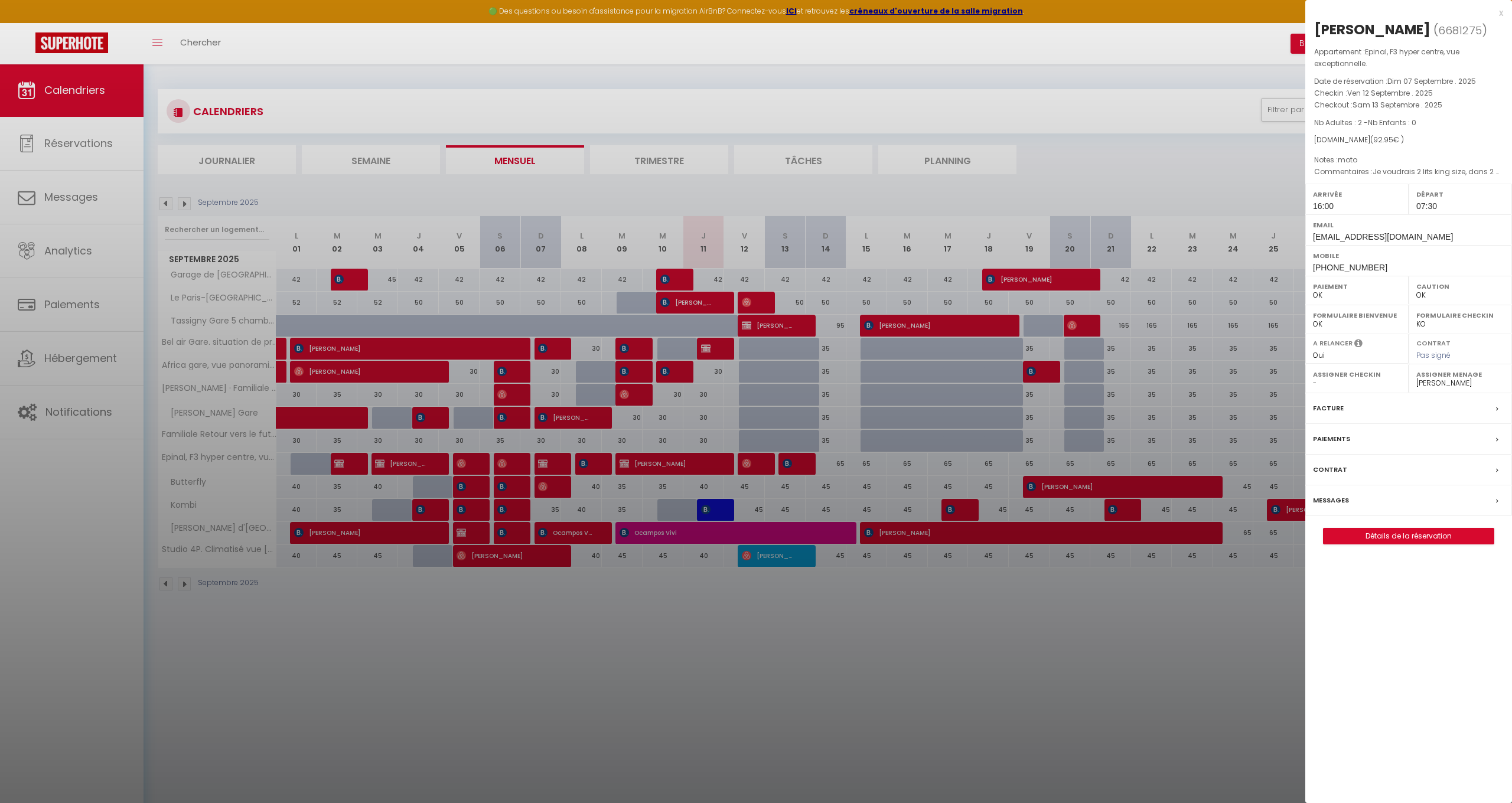
click at [792, 462] on div at bounding box center [756, 401] width 1512 height 803
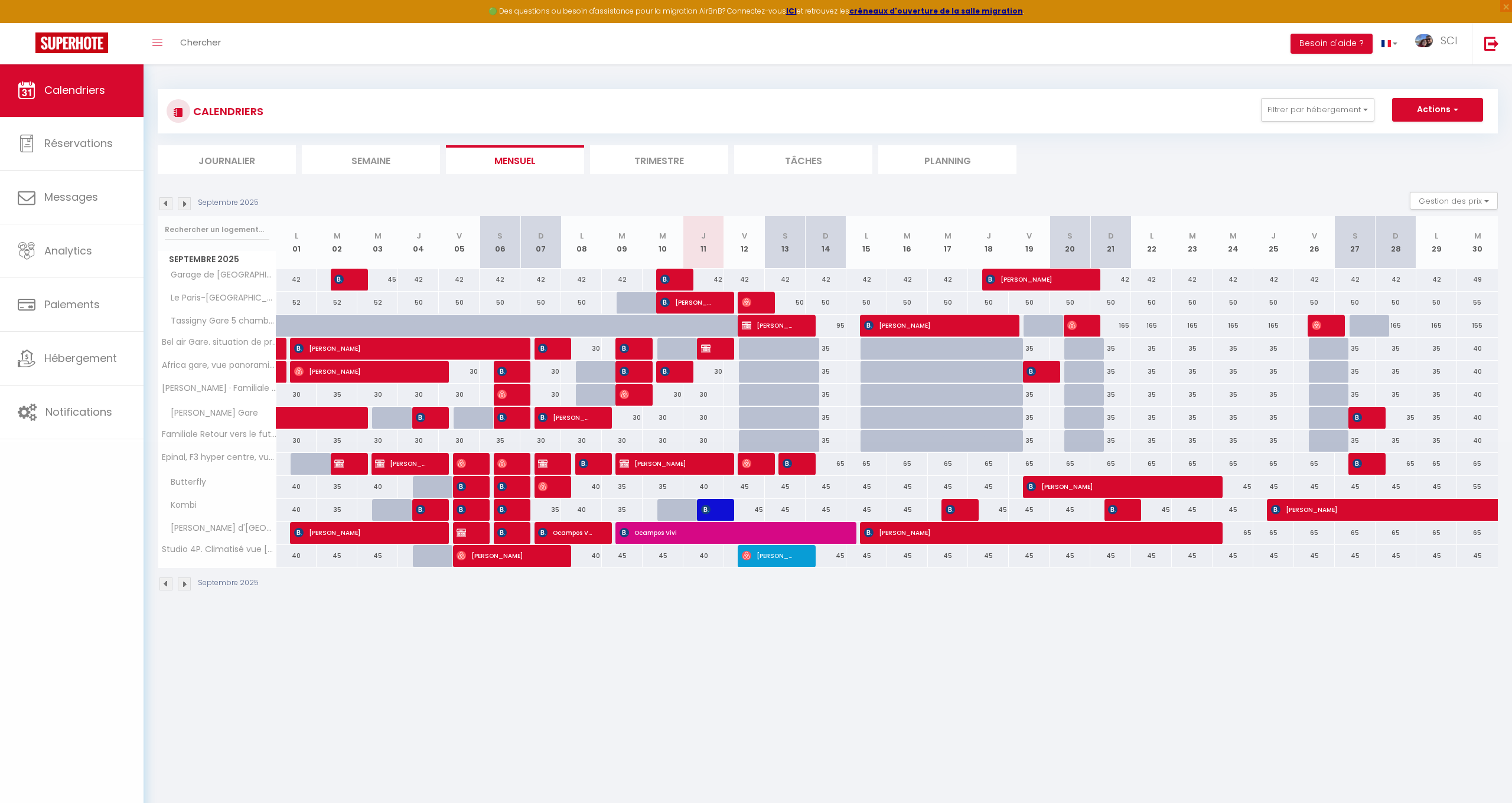
click at [792, 462] on body "🟢 Des questions ou besoin d'assistance pour la migration AirBnB? Connectez-vous…" at bounding box center [756, 465] width 1512 height 803
click at [795, 468] on span "[PERSON_NAME]" at bounding box center [789, 464] width 14 height 22
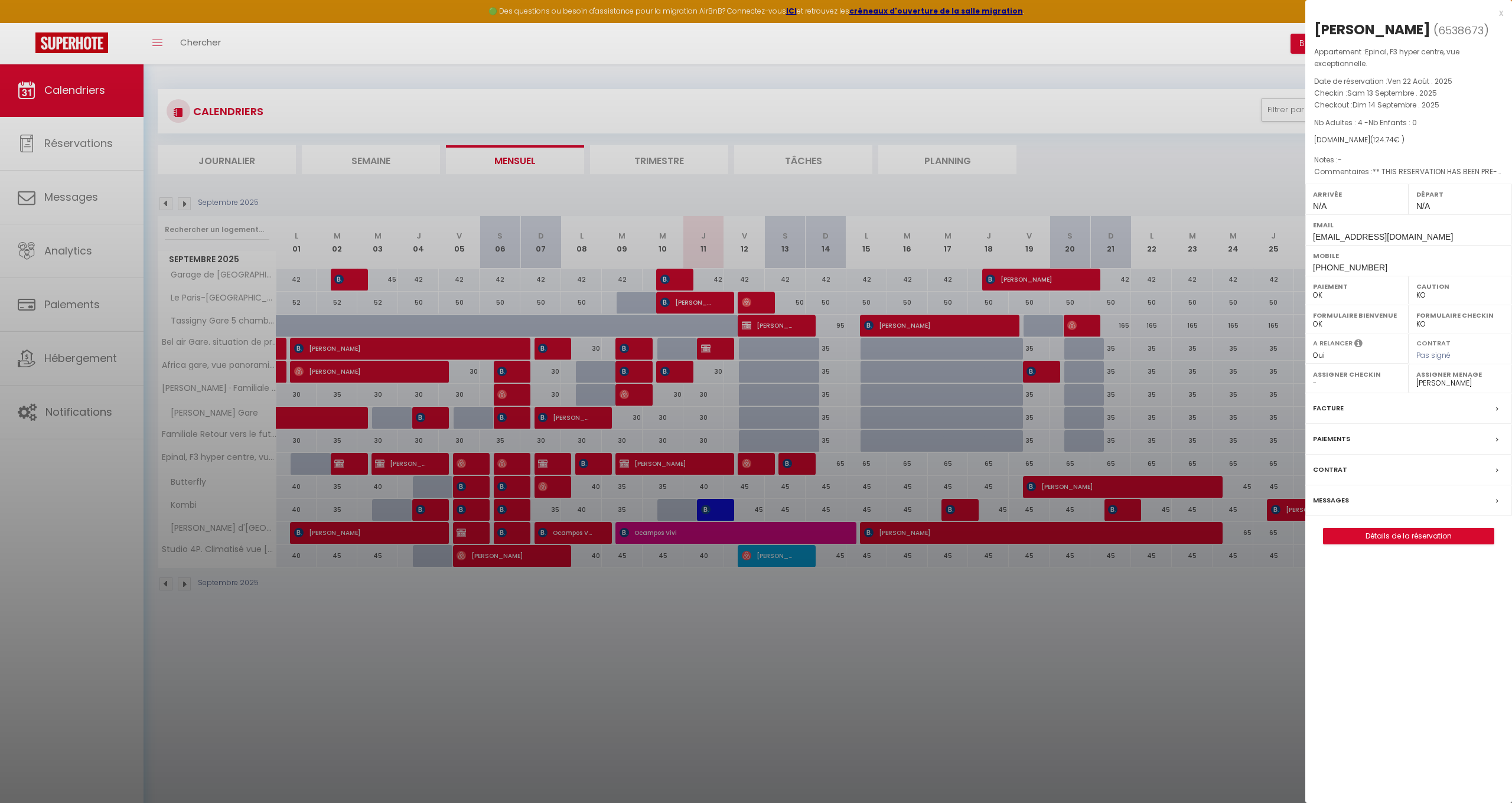
click at [755, 322] on div at bounding box center [756, 401] width 1512 height 803
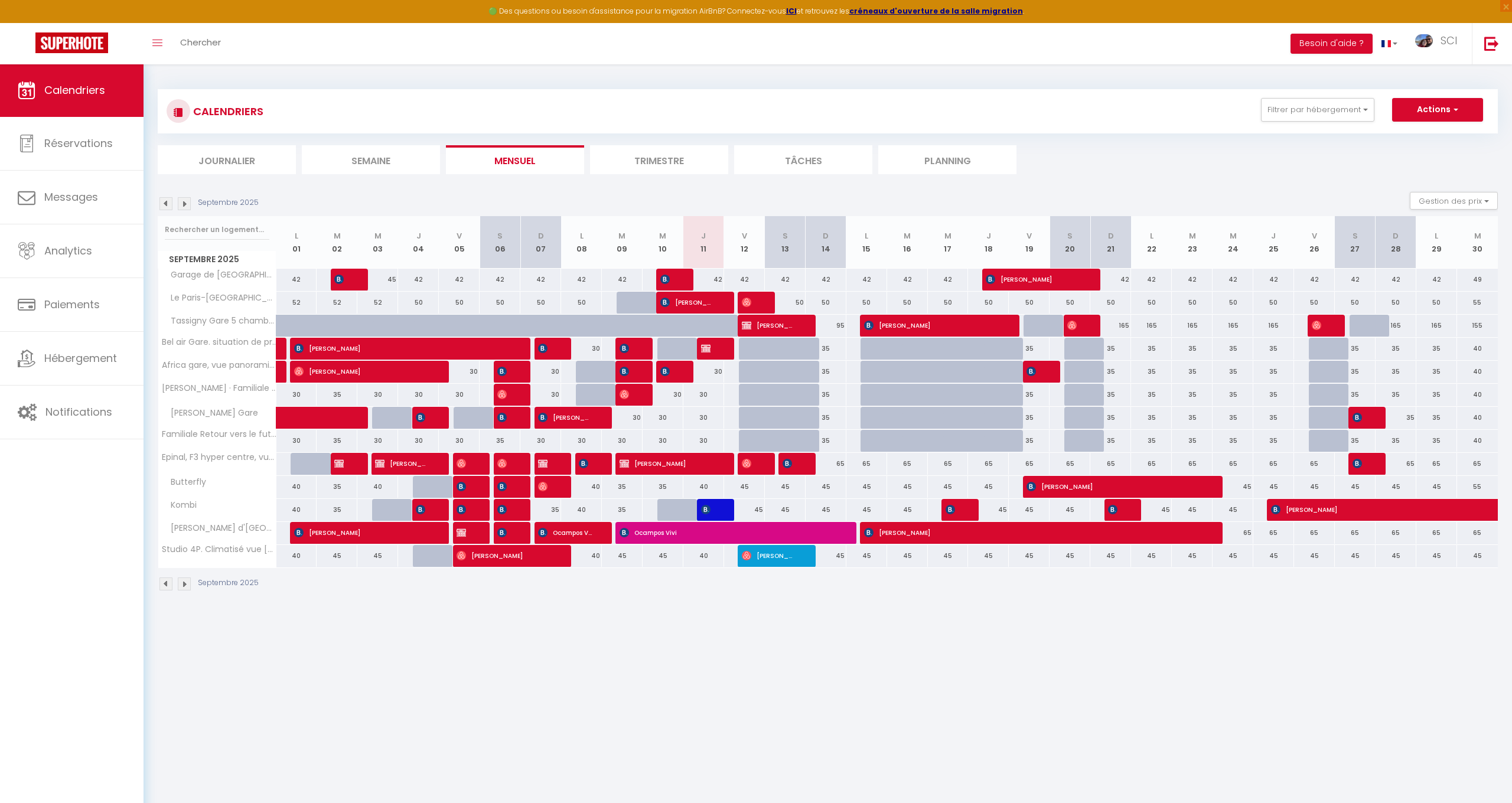
click at [755, 322] on span "[PERSON_NAME]" at bounding box center [768, 326] width 54 height 22
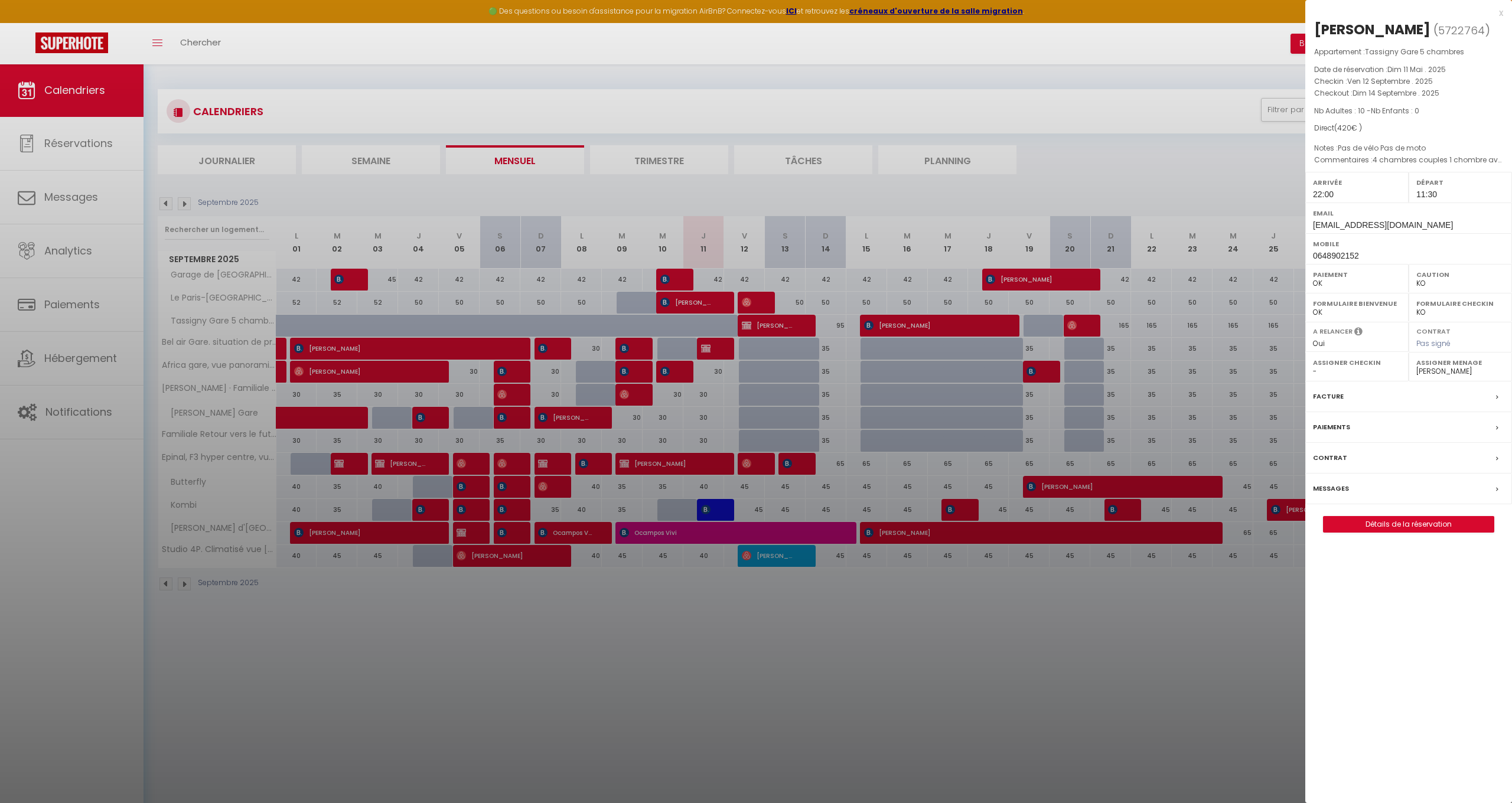
click at [1402, 532] on link "Détails de la réservation" at bounding box center [1408, 524] width 170 height 16
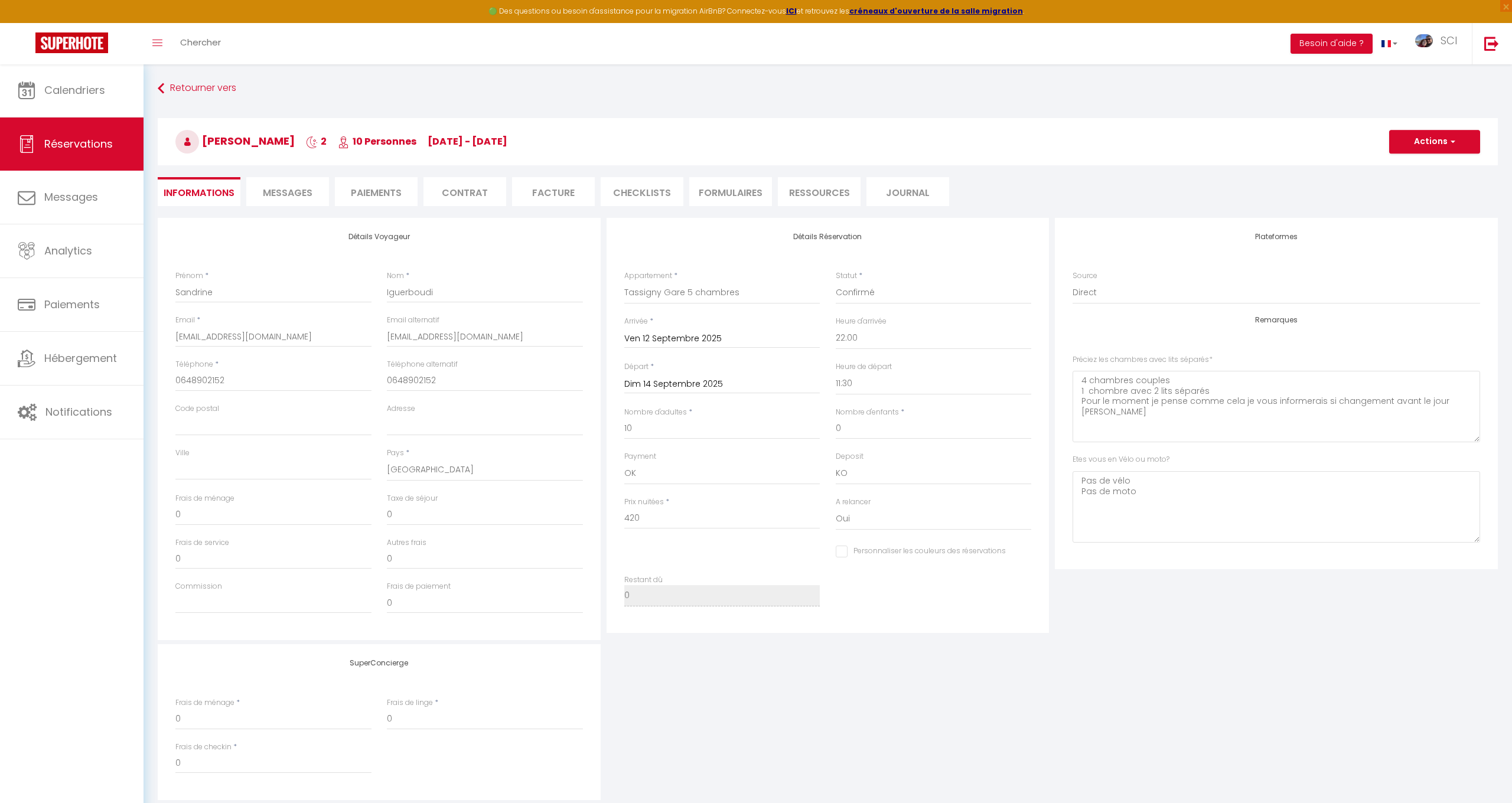
click at [359, 196] on li "Paiements" at bounding box center [376, 192] width 83 height 29
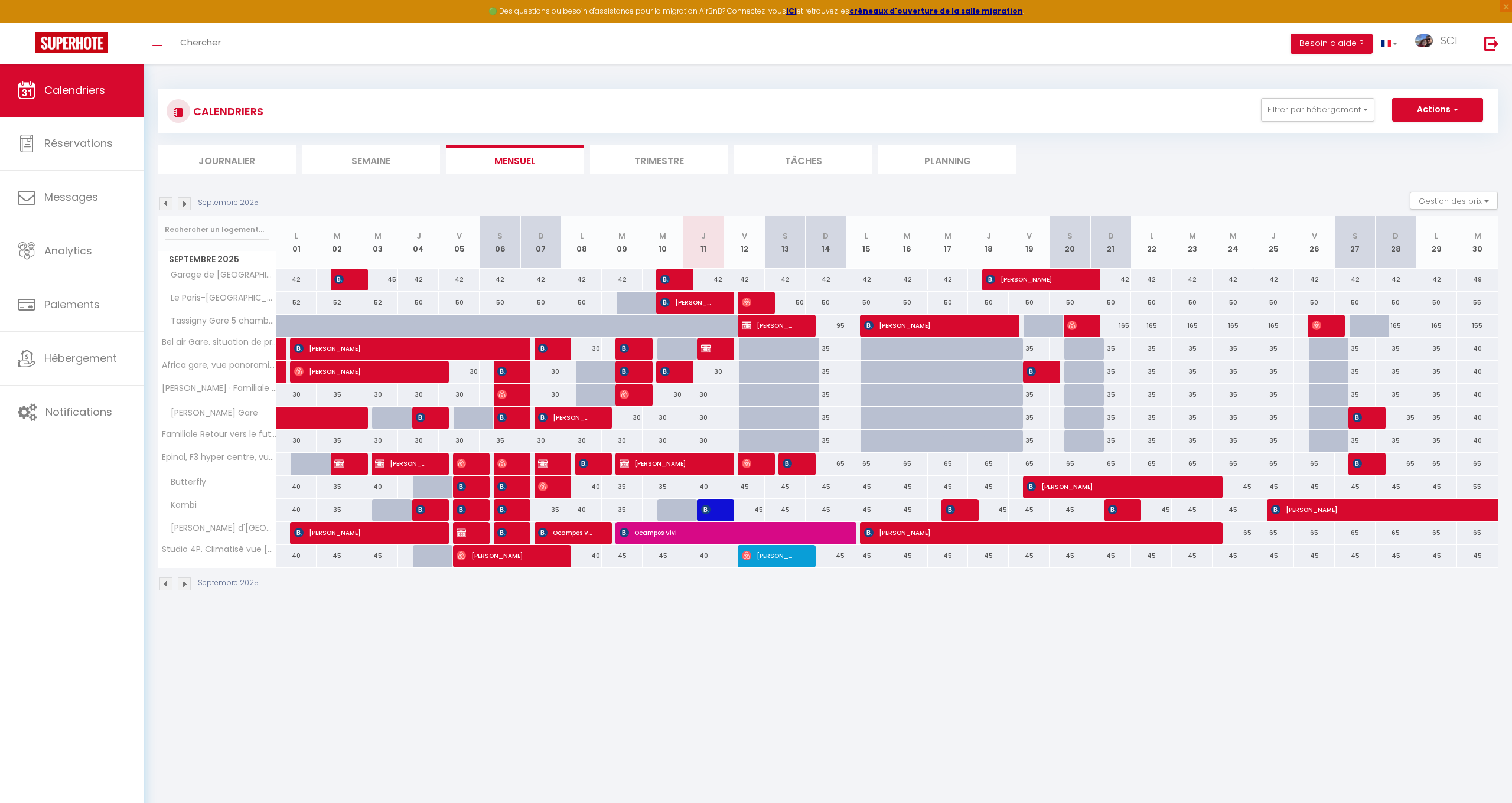
click at [875, 328] on span "[PERSON_NAME]" at bounding box center [932, 326] width 136 height 22
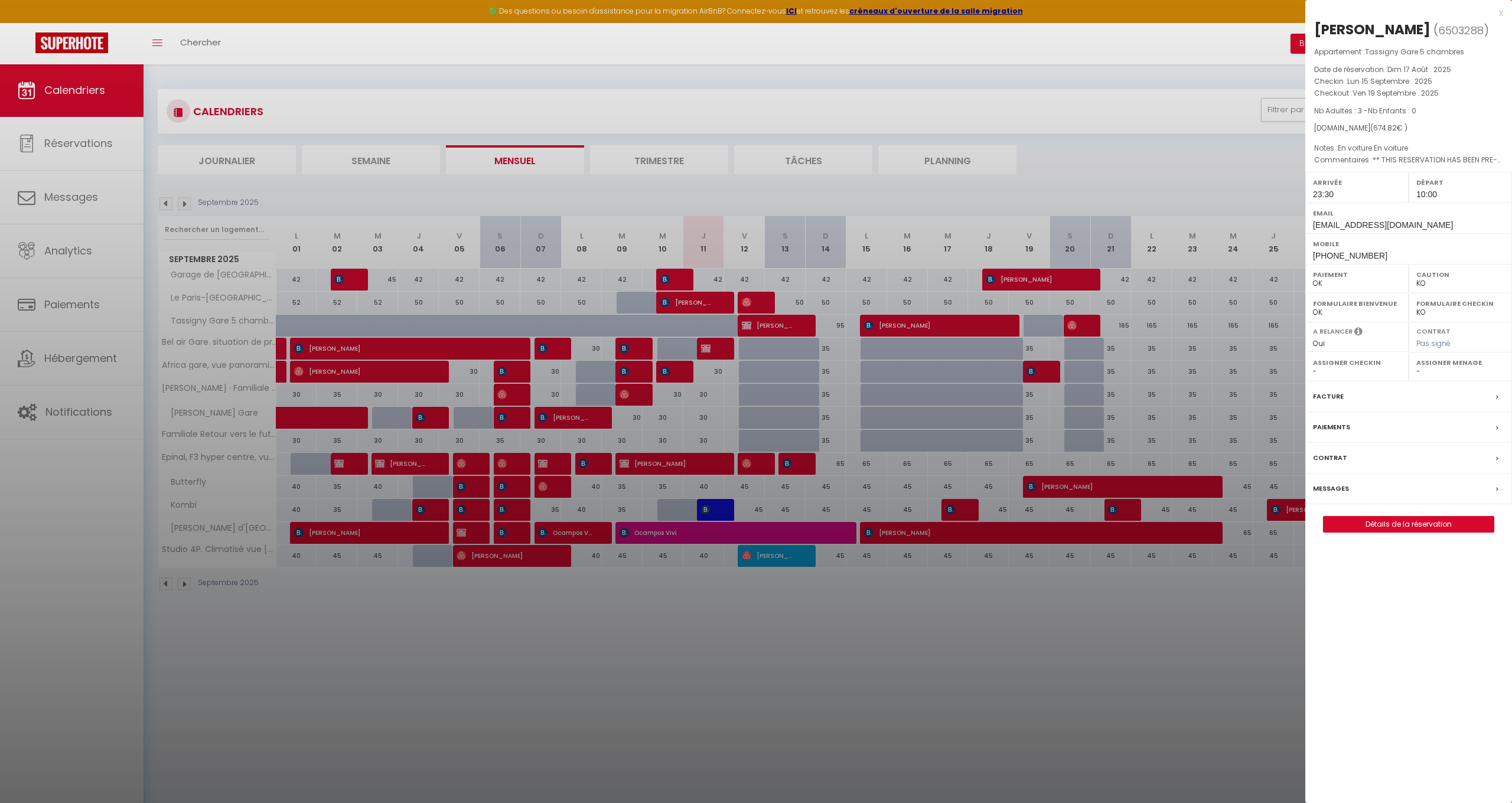
click at [881, 537] on div at bounding box center [756, 401] width 1512 height 803
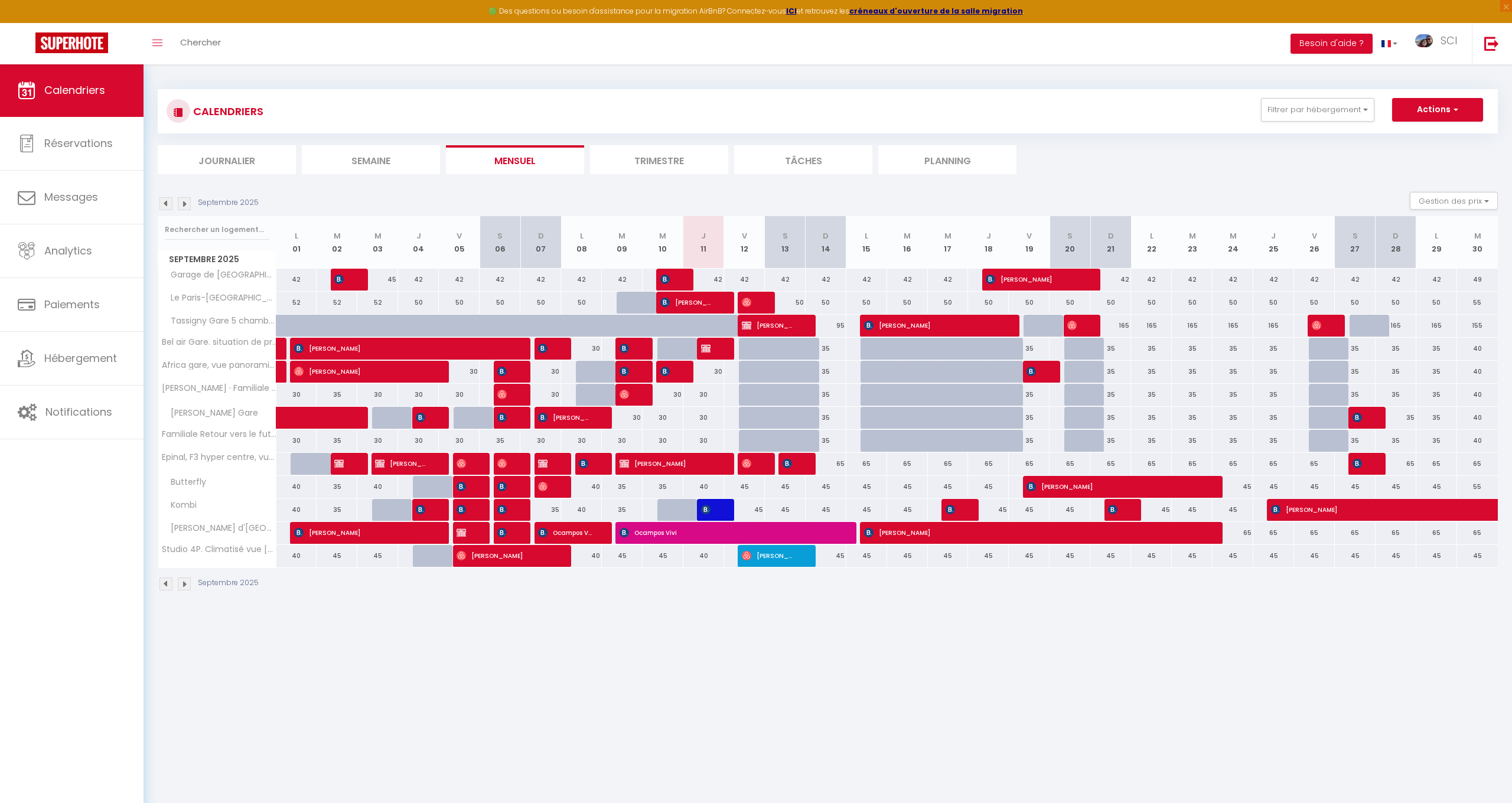
click at [881, 537] on span "[PERSON_NAME]" at bounding box center [1034, 532] width 340 height 22
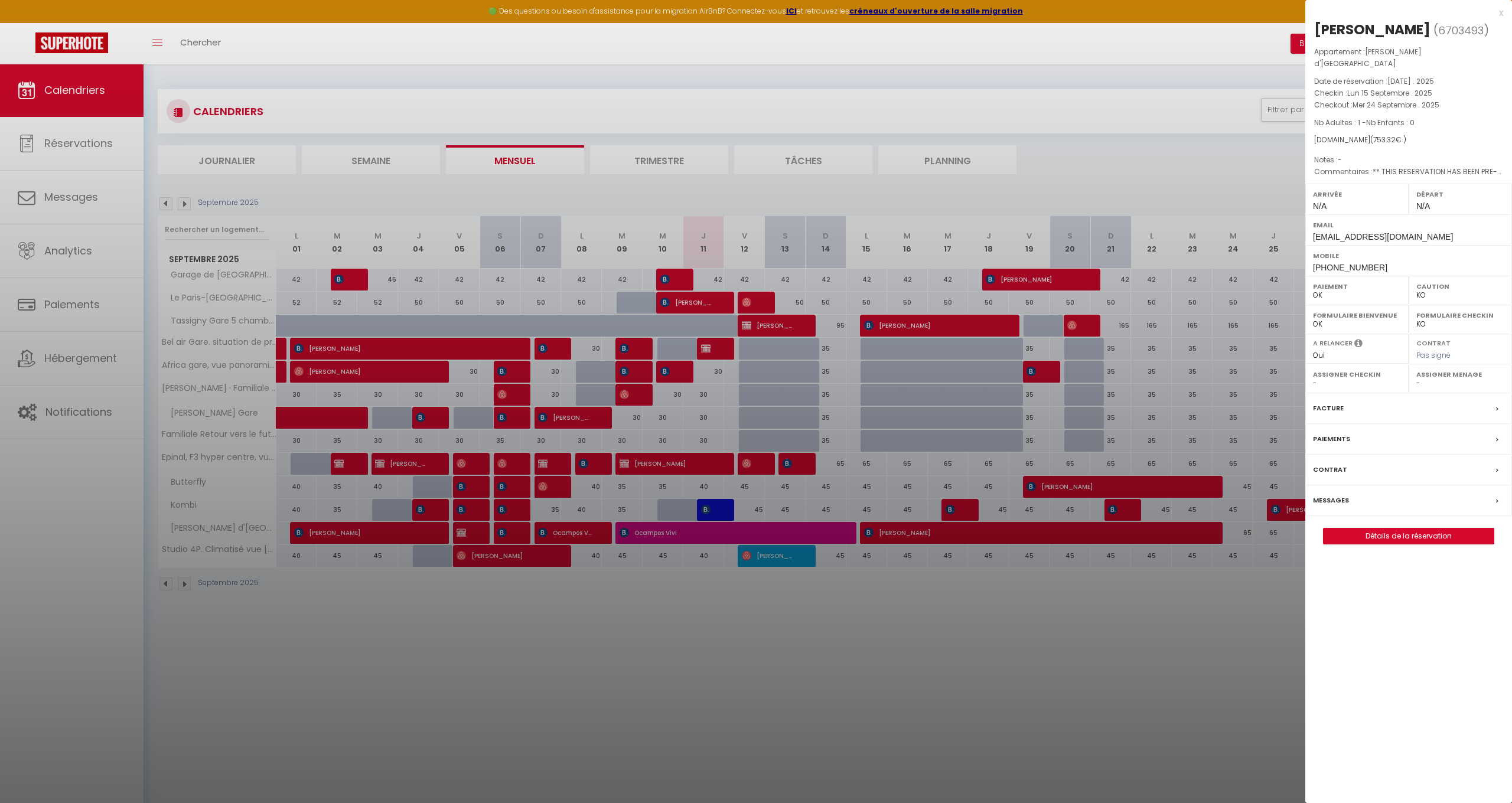
click at [856, 650] on div at bounding box center [756, 401] width 1512 height 803
